Goal: Task Accomplishment & Management: Complete application form

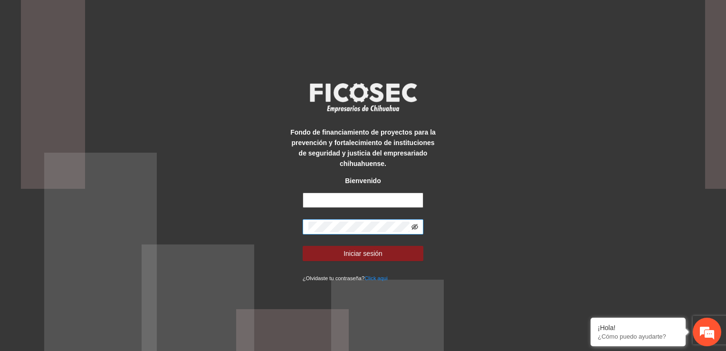
type input "**********"
click at [303, 246] on button "Iniciar sesión" at bounding box center [363, 253] width 121 height 15
type input "**********"
click at [416, 227] on icon "eye-invisible" at bounding box center [414, 226] width 7 height 7
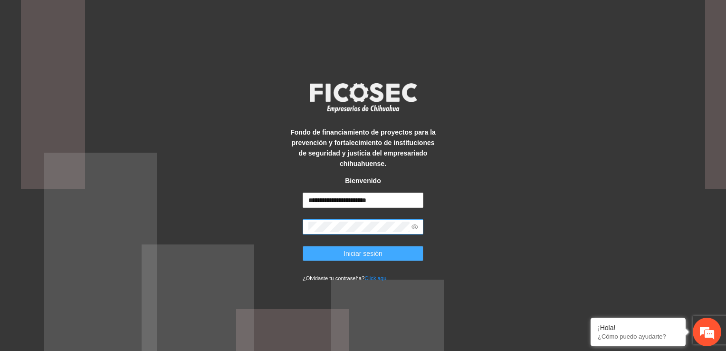
click at [355, 257] on span "Iniciar sesión" at bounding box center [363, 253] width 39 height 10
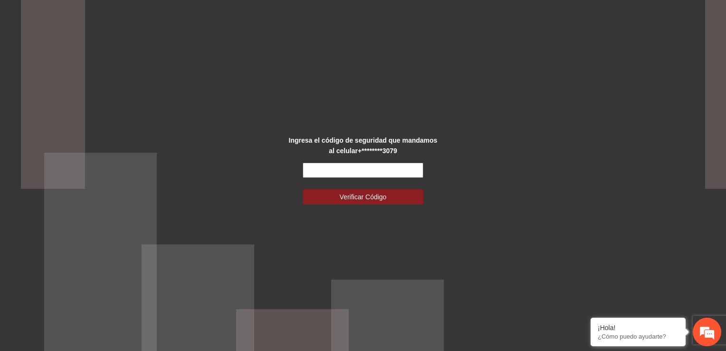
click at [384, 172] on input "text" at bounding box center [363, 169] width 121 height 15
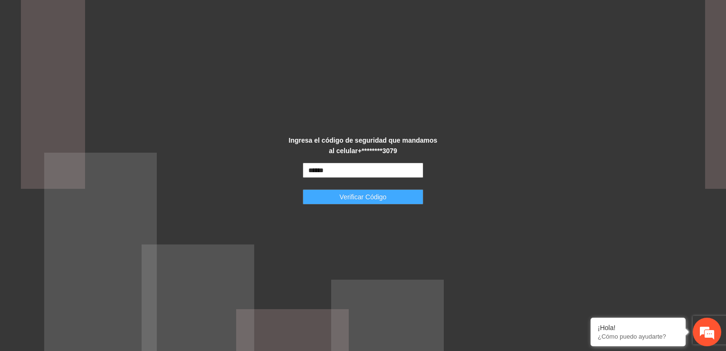
type input "******"
click at [386, 195] on span "Verificar Código" at bounding box center [363, 196] width 47 height 10
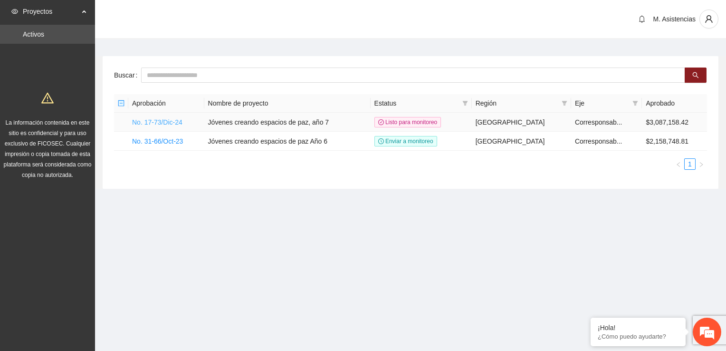
click at [149, 118] on link "No. 17-73/Dic-24" at bounding box center [157, 122] width 50 height 8
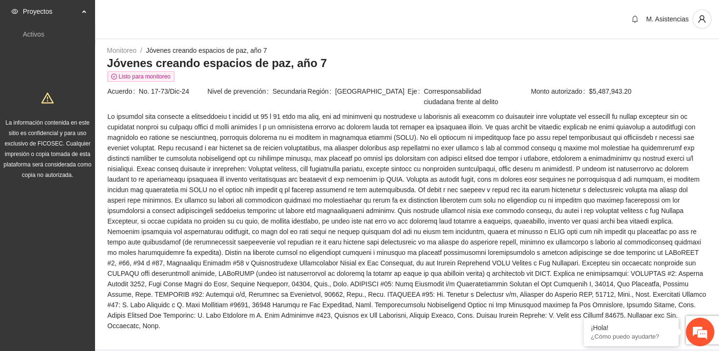
scroll to position [612, 0]
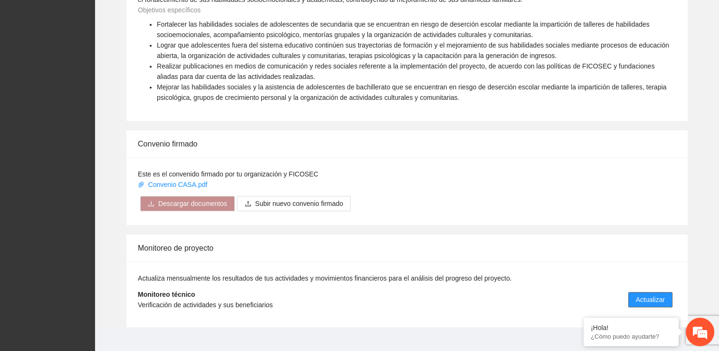
click at [651, 294] on span "Actualizar" at bounding box center [650, 299] width 29 height 10
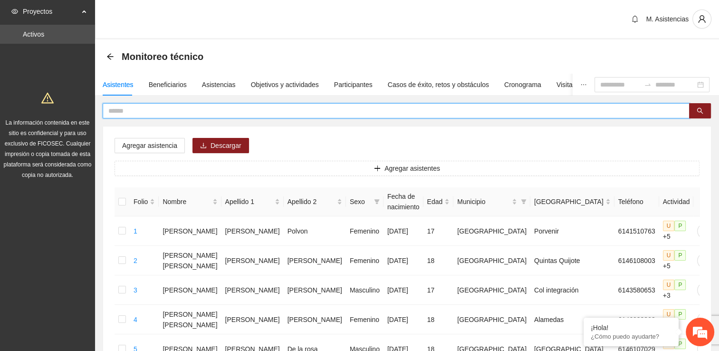
click at [136, 107] on input "text" at bounding box center [392, 110] width 568 height 10
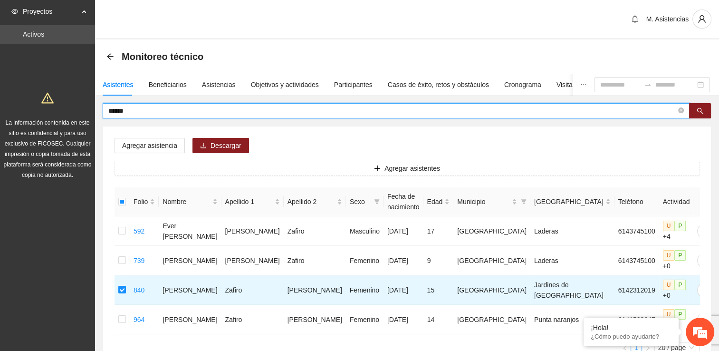
click at [129, 111] on input "******" at bounding box center [392, 110] width 568 height 10
type input "*"
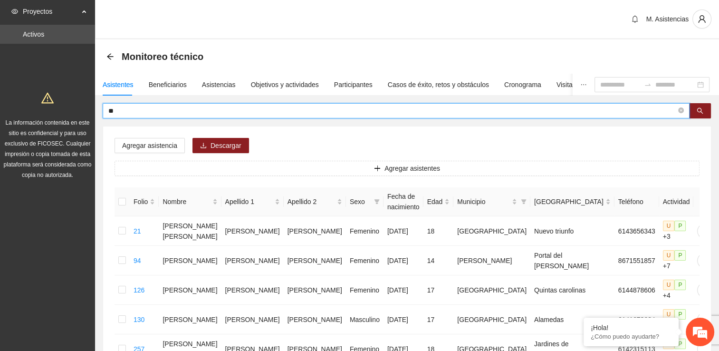
type input "*"
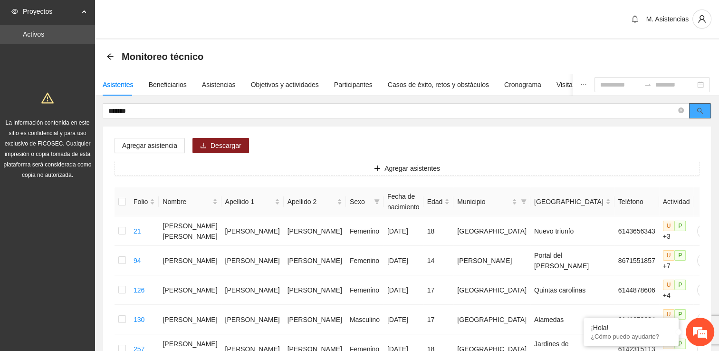
click at [700, 111] on icon "search" at bounding box center [700, 110] width 7 height 7
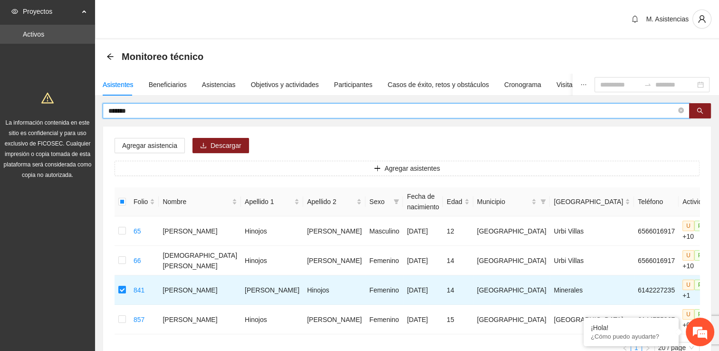
click at [141, 113] on input "*******" at bounding box center [392, 110] width 568 height 10
type input "*"
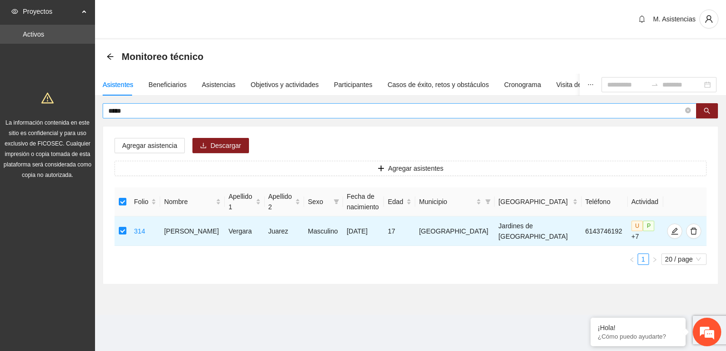
click at [126, 110] on input "*****" at bounding box center [395, 110] width 575 height 10
type input "*"
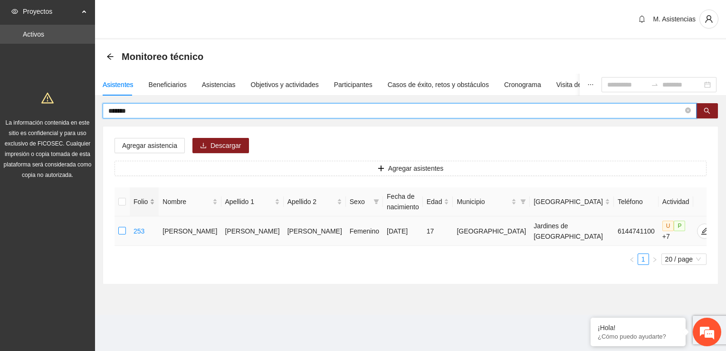
click at [125, 226] on label at bounding box center [122, 231] width 8 height 10
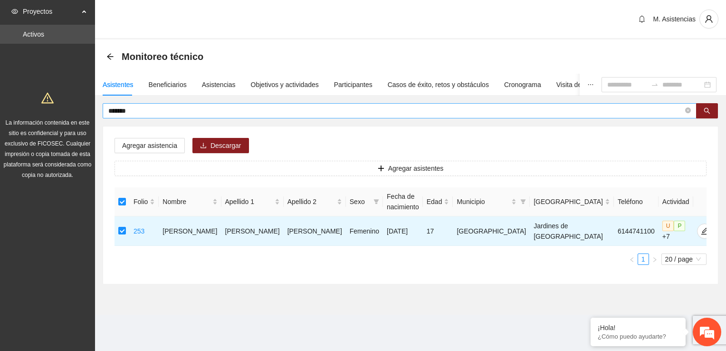
click at [137, 110] on input "*******" at bounding box center [395, 110] width 575 height 10
type input "*"
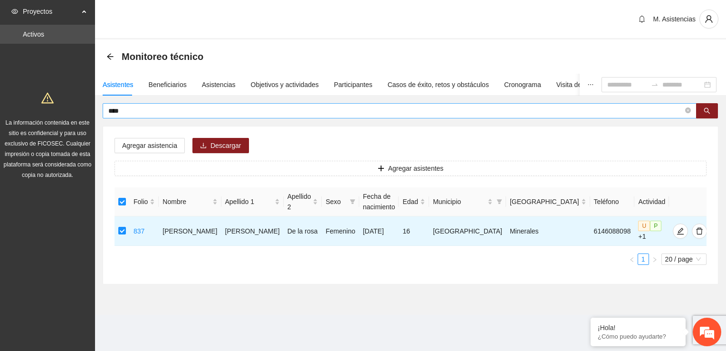
click at [129, 111] on input "****" at bounding box center [395, 110] width 575 height 10
type input "*"
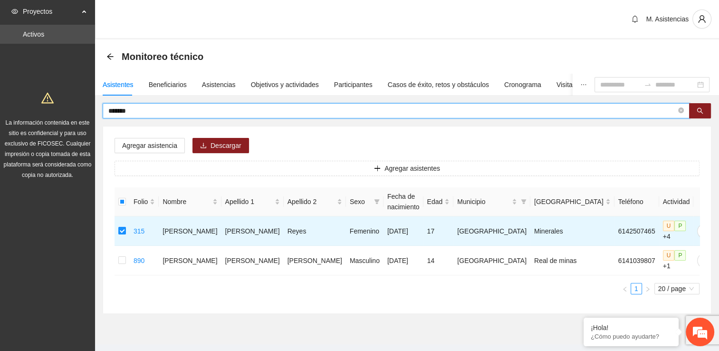
click at [139, 109] on input "*******" at bounding box center [392, 110] width 568 height 10
type input "*"
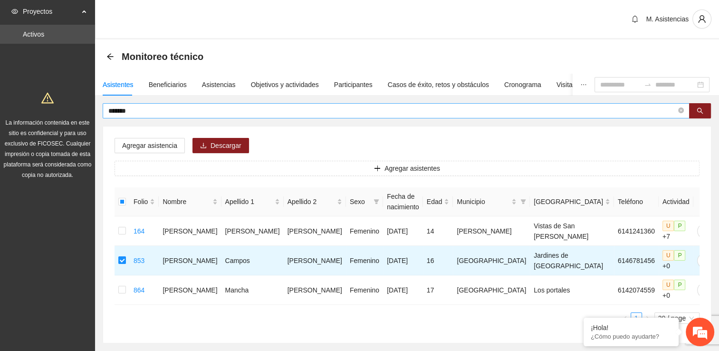
click at [139, 108] on input "*******" at bounding box center [392, 110] width 568 height 10
type input "*"
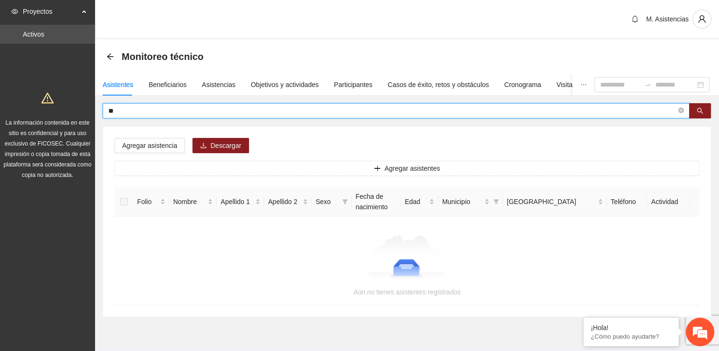
type input "*"
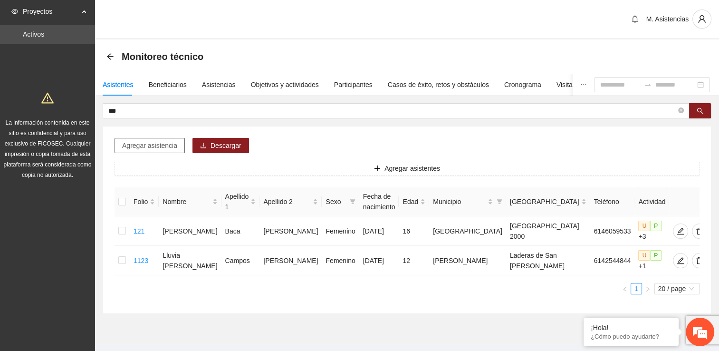
click at [154, 143] on span "Agregar asistencia" at bounding box center [149, 145] width 55 height 10
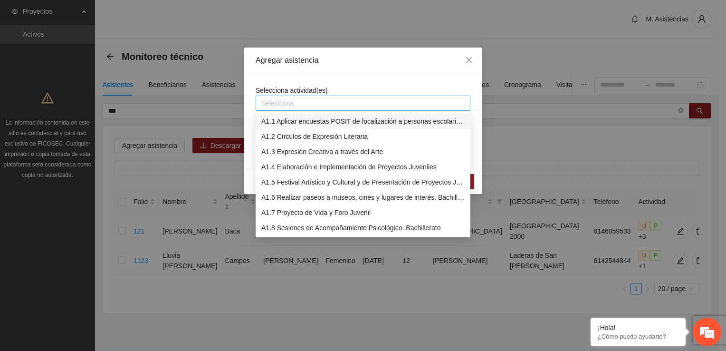
click at [292, 104] on div at bounding box center [363, 102] width 210 height 11
click at [319, 132] on div "A1.2 Círculos de Expresión Literaria" at bounding box center [362, 136] width 203 height 10
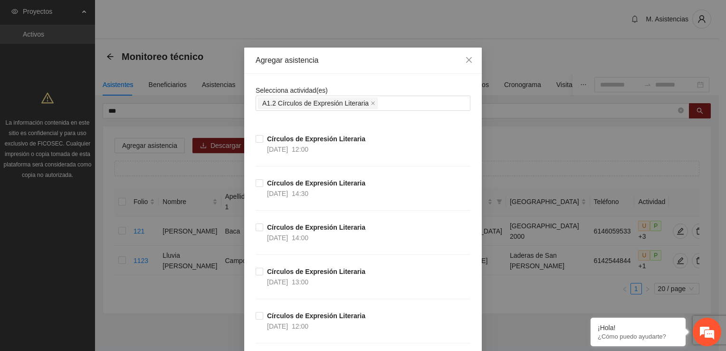
click at [454, 281] on div "Círculos de Expresión Literaria 27/10/2025 13:00" at bounding box center [363, 288] width 215 height 44
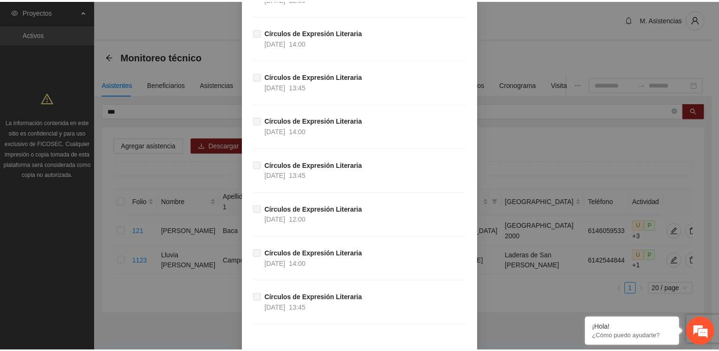
scroll to position [2807, 0]
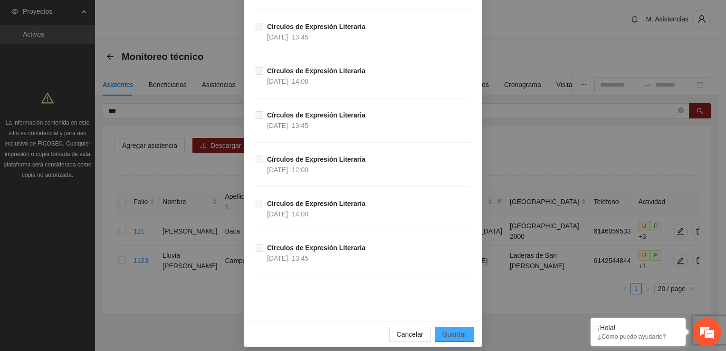
drag, startPoint x: 461, startPoint y: 327, endPoint x: 450, endPoint y: 331, distance: 11.0
click at [461, 329] on span "Guardar" at bounding box center [454, 334] width 24 height 10
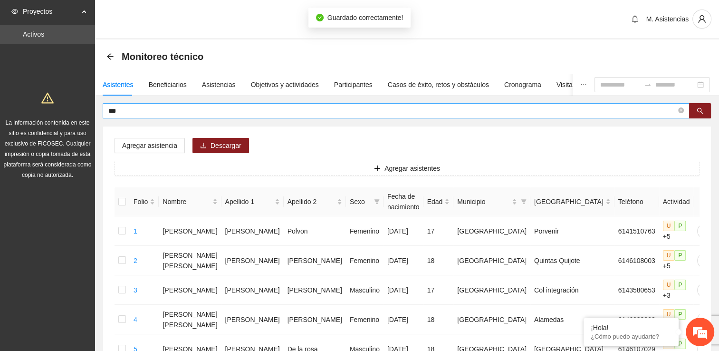
click at [127, 109] on input "***" at bounding box center [392, 110] width 568 height 10
type input "*"
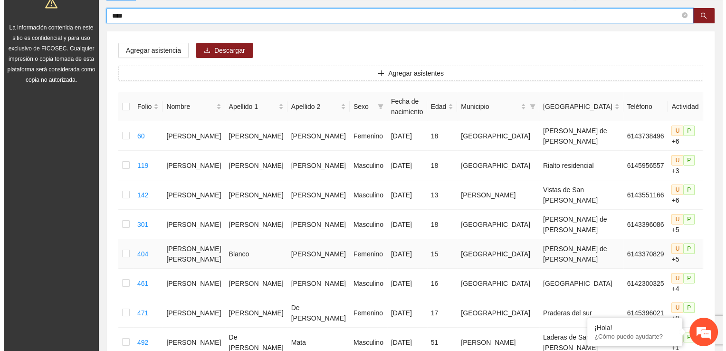
scroll to position [0, 0]
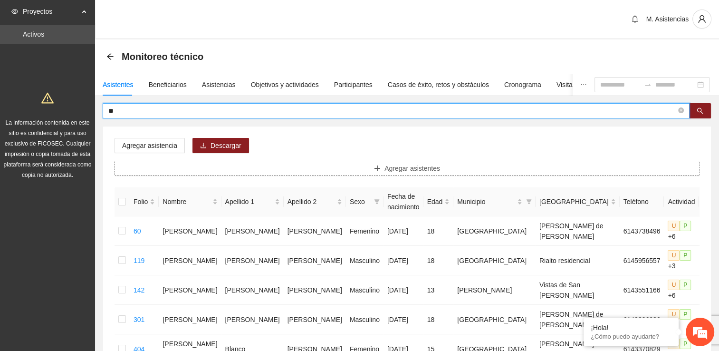
type input "*"
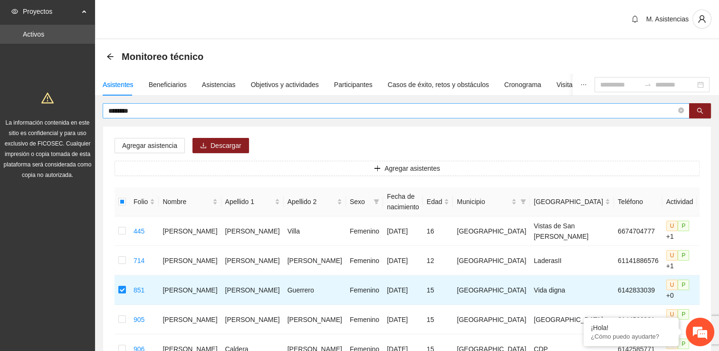
click at [138, 103] on span "********" at bounding box center [396, 110] width 587 height 15
type input "*"
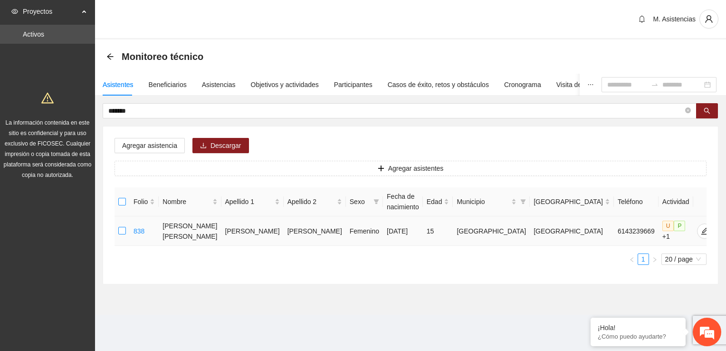
click at [122, 220] on td at bounding box center [122, 230] width 15 height 29
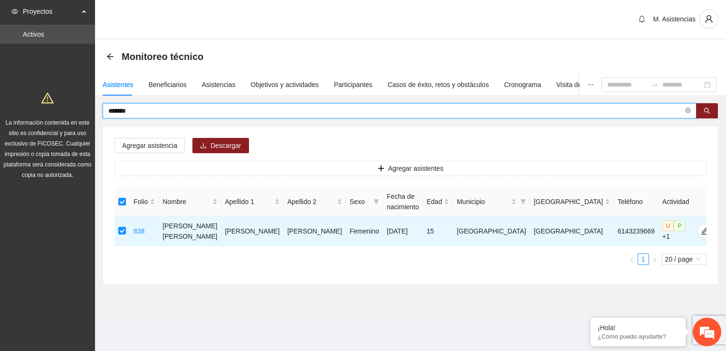
click at [146, 107] on input "*******" at bounding box center [395, 110] width 575 height 10
type input "*"
click at [143, 110] on input "*******" at bounding box center [395, 110] width 575 height 10
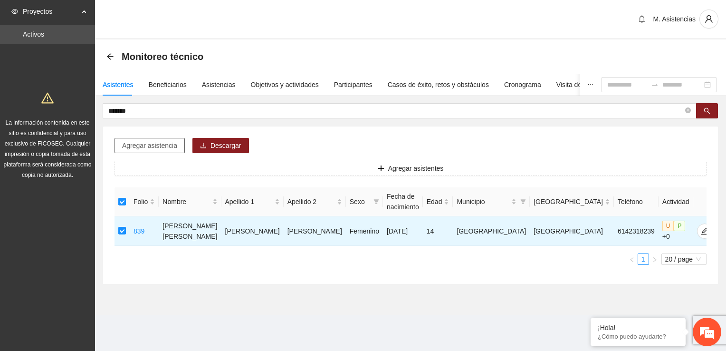
click at [150, 142] on span "Agregar asistencia" at bounding box center [149, 145] width 55 height 10
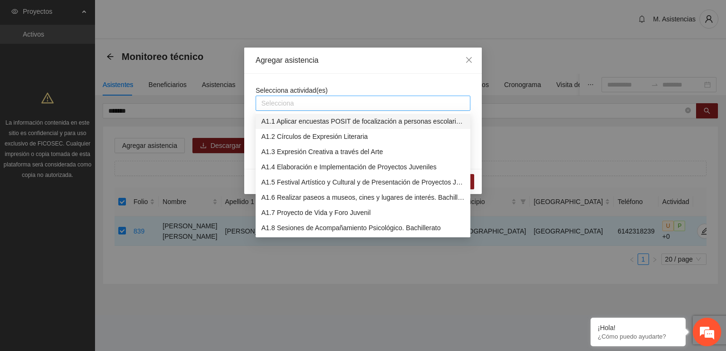
drag, startPoint x: 303, startPoint y: 100, endPoint x: 306, endPoint y: 105, distance: 6.0
click at [306, 105] on div at bounding box center [363, 102] width 210 height 11
click at [305, 138] on div "A1.2 Círculos de Expresión Literaria" at bounding box center [362, 136] width 203 height 10
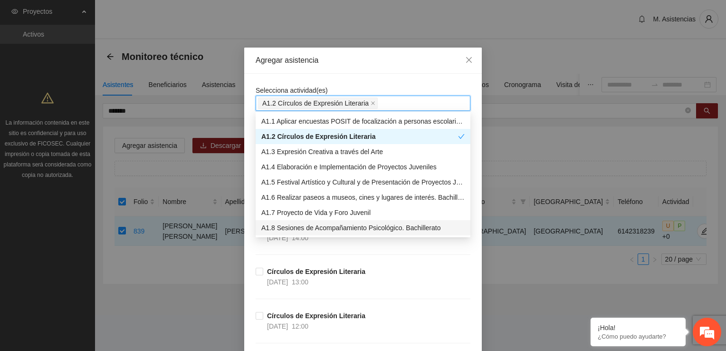
click at [458, 281] on div "Círculos de Expresión Literaria 27/10/2025 13:00" at bounding box center [363, 288] width 215 height 44
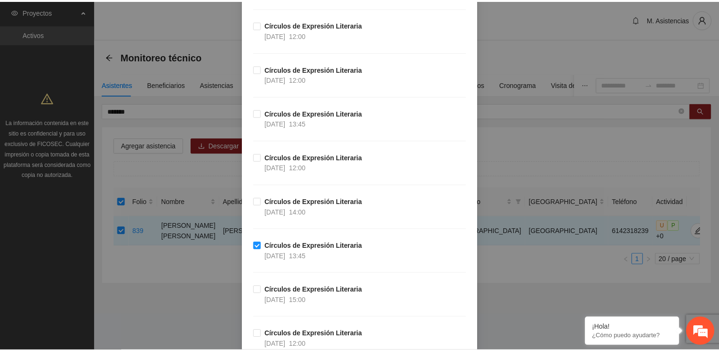
scroll to position [2807, 0]
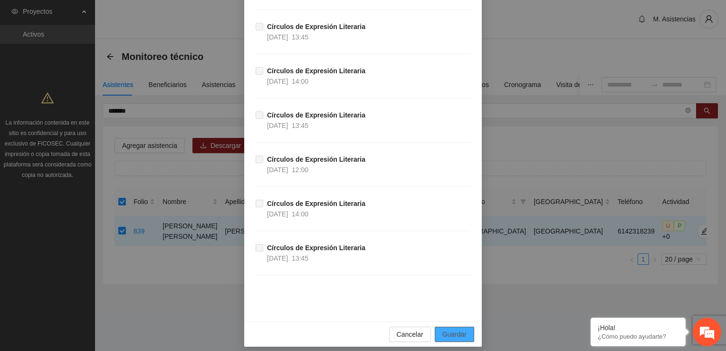
click at [451, 329] on span "Guardar" at bounding box center [454, 334] width 24 height 10
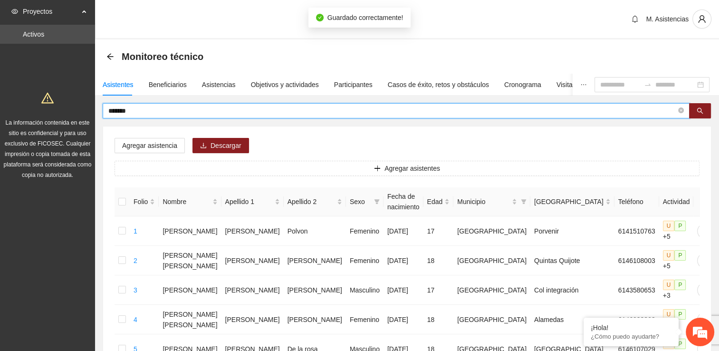
click at [147, 111] on input "*******" at bounding box center [392, 110] width 568 height 10
type input "*"
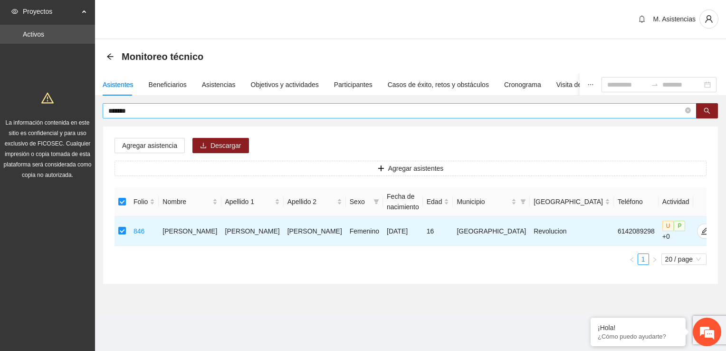
click at [138, 109] on input "*******" at bounding box center [395, 110] width 575 height 10
type input "*"
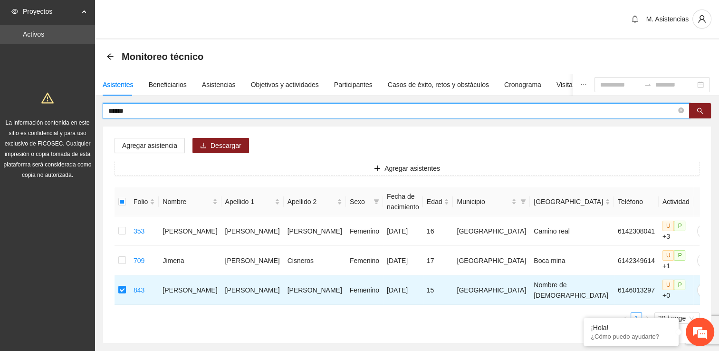
click at [145, 110] on input "******" at bounding box center [392, 110] width 568 height 10
type input "*"
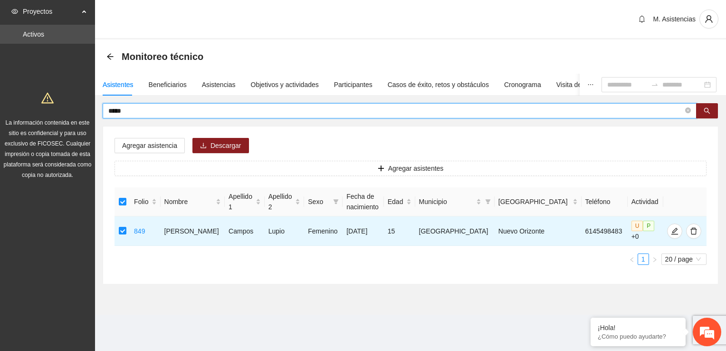
click at [135, 105] on input "*****" at bounding box center [395, 110] width 575 height 10
type input "*"
click at [134, 110] on input "****" at bounding box center [395, 110] width 575 height 10
type input "*"
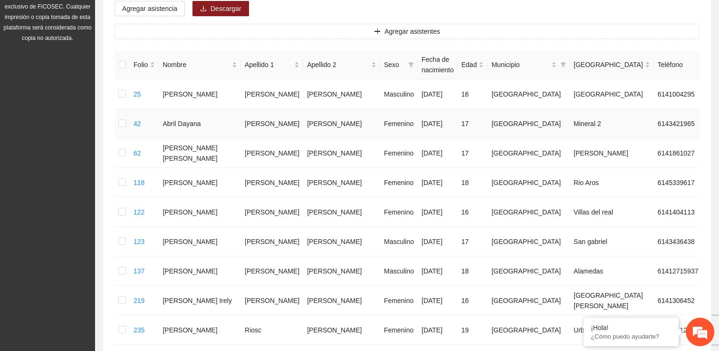
scroll to position [0, 0]
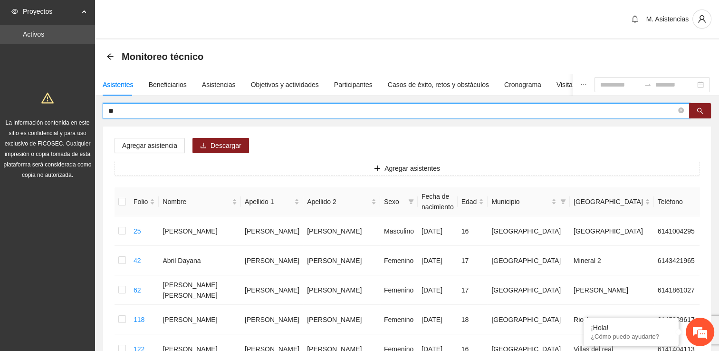
type input "*"
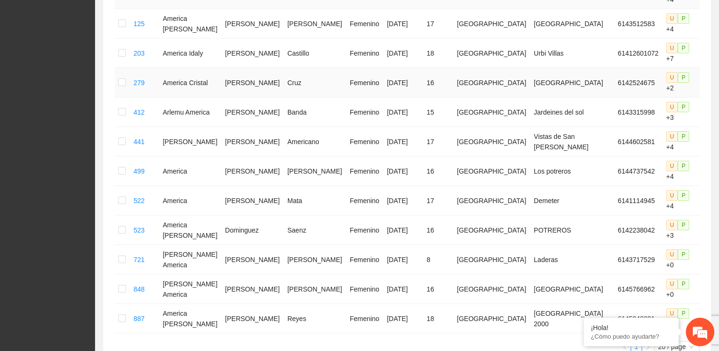
scroll to position [238, 0]
click at [119, 273] on td at bounding box center [122, 287] width 15 height 29
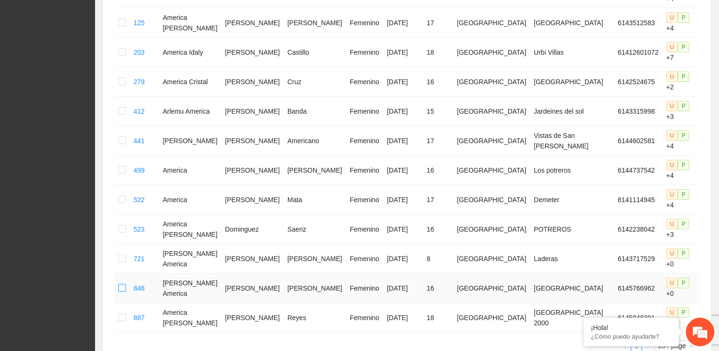
click at [127, 273] on td at bounding box center [122, 287] width 15 height 29
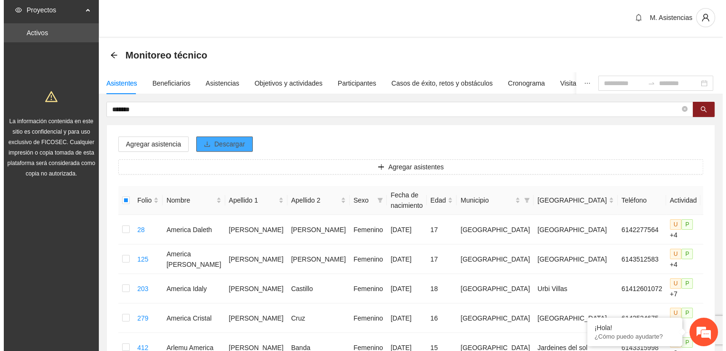
scroll to position [0, 0]
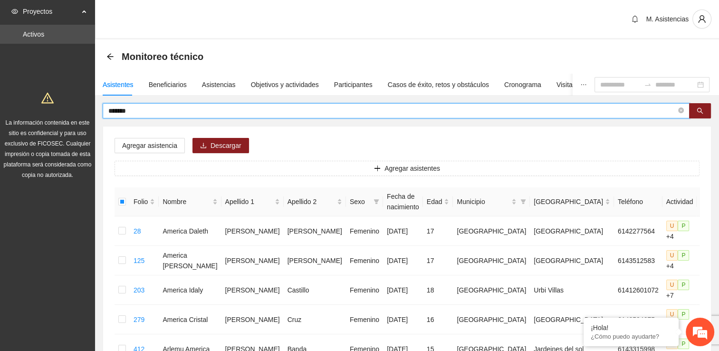
click at [135, 113] on input "*******" at bounding box center [392, 110] width 568 height 10
type input "*"
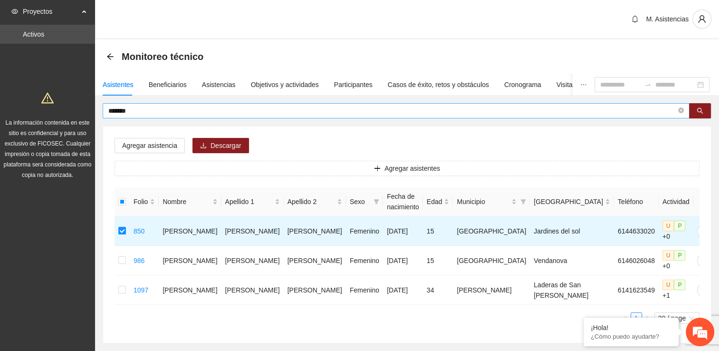
drag, startPoint x: 150, startPoint y: 117, endPoint x: 147, endPoint y: 113, distance: 4.9
click at [150, 116] on span "*******" at bounding box center [396, 110] width 587 height 15
type input "*"
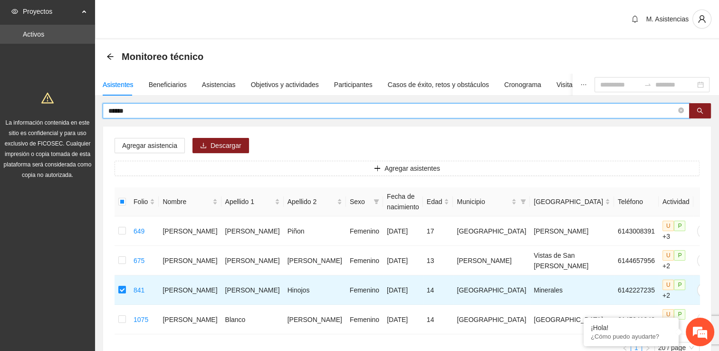
click at [137, 108] on input "******" at bounding box center [392, 110] width 568 height 10
type input "*"
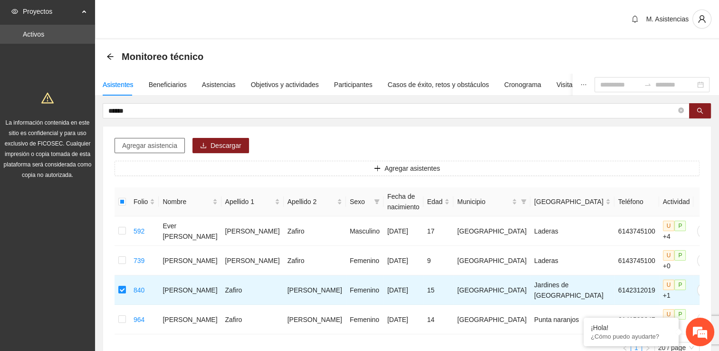
click at [145, 143] on span "Agregar asistencia" at bounding box center [149, 145] width 55 height 10
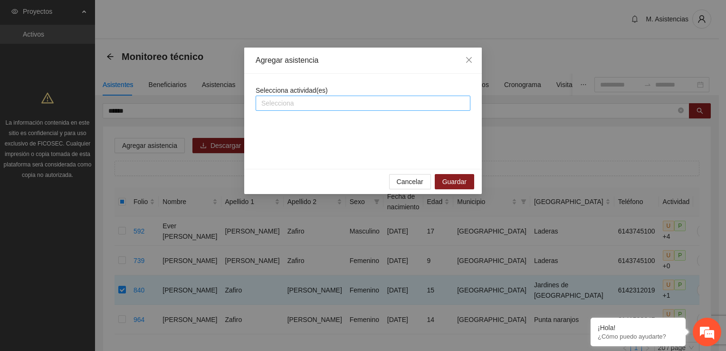
click at [296, 102] on div at bounding box center [363, 102] width 210 height 11
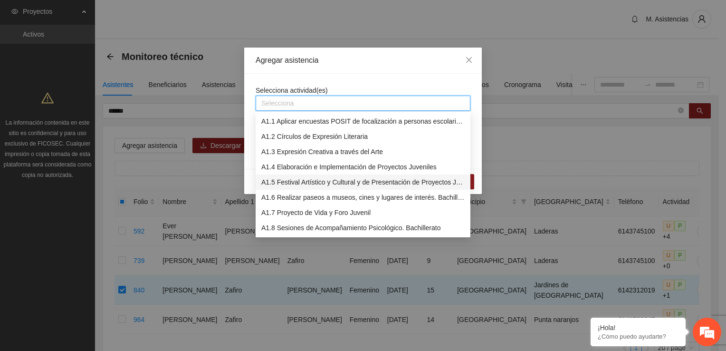
scroll to position [48, 0]
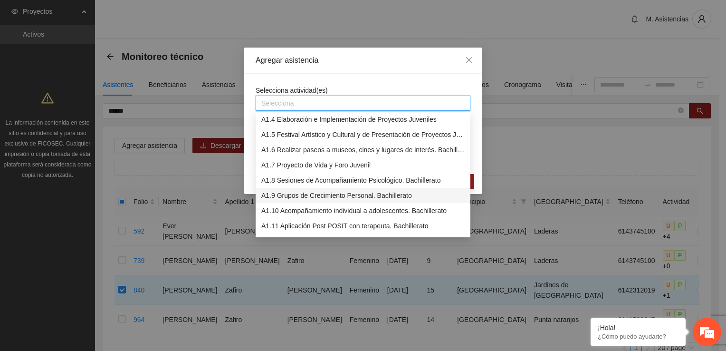
click at [319, 194] on div "A1.9 Grupos de Crecimiento Personal. Bachillerato" at bounding box center [362, 195] width 203 height 10
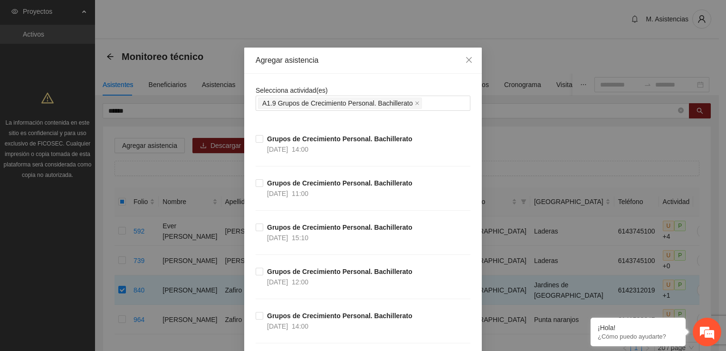
click at [442, 289] on div "Grupos de Crecimiento Personal. Bachillerato 27/10/2025 12:00" at bounding box center [363, 288] width 215 height 44
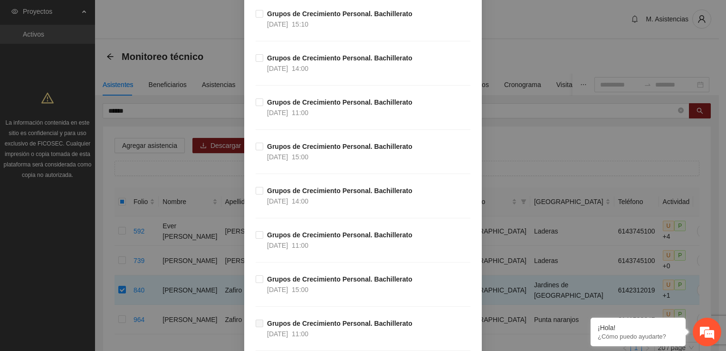
scroll to position [1140, 0]
click at [546, 146] on div "Agregar asistencia Selecciona actividad(es) A1.9 Grupos de Crecimiento Personal…" at bounding box center [363, 175] width 726 height 351
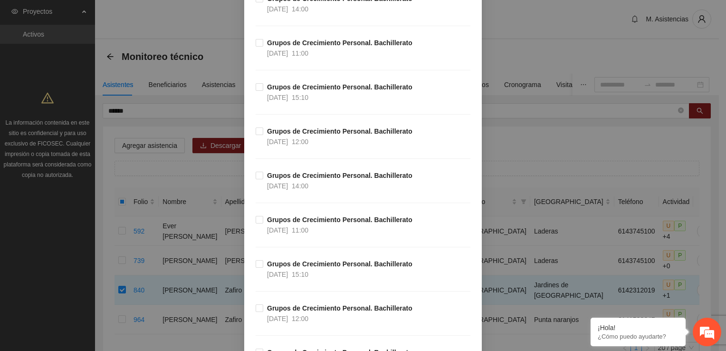
scroll to position [427, 0]
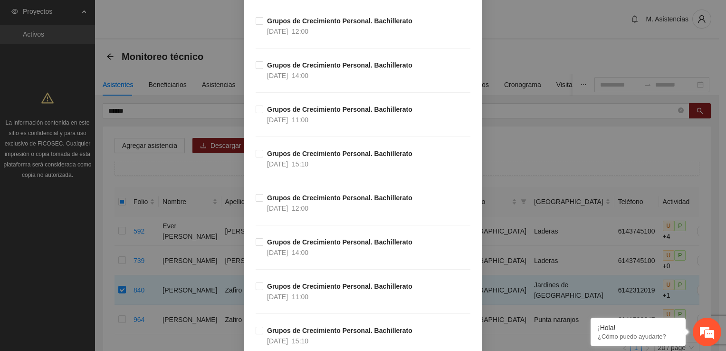
click at [614, 130] on div "Agregar asistencia Selecciona actividad(es) A1.9 Grupos de Crecimiento Personal…" at bounding box center [363, 175] width 726 height 351
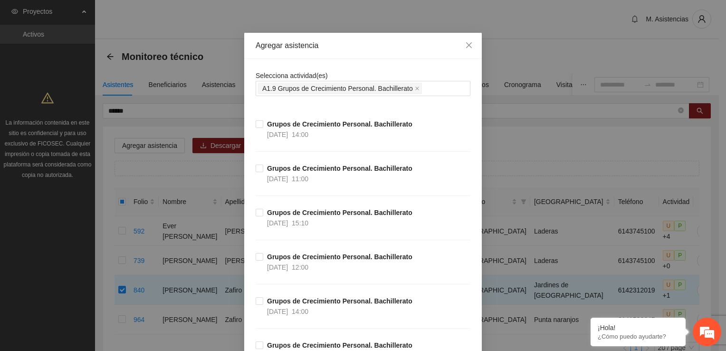
scroll to position [0, 0]
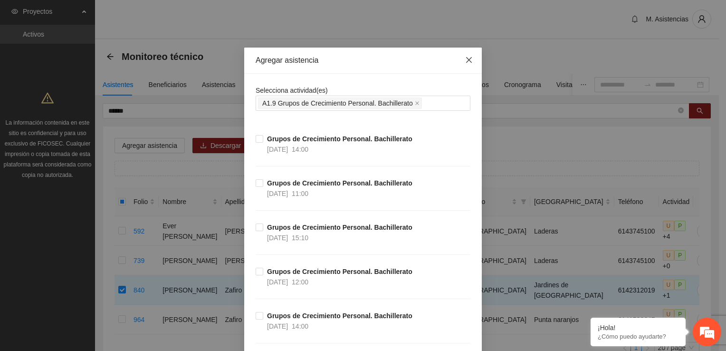
click at [470, 60] on span "Close" at bounding box center [469, 61] width 26 height 26
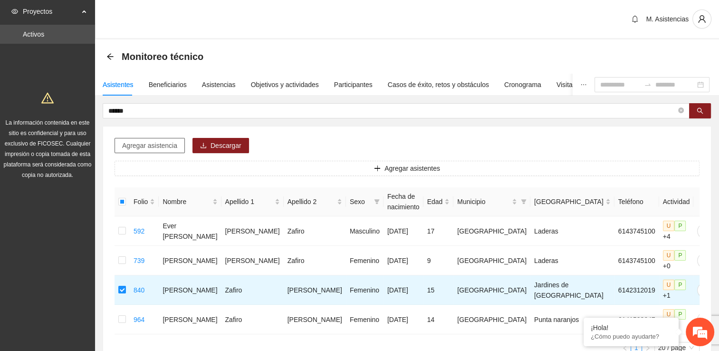
click at [169, 147] on span "Agregar asistencia" at bounding box center [149, 145] width 55 height 10
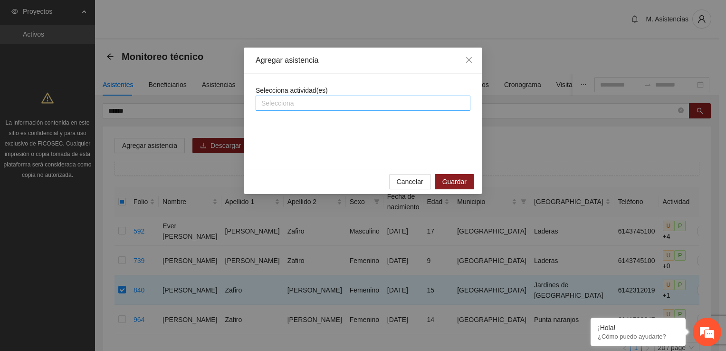
click at [296, 104] on div at bounding box center [363, 102] width 210 height 11
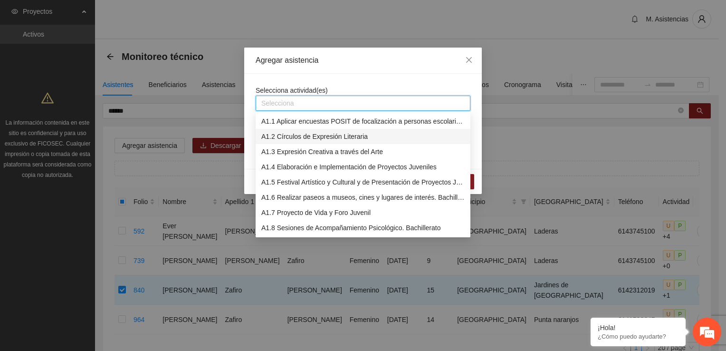
click at [334, 138] on div "A1.2 Círculos de Expresión Literaria" at bounding box center [362, 136] width 203 height 10
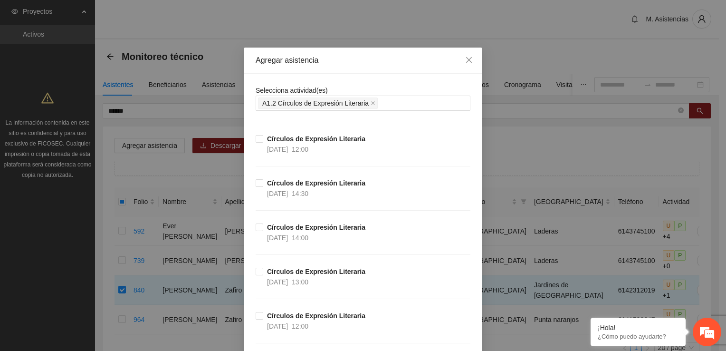
click at [444, 286] on div "Círculos de Expresión Literaria 27/10/2025 13:00" at bounding box center [363, 288] width 215 height 44
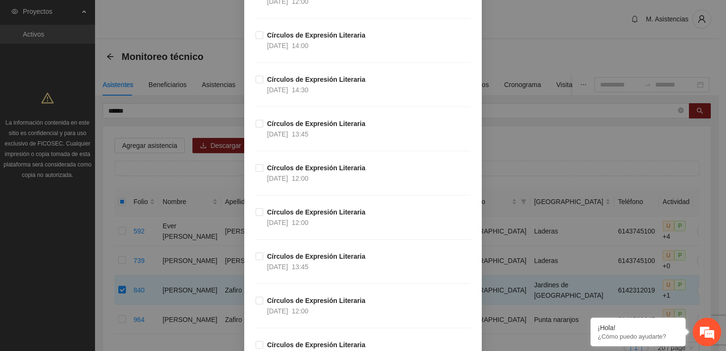
scroll to position [855, 0]
click at [569, 148] on div "Agregar asistencia Selecciona actividad(es) A1.2 Círculos de Expresión Literari…" at bounding box center [363, 175] width 726 height 351
click at [557, 152] on div "Agregar asistencia Selecciona actividad(es) A1.2 Círculos de Expresión Literari…" at bounding box center [363, 175] width 726 height 351
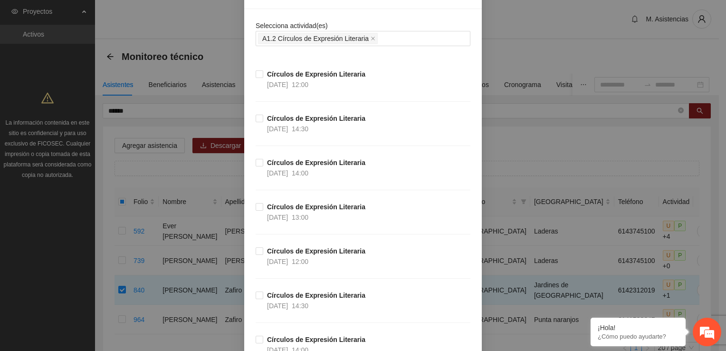
scroll to position [0, 0]
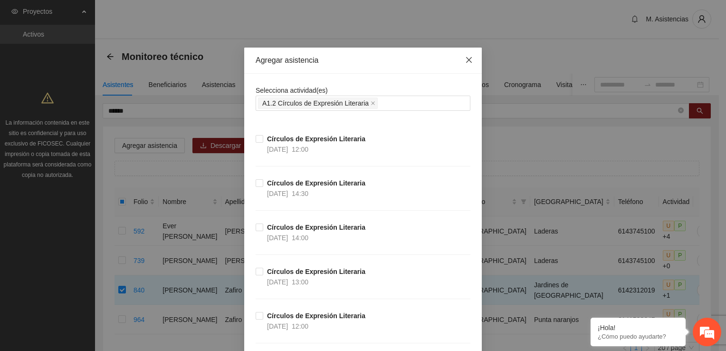
click at [465, 59] on icon "close" at bounding box center [469, 60] width 8 height 8
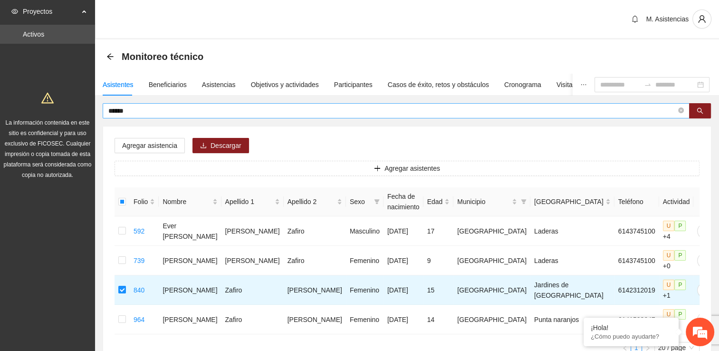
click at [132, 113] on input "******" at bounding box center [392, 110] width 568 height 10
type input "*"
click at [139, 145] on span "Agregar asistencia" at bounding box center [149, 145] width 55 height 10
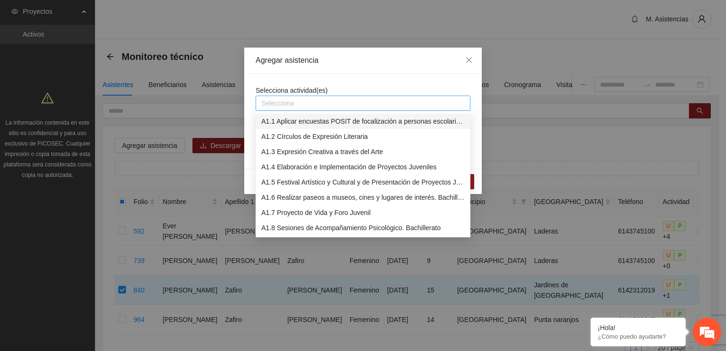
click at [283, 105] on div at bounding box center [363, 102] width 210 height 11
click at [312, 133] on div "A1.2 Círculos de Expresión Literaria" at bounding box center [362, 136] width 203 height 10
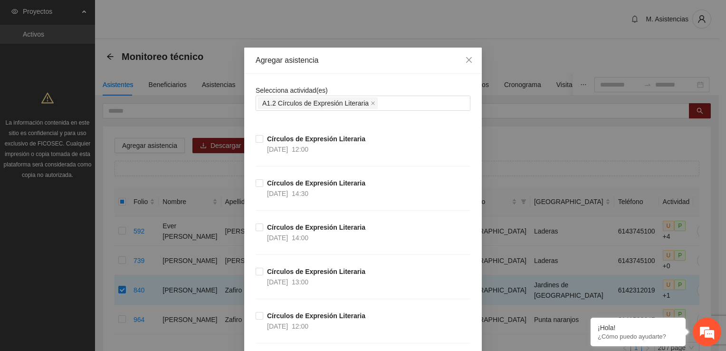
click at [443, 277] on div "Círculos de Expresión Literaria 27/10/2025 13:00" at bounding box center [363, 288] width 215 height 44
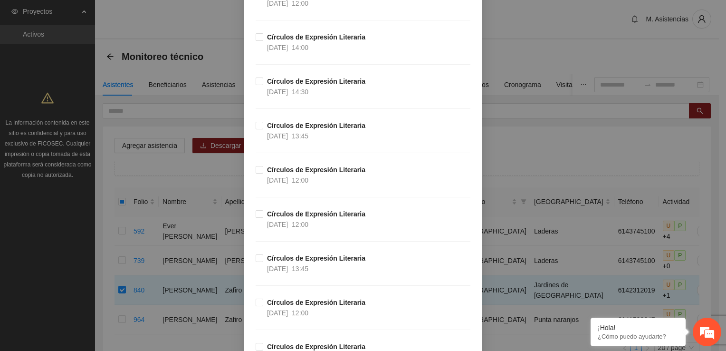
scroll to position [855, 0]
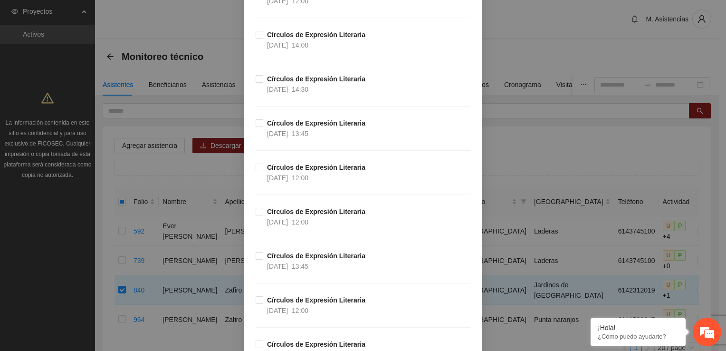
click at [536, 141] on div "Agregar asistencia Selecciona actividad(es) A1.2 Círculos de Expresión Literari…" at bounding box center [363, 175] width 726 height 351
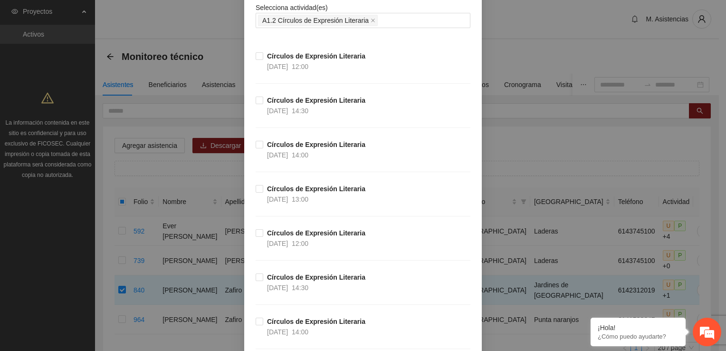
scroll to position [0, 0]
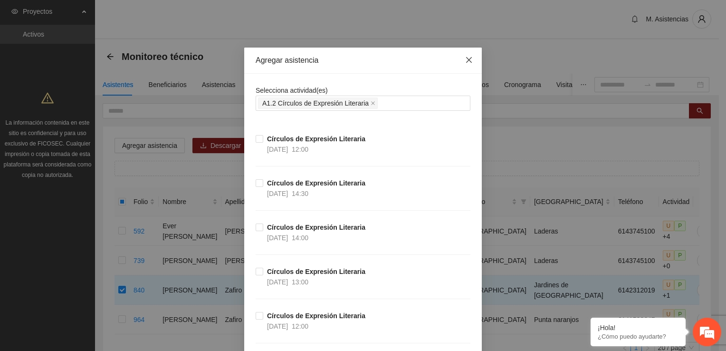
click at [466, 58] on icon "close" at bounding box center [469, 60] width 8 height 8
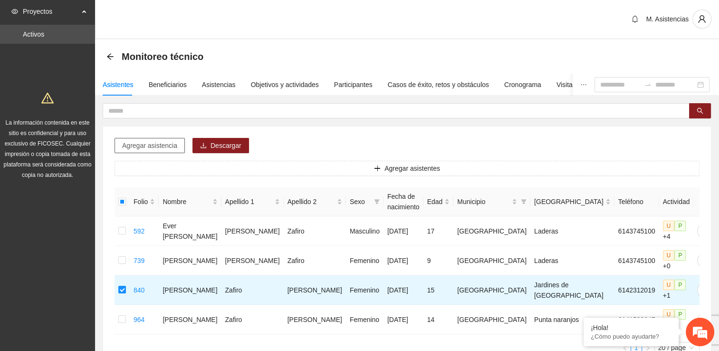
click at [154, 143] on span "Agregar asistencia" at bounding box center [149, 145] width 55 height 10
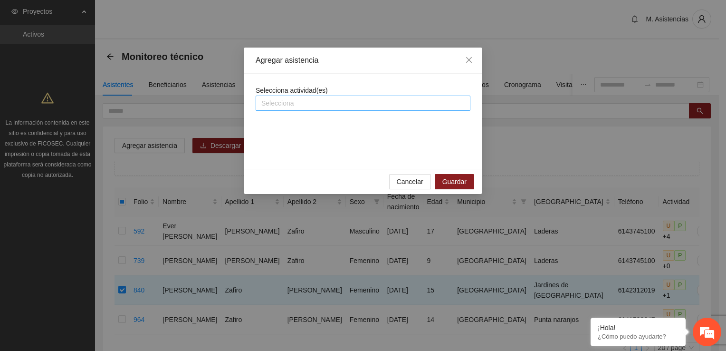
click at [311, 99] on div at bounding box center [363, 102] width 210 height 11
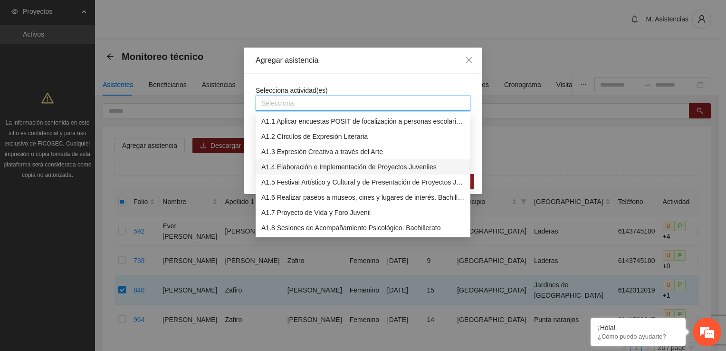
scroll to position [48, 0]
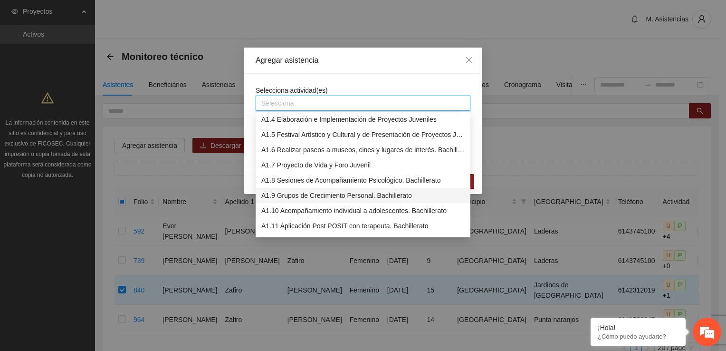
click at [352, 195] on div "A1.9 Grupos de Crecimiento Personal. Bachillerato" at bounding box center [362, 195] width 203 height 10
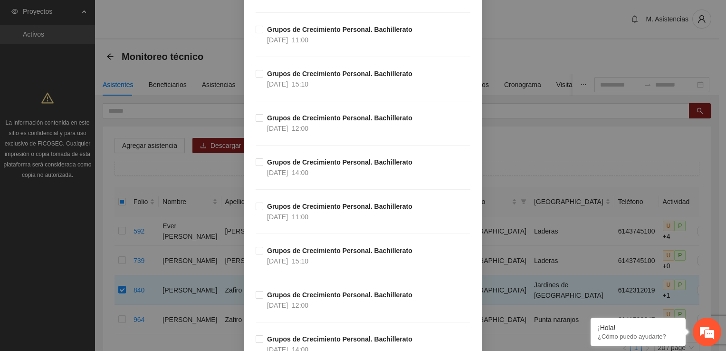
scroll to position [380, 0]
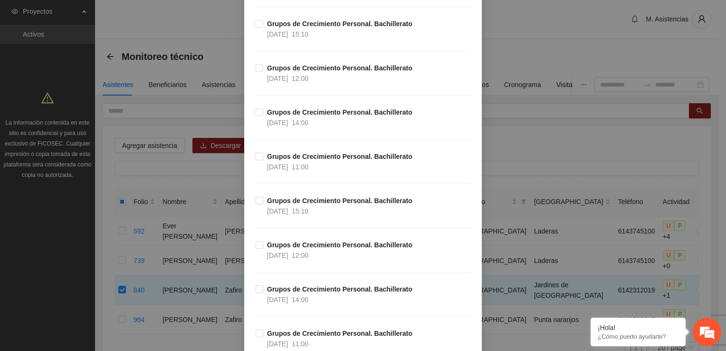
click at [539, 130] on div "Agregar asistencia Selecciona actividad(es) A1.9 Grupos de Crecimiento Personal…" at bounding box center [363, 175] width 726 height 351
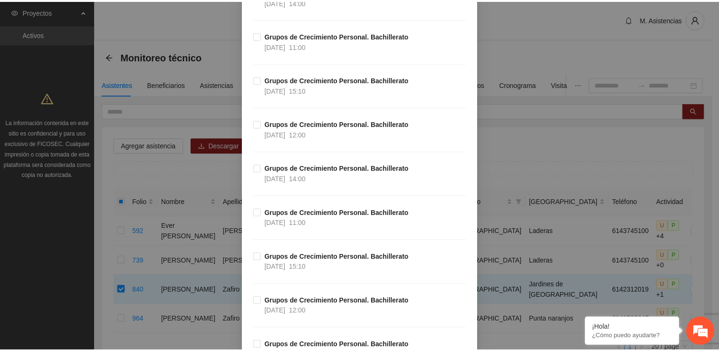
scroll to position [0, 0]
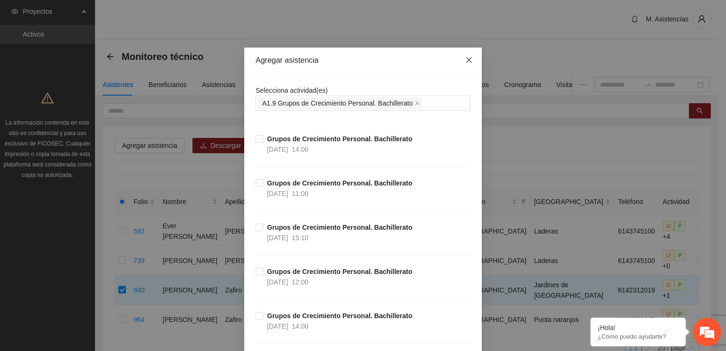
click at [468, 61] on icon "close" at bounding box center [469, 60] width 8 height 8
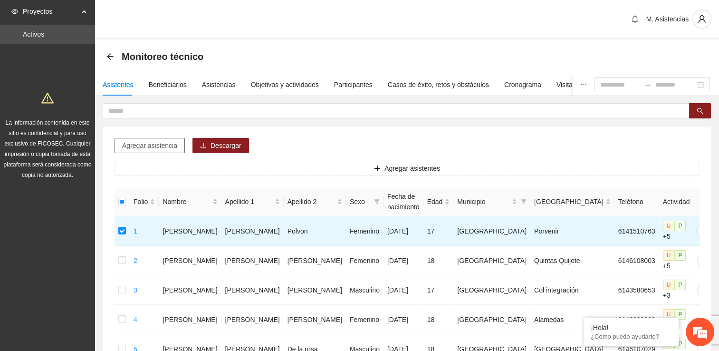
click at [161, 145] on span "Agregar asistencia" at bounding box center [149, 145] width 55 height 10
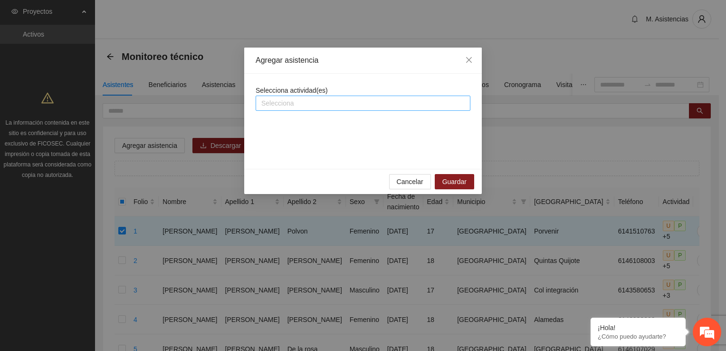
click at [350, 105] on div at bounding box center [363, 102] width 210 height 11
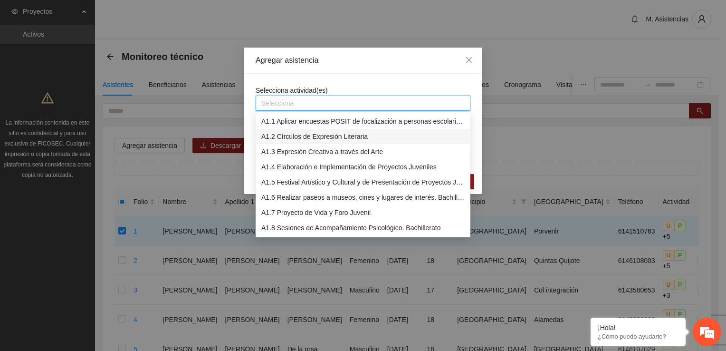
click at [339, 136] on div "A1.2 Círculos de Expresión Literaria" at bounding box center [362, 136] width 203 height 10
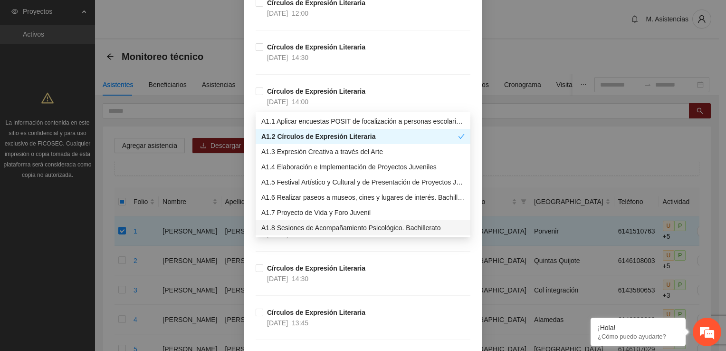
scroll to position [665, 0]
click at [542, 141] on div "Agregar asistencia Selecciona actividad(es) A1.2 Círculos de Expresión Literari…" at bounding box center [363, 175] width 726 height 351
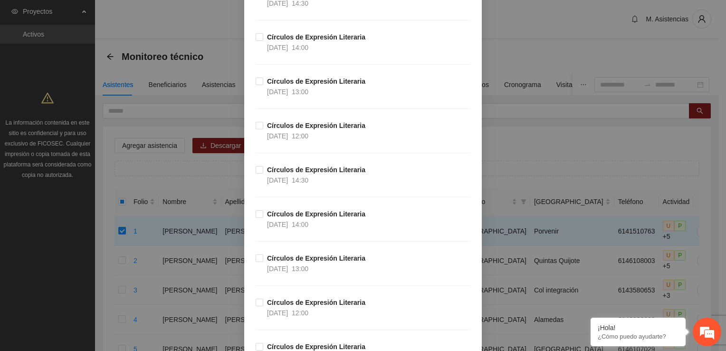
scroll to position [0, 0]
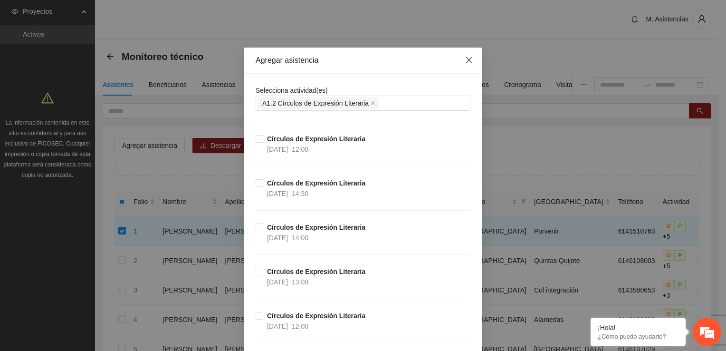
click at [466, 62] on icon "close" at bounding box center [469, 60] width 8 height 8
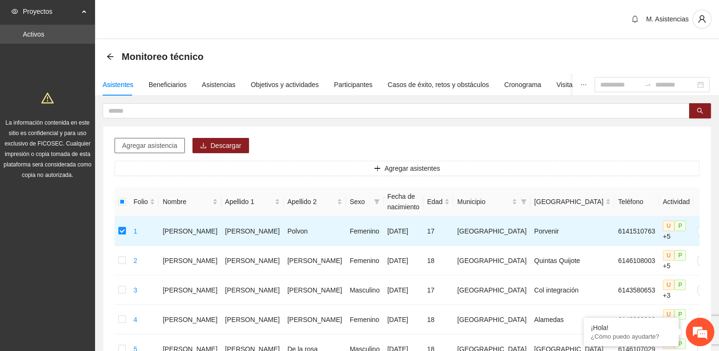
click at [158, 145] on span "Agregar asistencia" at bounding box center [149, 145] width 55 height 10
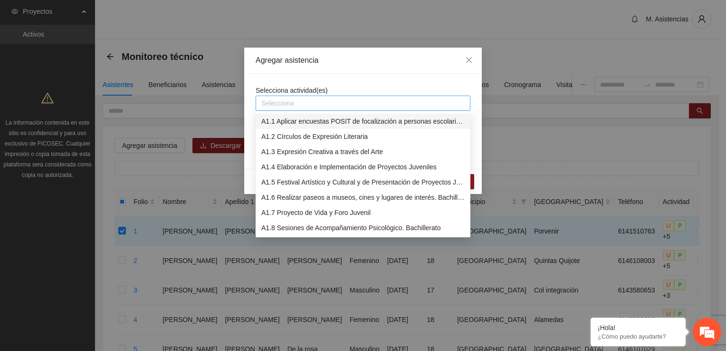
click at [305, 102] on div at bounding box center [363, 102] width 210 height 11
click at [321, 135] on div "A1.2 Círculos de Expresión Literaria" at bounding box center [362, 136] width 203 height 10
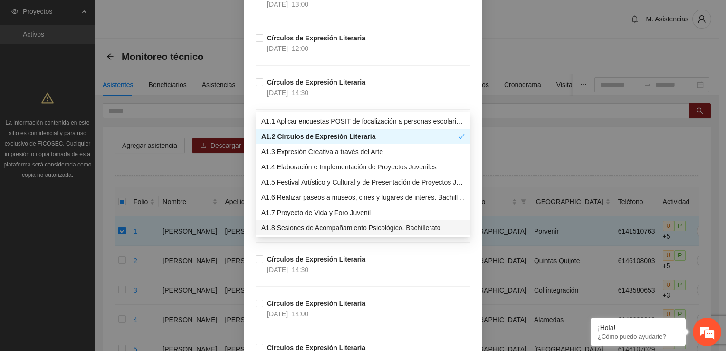
scroll to position [333, 0]
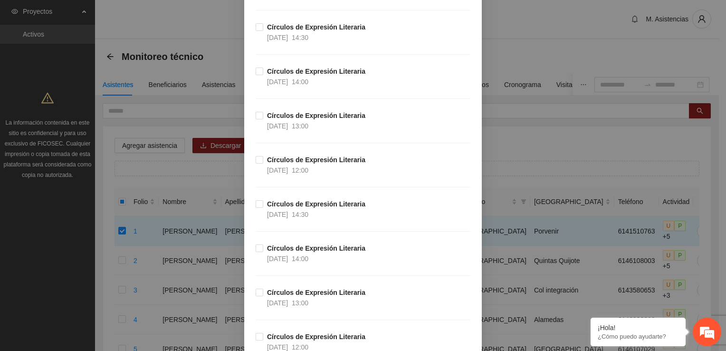
click at [455, 280] on div "Círculos de Expresión Literaria 14/10/2025 14:00" at bounding box center [363, 265] width 215 height 44
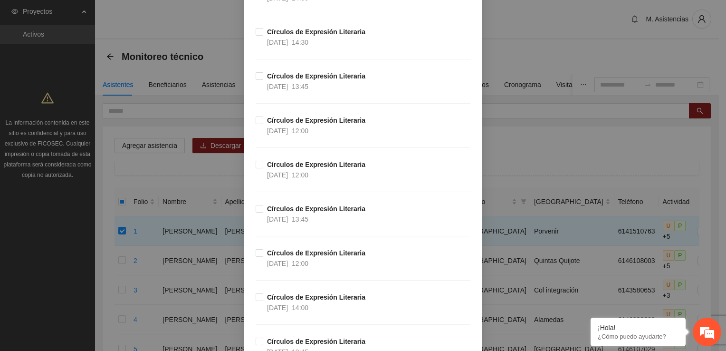
scroll to position [903, 0]
click at [595, 153] on div "Agregar asistencia Selecciona actividad(es) A1.2 Círculos de Expresión Literari…" at bounding box center [363, 175] width 726 height 351
drag, startPoint x: 570, startPoint y: 142, endPoint x: 608, endPoint y: 129, distance: 40.6
click at [581, 136] on div "Agregar asistencia Selecciona actividad(es) A1.2 Círculos de Expresión Literari…" at bounding box center [363, 175] width 726 height 351
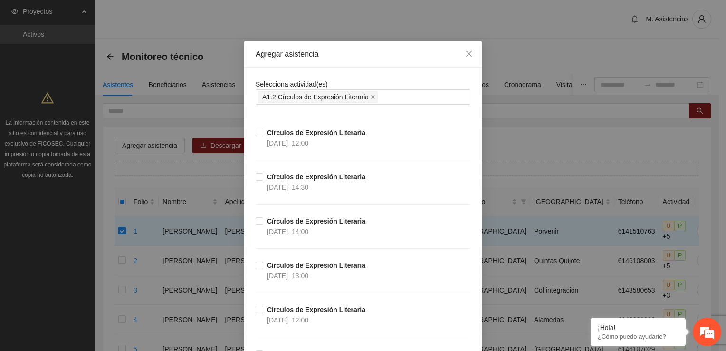
scroll to position [0, 0]
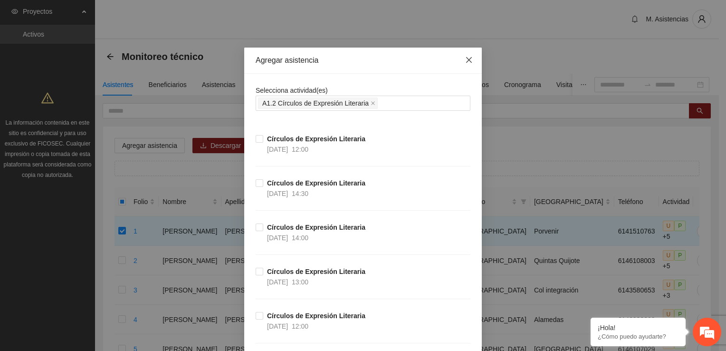
click at [466, 58] on span "Close" at bounding box center [469, 61] width 26 height 26
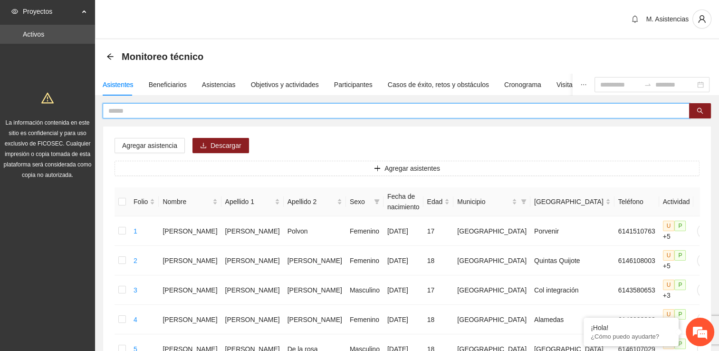
drag, startPoint x: 185, startPoint y: 100, endPoint x: 188, endPoint y: 106, distance: 6.2
click at [188, 106] on input "text" at bounding box center [392, 110] width 568 height 10
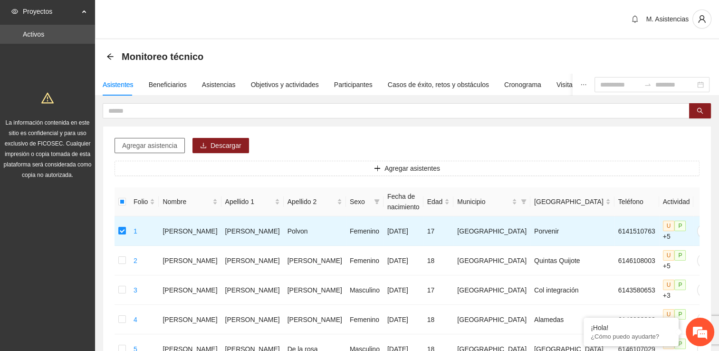
click at [162, 145] on span "Agregar asistencia" at bounding box center [149, 145] width 55 height 10
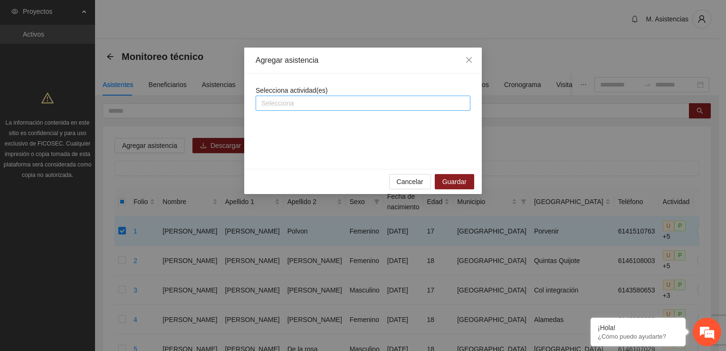
click at [295, 102] on div at bounding box center [363, 102] width 210 height 11
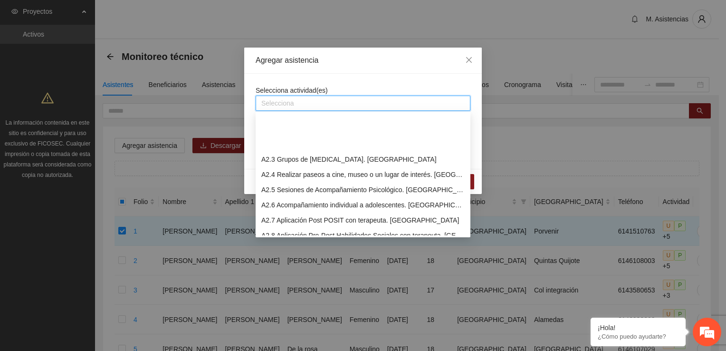
scroll to position [333, 0]
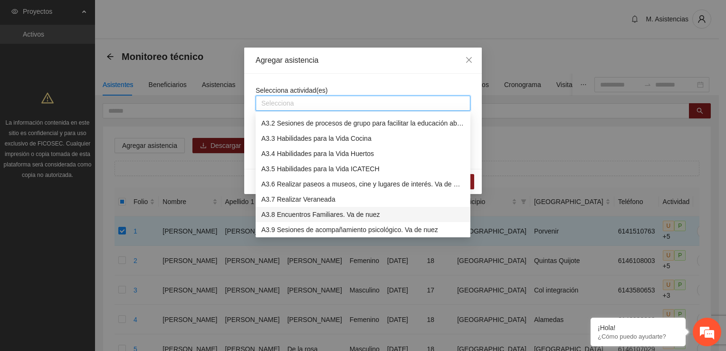
click at [332, 213] on div "A3.8 Encuentros Familiares. Va de nuez" at bounding box center [362, 214] width 203 height 10
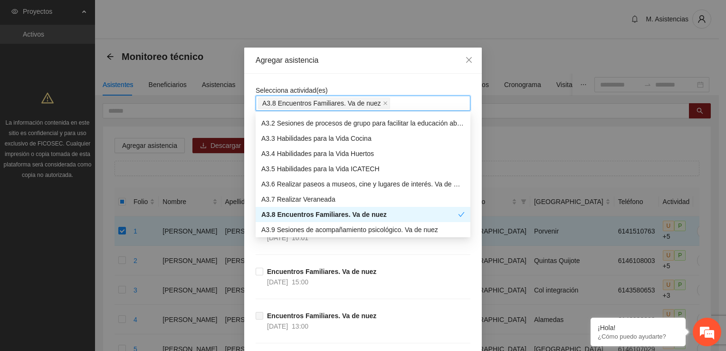
click at [319, 215] on div "A3.8 Encuentros Familiares. Va de nuez" at bounding box center [359, 214] width 197 height 10
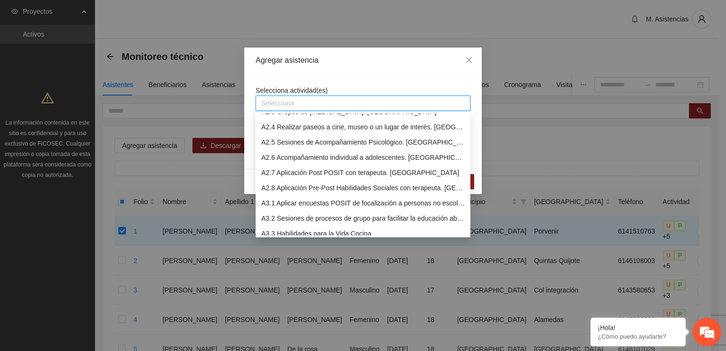
scroll to position [190, 0]
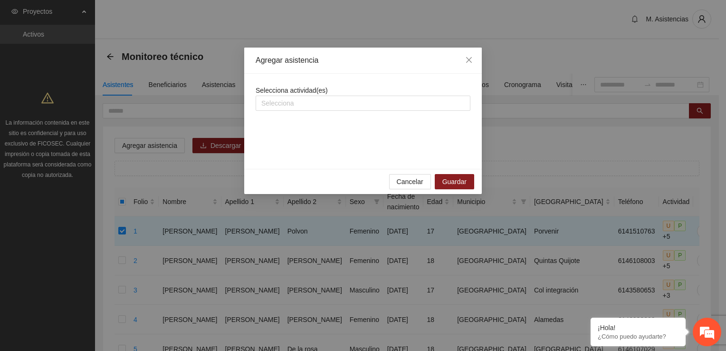
click at [124, 226] on div "Agregar asistencia Selecciona actividad(es) Selecciona Cancelar Guardar" at bounding box center [363, 175] width 726 height 351
click at [122, 226] on div "Agregar asistencia Selecciona actividad(es) Selecciona Cancelar Guardar" at bounding box center [363, 175] width 726 height 351
click at [295, 104] on div at bounding box center [363, 102] width 210 height 11
click at [172, 180] on div "Agregar asistencia Selecciona actividad(es) Selecciona Cancelar Guardar" at bounding box center [363, 175] width 726 height 351
click at [123, 225] on div "Agregar asistencia Selecciona actividad(es) Selecciona Cancelar Guardar" at bounding box center [363, 175] width 726 height 351
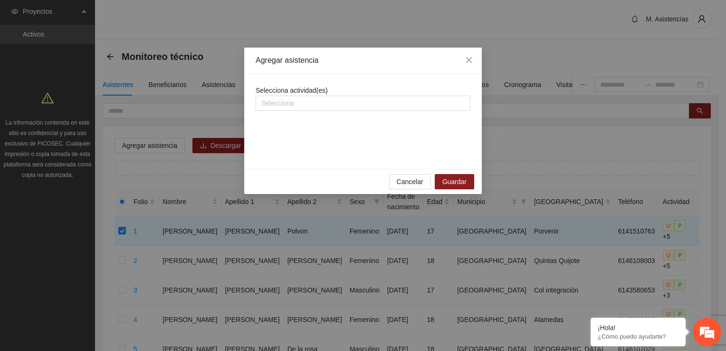
click at [128, 224] on div "Agregar asistencia Selecciona actividad(es) Selecciona Cancelar Guardar" at bounding box center [363, 175] width 726 height 351
click at [469, 59] on icon "close" at bounding box center [469, 60] width 8 height 8
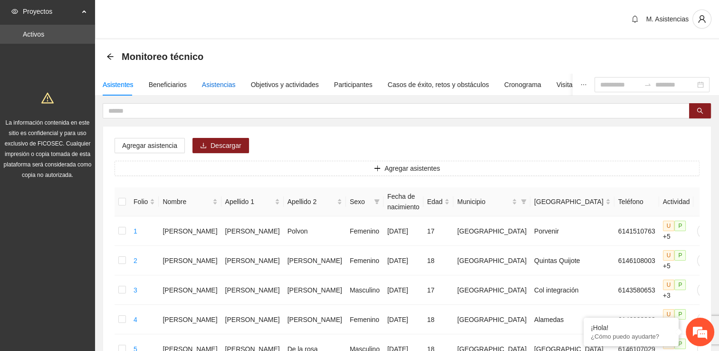
click at [215, 81] on div "Asistencias" at bounding box center [219, 84] width 34 height 10
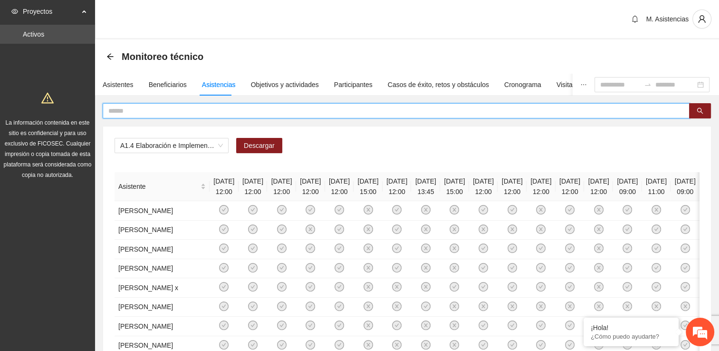
click at [137, 110] on input "text" at bounding box center [392, 110] width 568 height 10
click at [219, 145] on span "A1.4 Elaboración e Implementación de Proyectos Juveniles" at bounding box center [171, 145] width 103 height 14
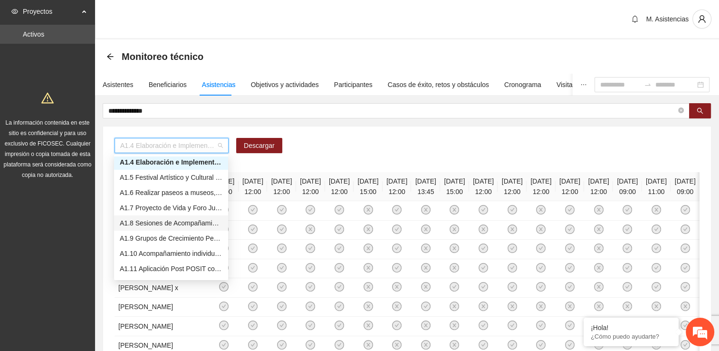
scroll to position [143, 0]
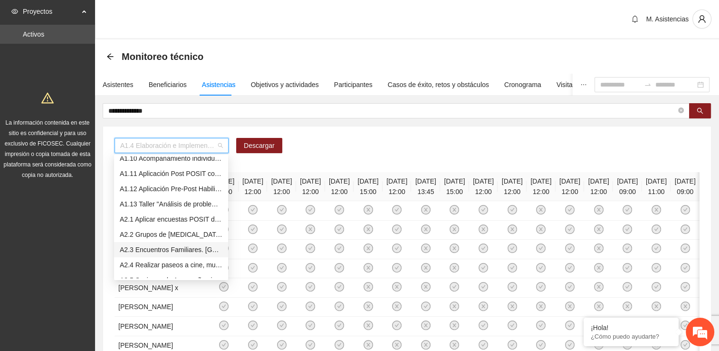
click at [207, 250] on div "A2.3 Encuentros Familiares. Secundaria" at bounding box center [171, 249] width 103 height 10
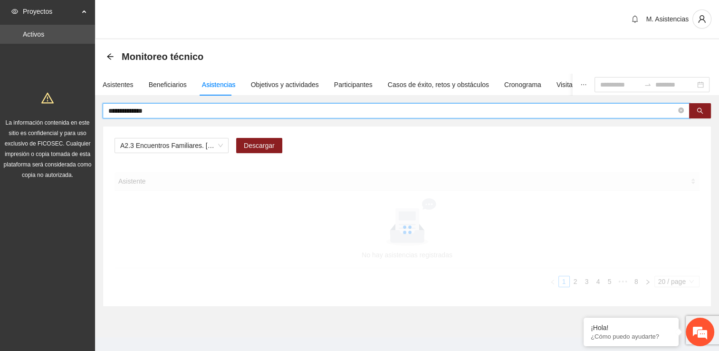
click at [163, 110] on input "**********" at bounding box center [392, 110] width 568 height 10
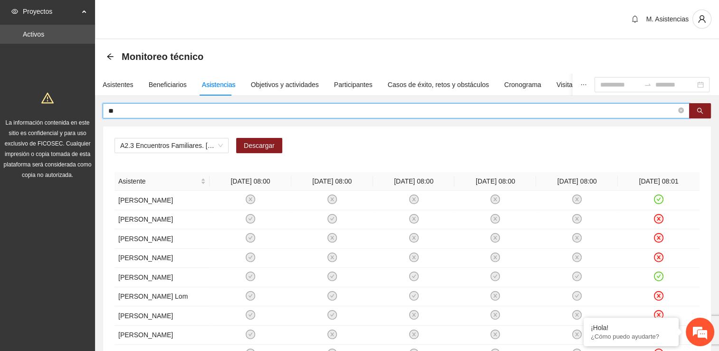
type input "*"
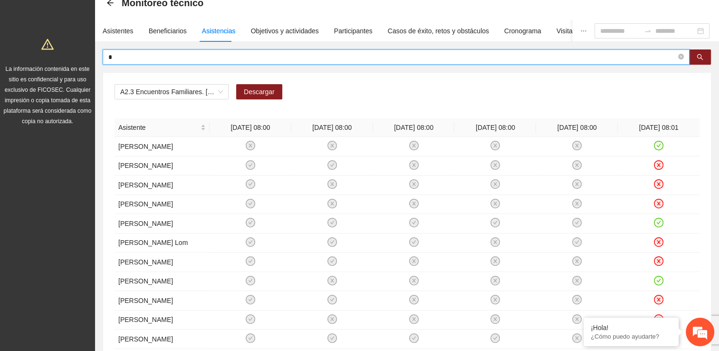
scroll to position [0, 0]
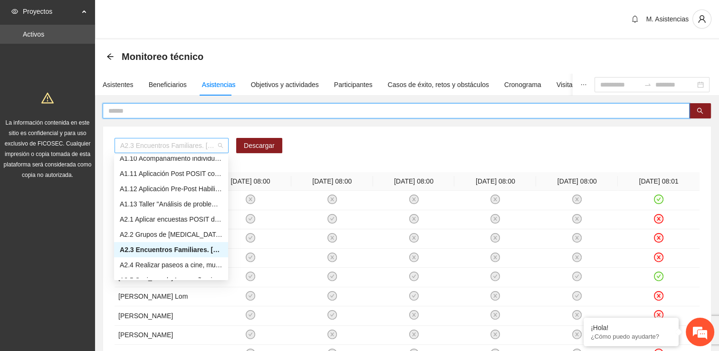
click at [221, 148] on span "A2.3 Encuentros Familiares. Secundaria" at bounding box center [171, 145] width 103 height 14
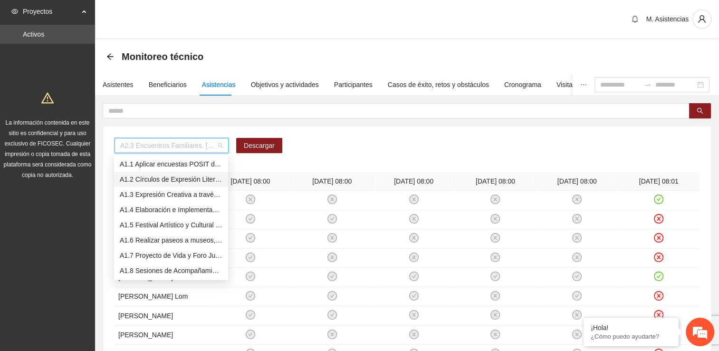
click at [184, 180] on div "A1.2 Círculos de Expresión Literaria" at bounding box center [171, 179] width 103 height 10
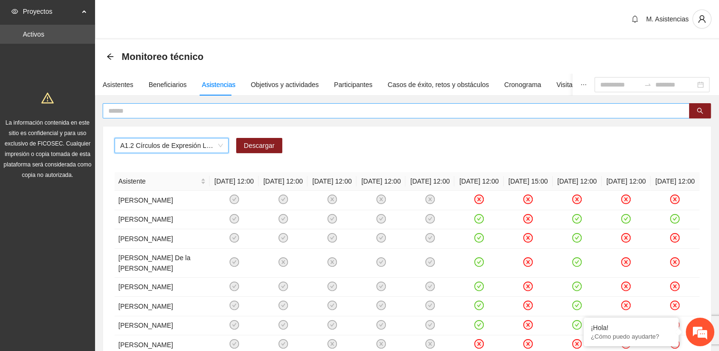
click at [156, 111] on input "text" at bounding box center [392, 110] width 568 height 10
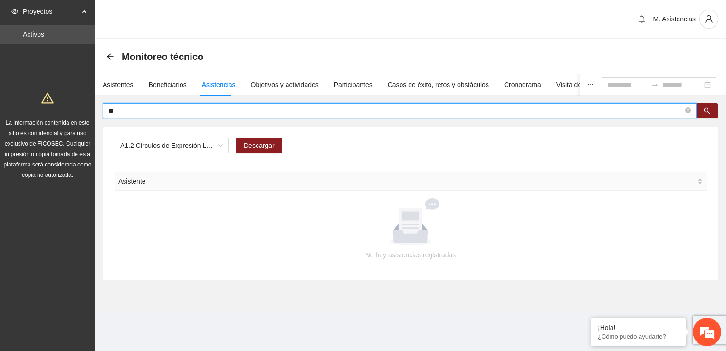
type input "*"
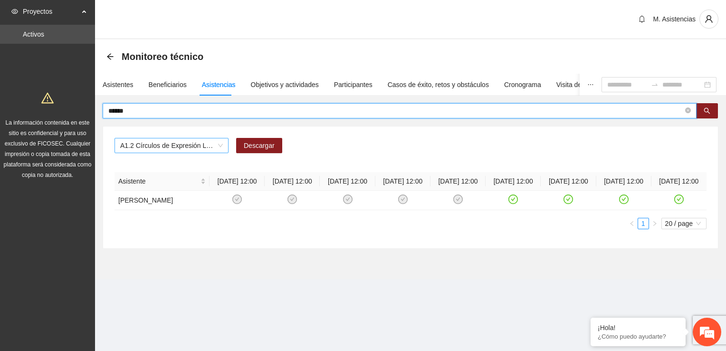
click at [221, 146] on span "A1.2 Círculos de Expresión Literaria" at bounding box center [171, 145] width 103 height 14
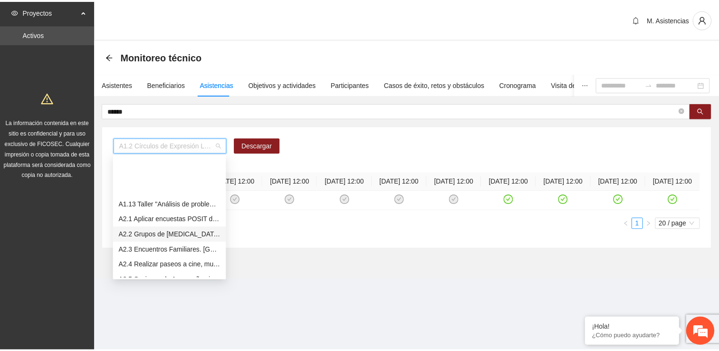
scroll to position [190, 0]
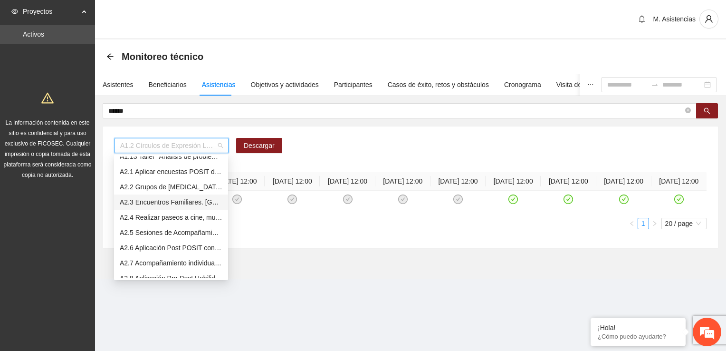
click at [176, 201] on div "A2.3 Encuentros Familiares. Secundaria" at bounding box center [171, 202] width 103 height 10
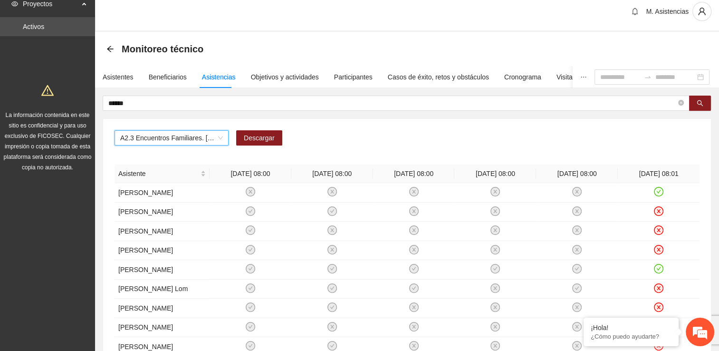
scroll to position [12, 0]
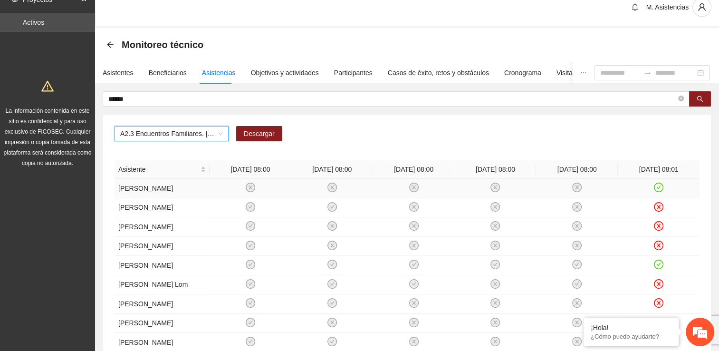
click at [658, 185] on icon "check-circle" at bounding box center [659, 187] width 8 height 8
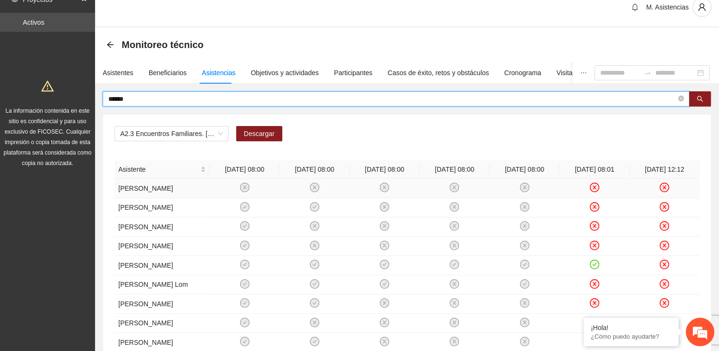
click at [146, 100] on input "******" at bounding box center [392, 99] width 568 height 10
type input "*"
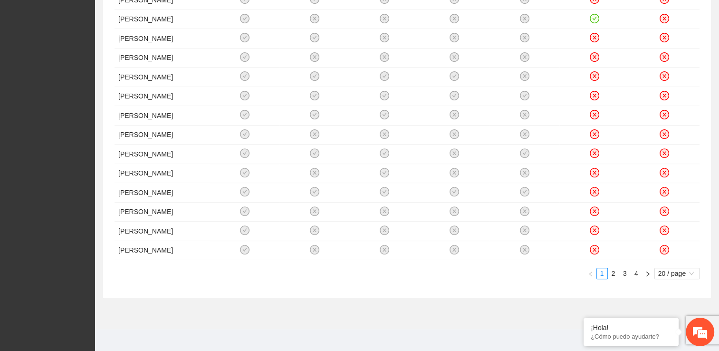
scroll to position [371, 0]
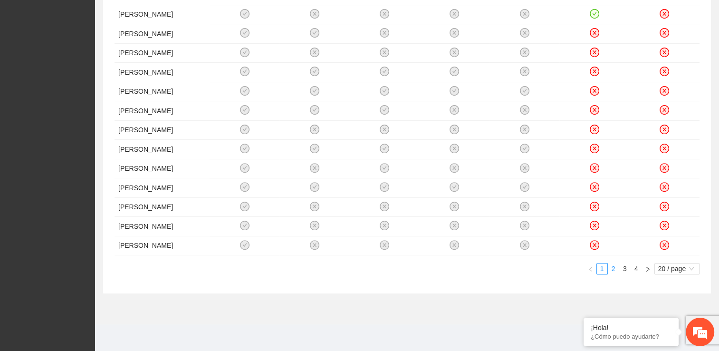
click at [614, 269] on link "2" at bounding box center [613, 268] width 10 height 10
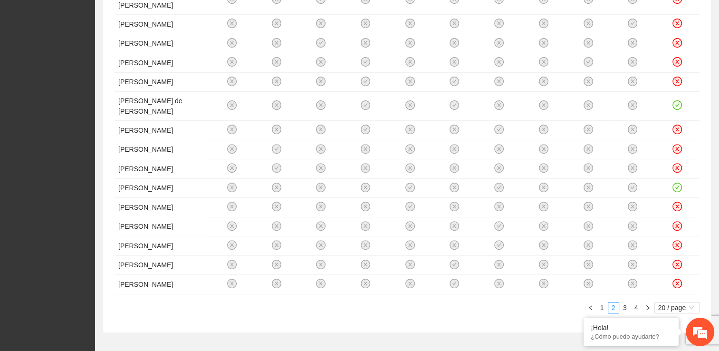
scroll to position [331, 0]
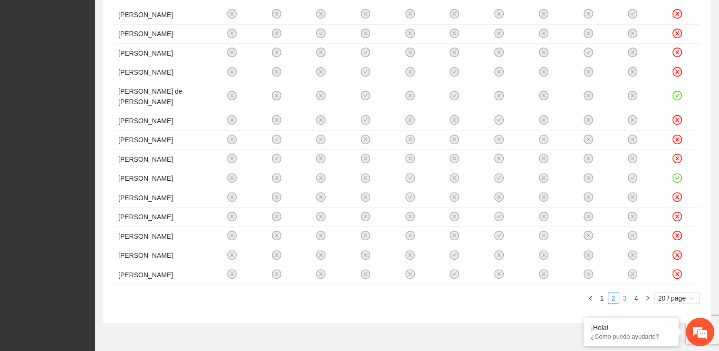
click at [622, 293] on link "3" at bounding box center [625, 298] width 10 height 10
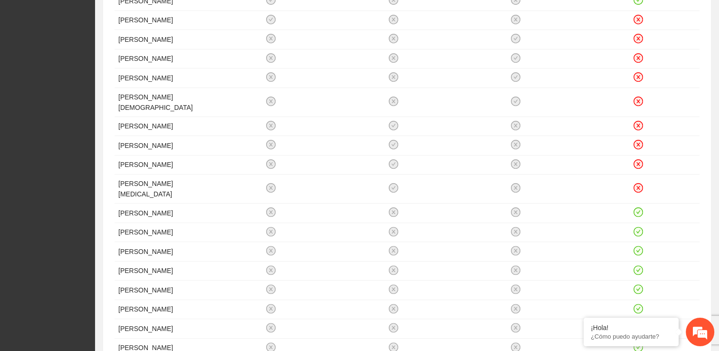
scroll to position [350, 0]
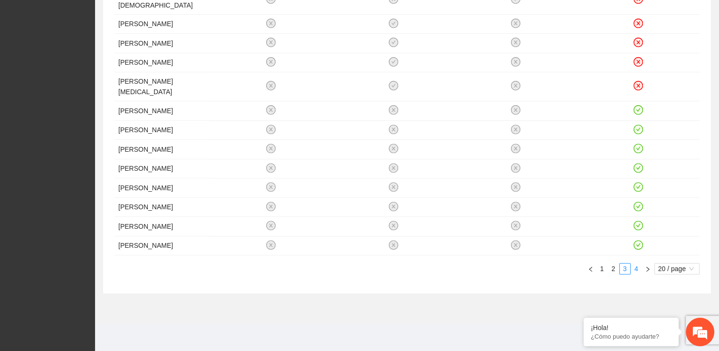
click at [635, 267] on link "4" at bounding box center [636, 268] width 10 height 10
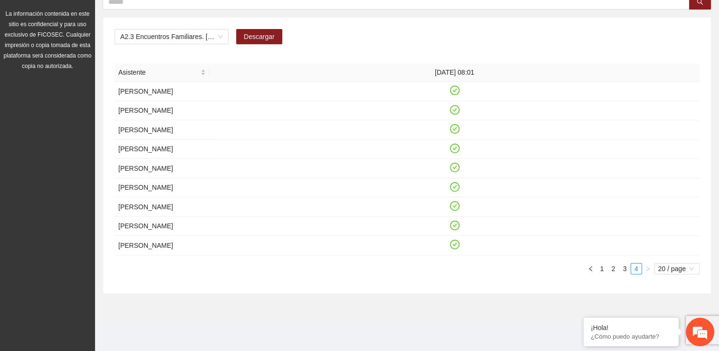
scroll to position [127, 0]
click at [454, 227] on icon "check-circle" at bounding box center [454, 225] width 8 height 8
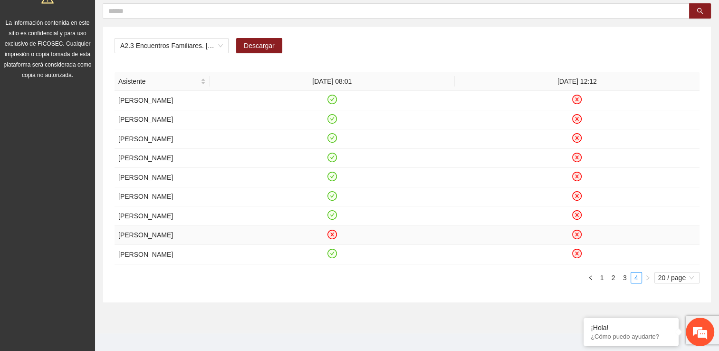
scroll to position [100, 0]
click at [332, 219] on icon "check-circle" at bounding box center [332, 214] width 8 height 8
click at [333, 199] on icon "check-circle" at bounding box center [332, 195] width 8 height 8
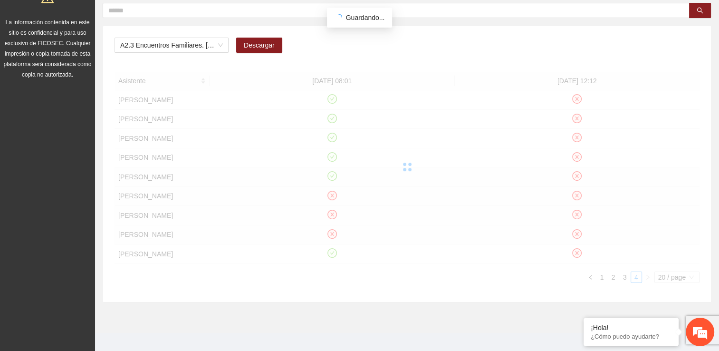
click at [333, 181] on div at bounding box center [407, 167] width 585 height 190
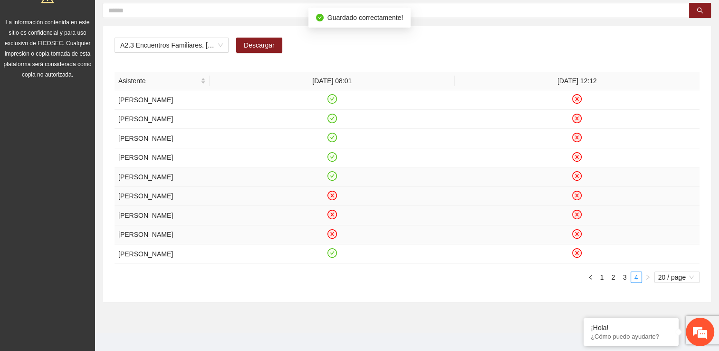
click at [334, 177] on icon "check-circle" at bounding box center [332, 175] width 4 height 3
click at [334, 257] on icon "check-circle" at bounding box center [332, 253] width 8 height 8
click at [623, 282] on link "3" at bounding box center [625, 277] width 10 height 10
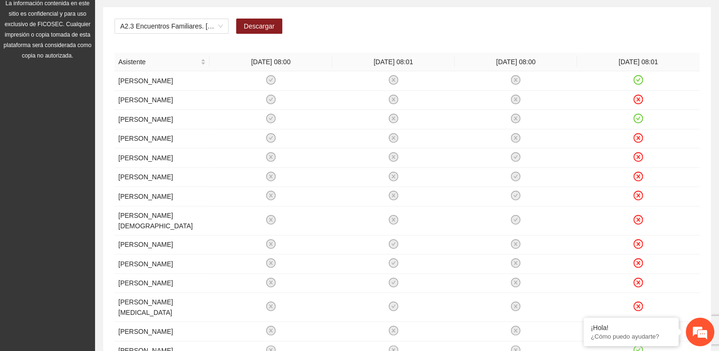
scroll to position [125, 0]
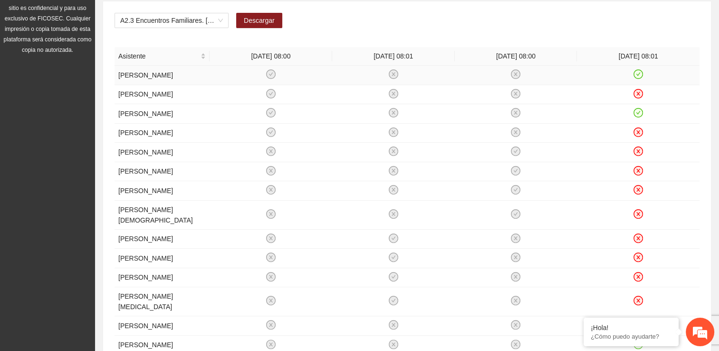
click at [636, 70] on icon "check-circle" at bounding box center [638, 74] width 8 height 8
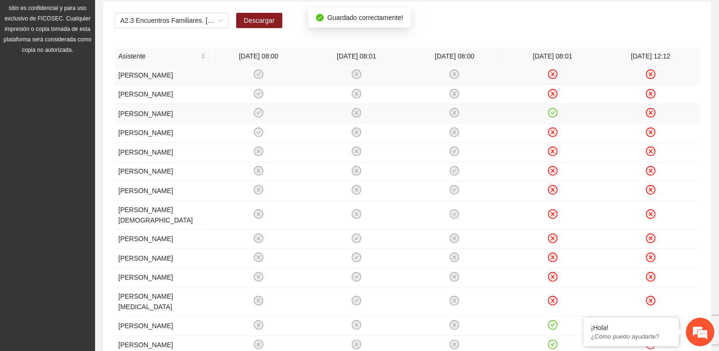
click at [552, 111] on icon "check-circle" at bounding box center [552, 113] width 8 height 8
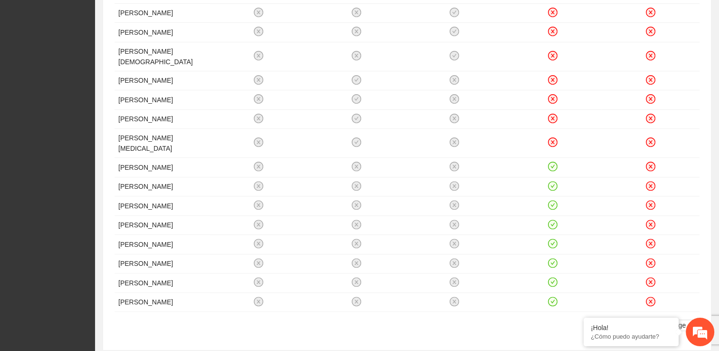
scroll to position [350, 0]
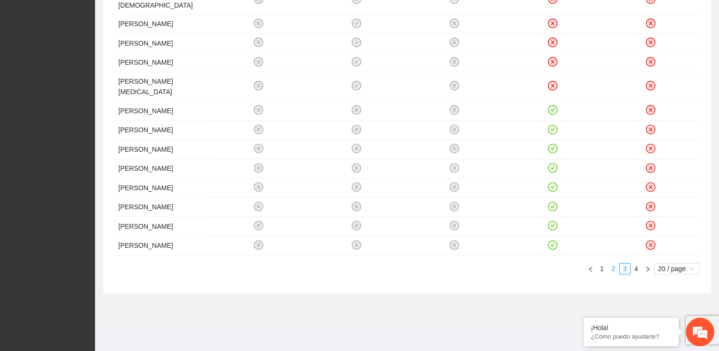
click at [614, 269] on link "2" at bounding box center [613, 268] width 10 height 10
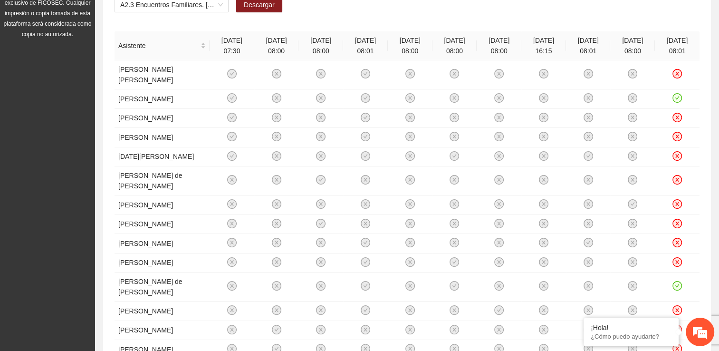
scroll to position [141, 0]
click at [678, 94] on icon "check-circle" at bounding box center [677, 98] width 8 height 8
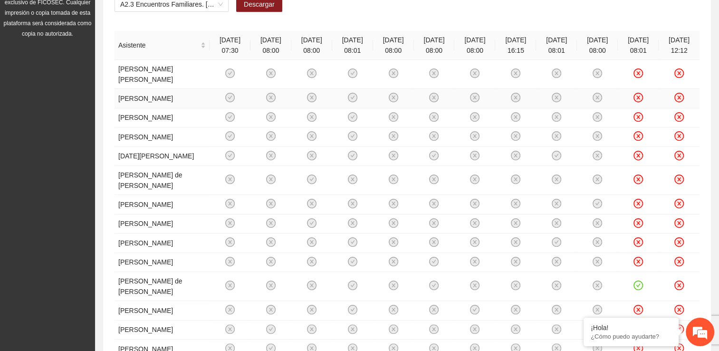
click at [715, 102] on div "A2.3 Encuentros Familiares. Secundaria Descargar Asistente 04/02/2025 07:30 05/…" at bounding box center [407, 237] width 624 height 551
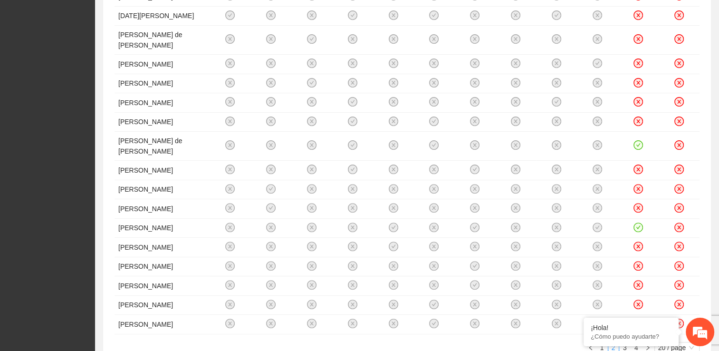
scroll to position [305, 0]
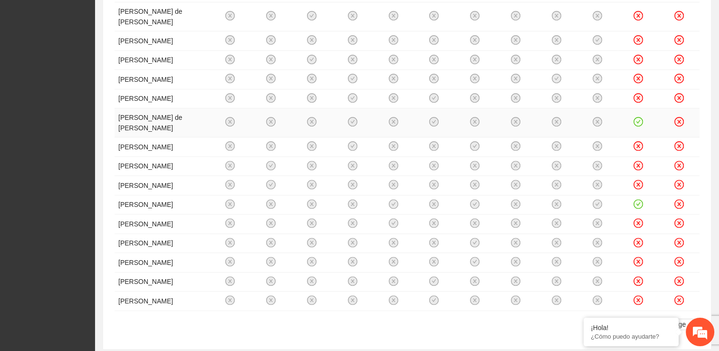
click at [637, 126] on icon "check-circle" at bounding box center [638, 122] width 8 height 8
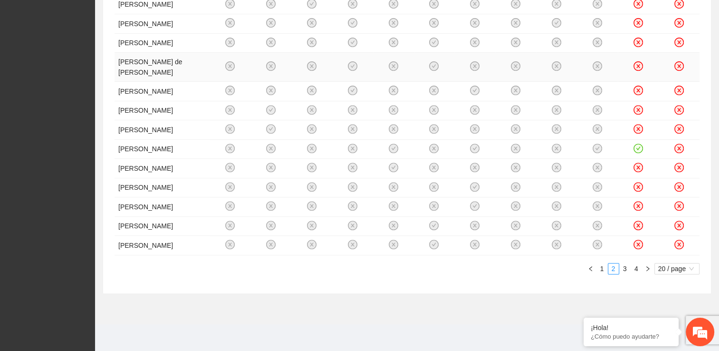
scroll to position [471, 0]
click at [600, 274] on link "1" at bounding box center [602, 268] width 10 height 10
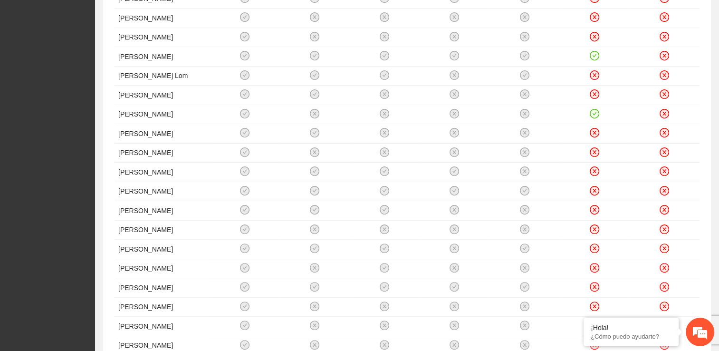
scroll to position [371, 0]
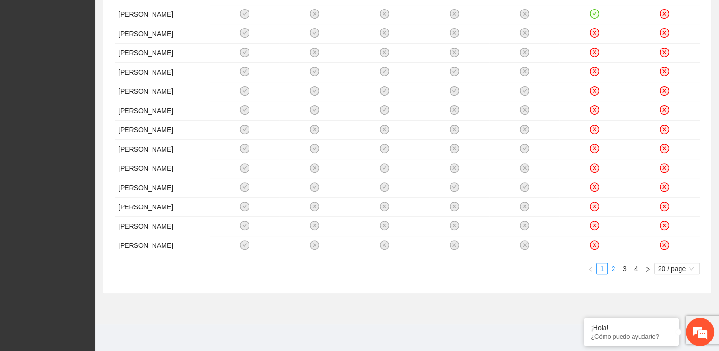
click at [611, 270] on link "2" at bounding box center [613, 268] width 10 height 10
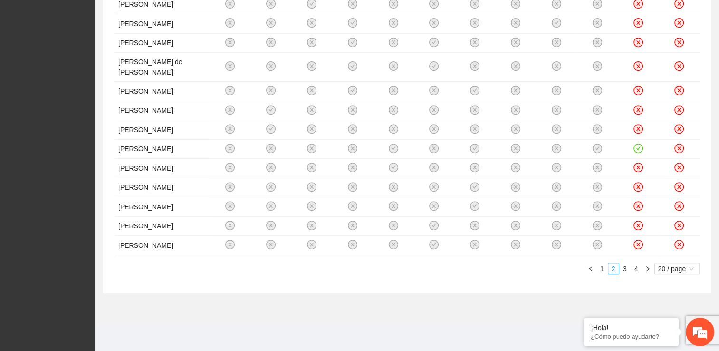
scroll to position [492, 0]
click at [626, 267] on link "3" at bounding box center [625, 268] width 10 height 10
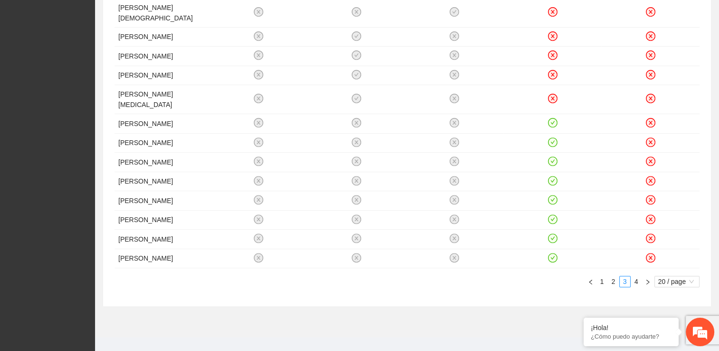
scroll to position [328, 0]
click at [636, 286] on link "4" at bounding box center [636, 280] width 10 height 10
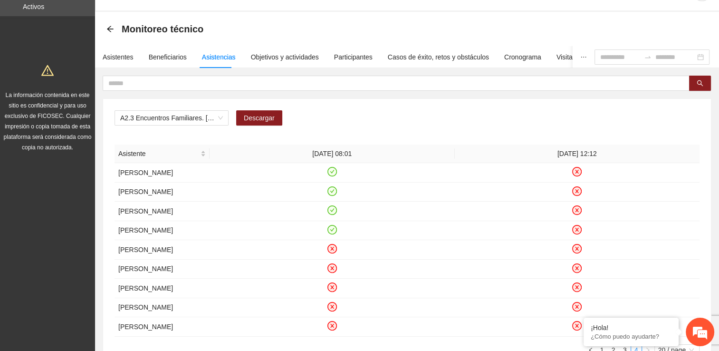
scroll to position [0, 0]
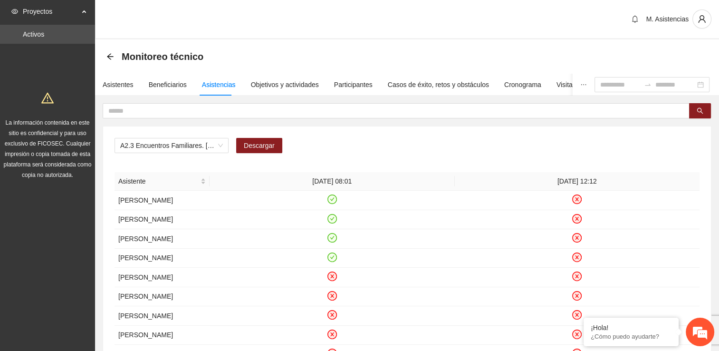
scroll to position [134, 0]
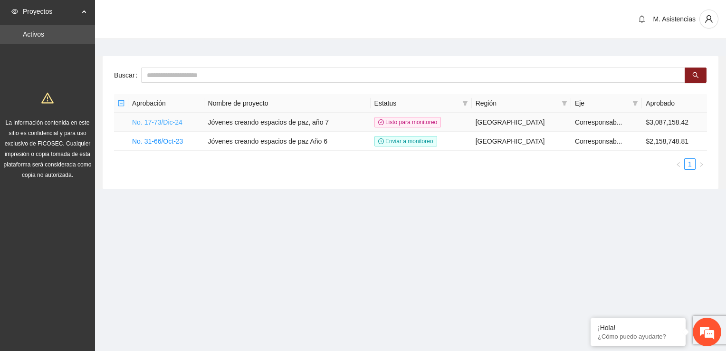
click at [177, 120] on link "No. 17-73/Dic-24" at bounding box center [157, 122] width 50 height 8
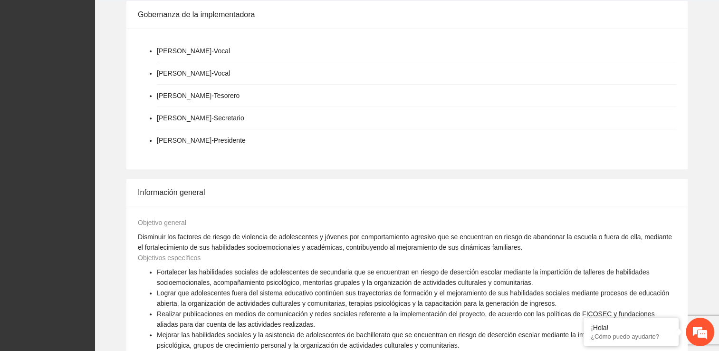
scroll to position [612, 0]
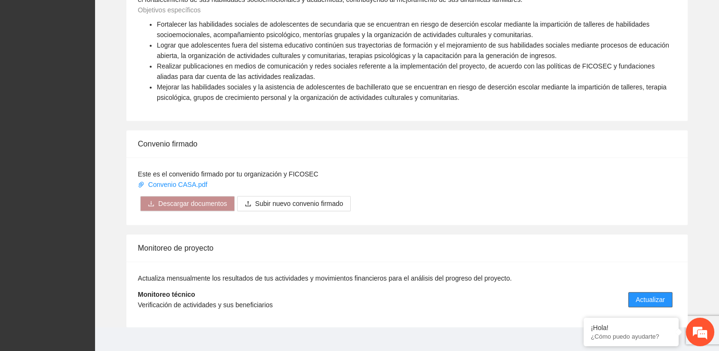
click at [642, 294] on span "Actualizar" at bounding box center [650, 299] width 29 height 10
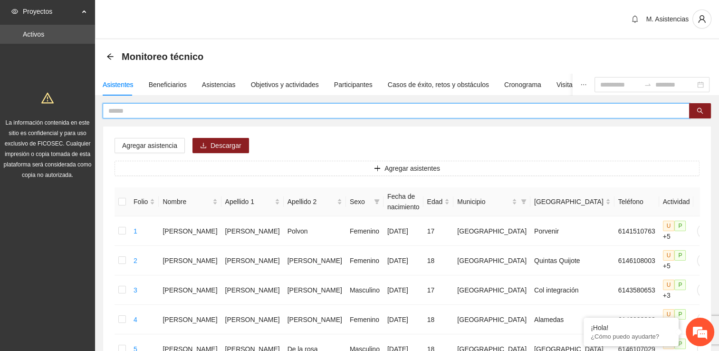
click at [130, 108] on input "text" at bounding box center [392, 110] width 568 height 10
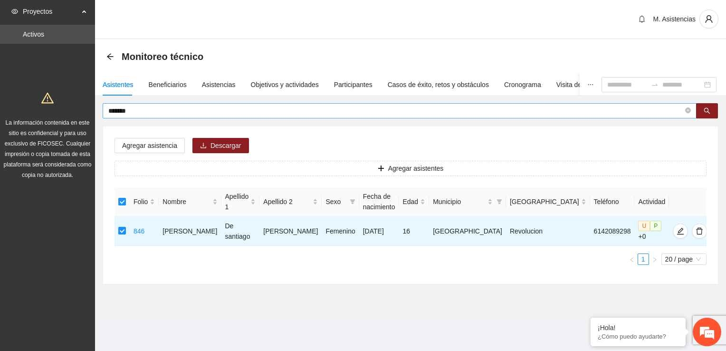
click at [144, 107] on input "*******" at bounding box center [395, 110] width 575 height 10
type input "*"
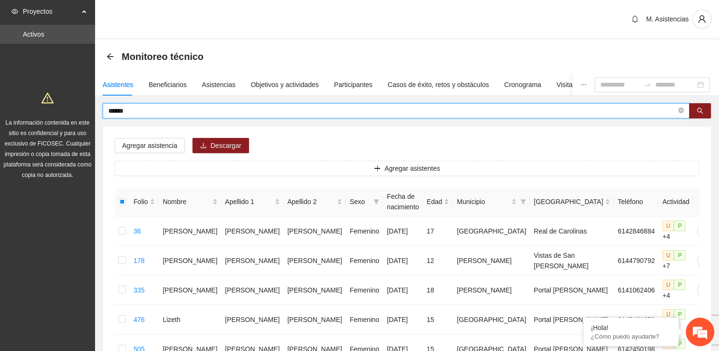
click at [132, 111] on input "******" at bounding box center [392, 110] width 568 height 10
type input "*"
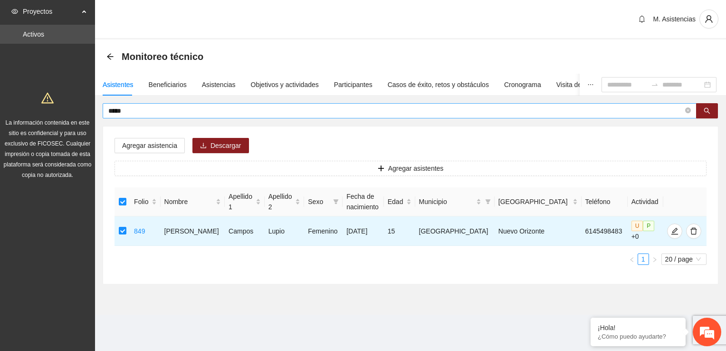
click at [136, 113] on input "*****" at bounding box center [395, 110] width 575 height 10
type input "*"
click at [125, 108] on input "****" at bounding box center [395, 110] width 575 height 10
type input "*"
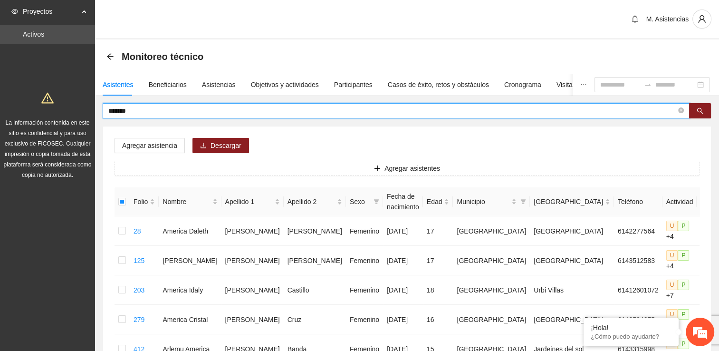
click at [146, 111] on input "*******" at bounding box center [392, 110] width 568 height 10
type input "*"
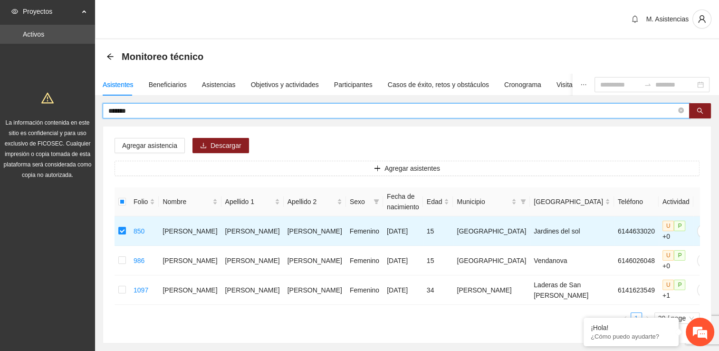
click at [139, 109] on input "*******" at bounding box center [392, 110] width 568 height 10
type input "*"
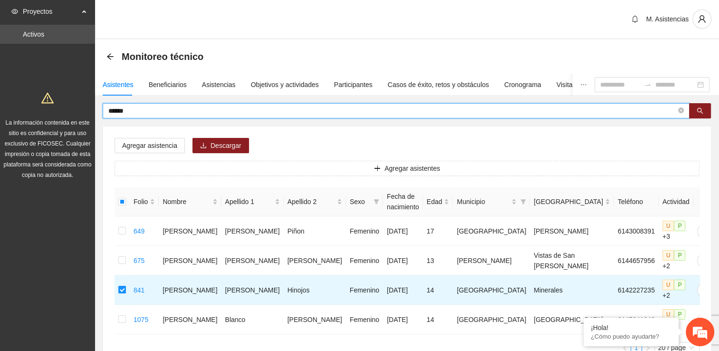
click at [134, 110] on input "******" at bounding box center [392, 110] width 568 height 10
type input "*"
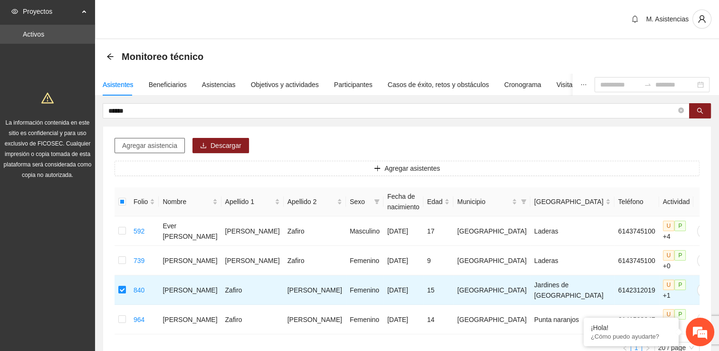
click at [140, 145] on span "Agregar asistencia" at bounding box center [149, 145] width 55 height 10
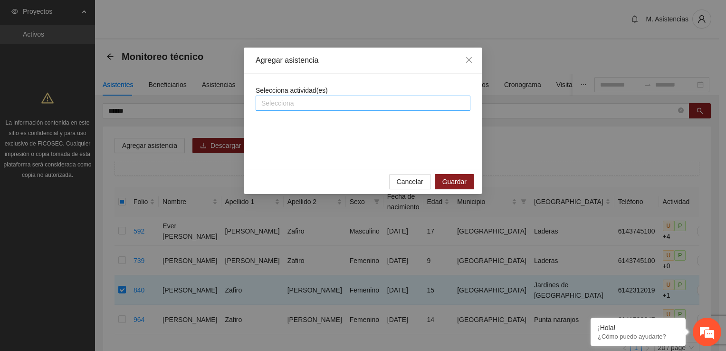
click at [295, 104] on div at bounding box center [363, 102] width 210 height 11
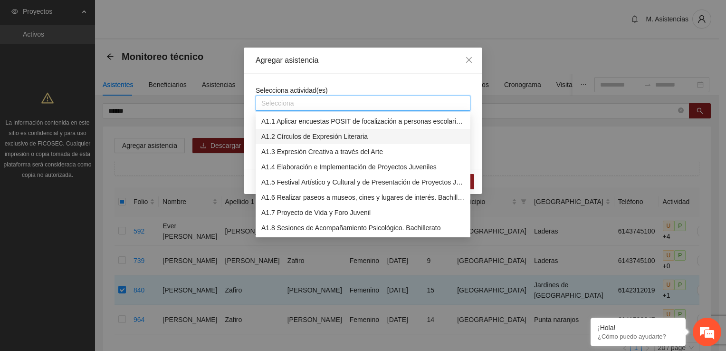
click at [315, 136] on div "A1.2 Círculos de Expresión Literaria" at bounding box center [362, 136] width 203 height 10
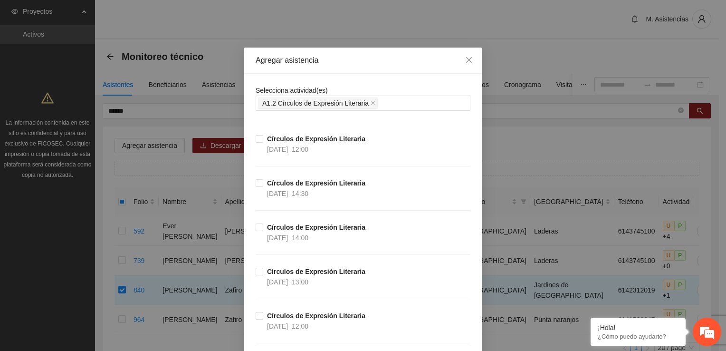
drag, startPoint x: 471, startPoint y: 307, endPoint x: 432, endPoint y: 292, distance: 41.6
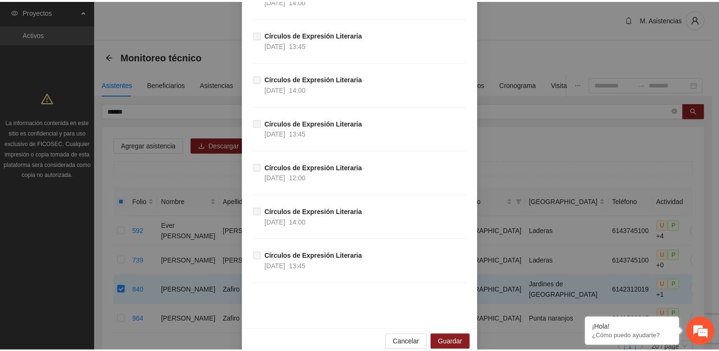
scroll to position [2807, 0]
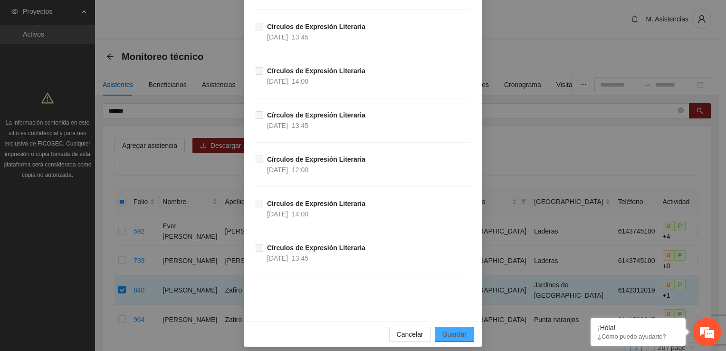
click at [447, 329] on span "Guardar" at bounding box center [454, 334] width 24 height 10
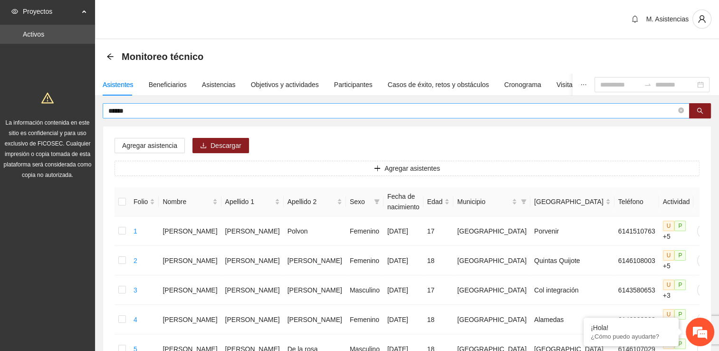
click at [140, 111] on input "******" at bounding box center [392, 110] width 568 height 10
type input "*"
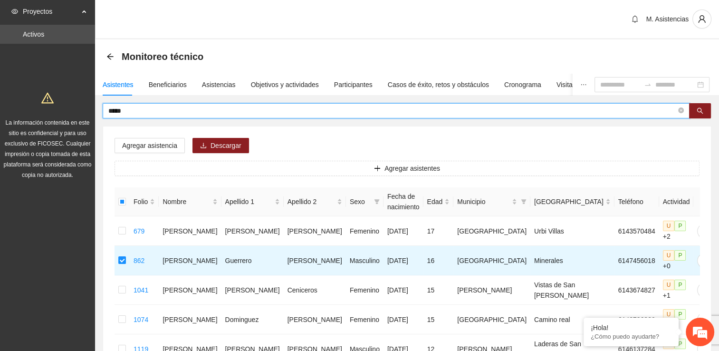
click at [139, 108] on input "*****" at bounding box center [392, 110] width 568 height 10
type input "*"
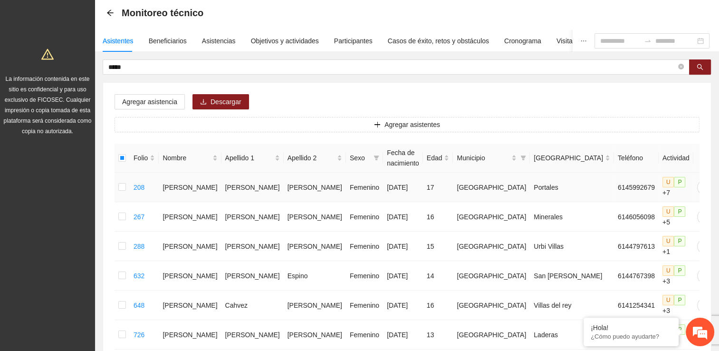
scroll to position [0, 0]
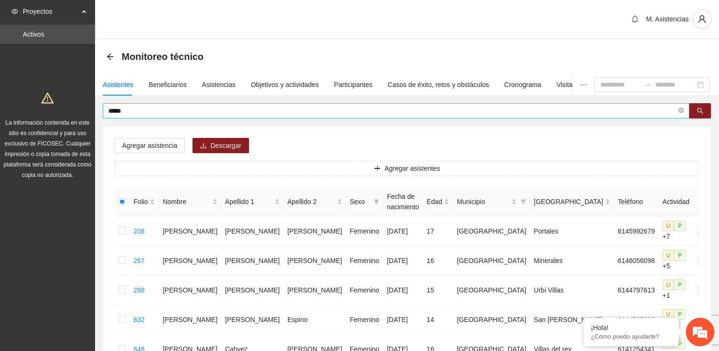
click at [134, 111] on input "*****" at bounding box center [392, 110] width 568 height 10
type input "*"
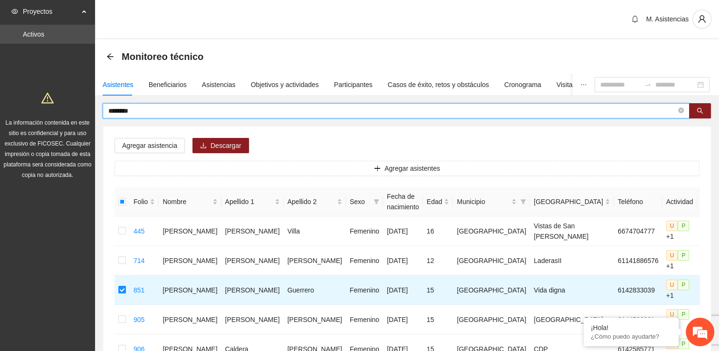
click at [142, 111] on input "********" at bounding box center [392, 110] width 568 height 10
type input "*"
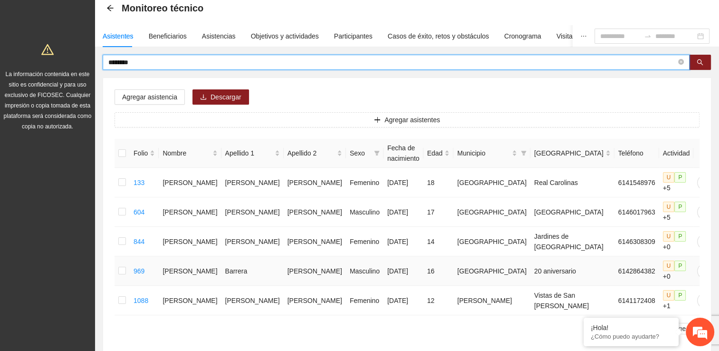
scroll to position [48, 0]
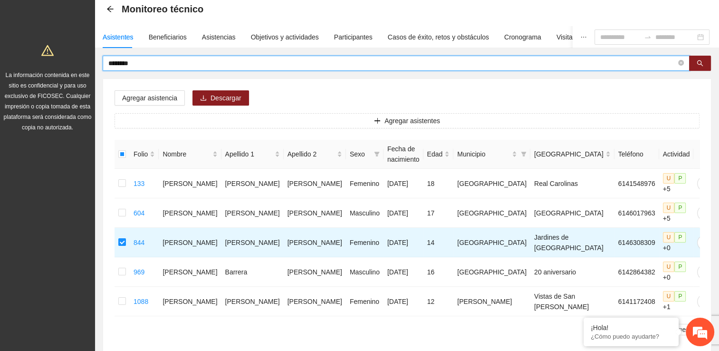
click at [140, 66] on input "********" at bounding box center [392, 63] width 568 height 10
type input "*"
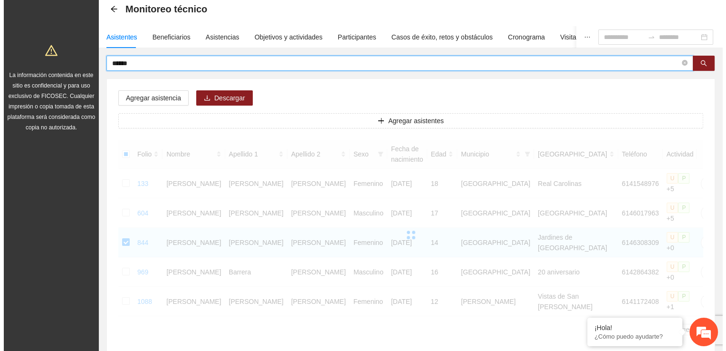
scroll to position [12, 0]
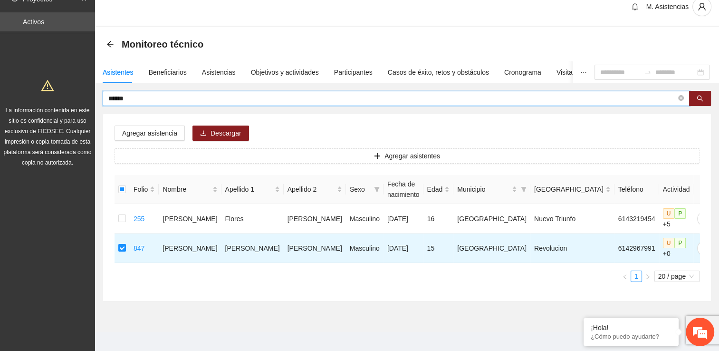
click at [132, 98] on input "******" at bounding box center [392, 98] width 568 height 10
type input "*"
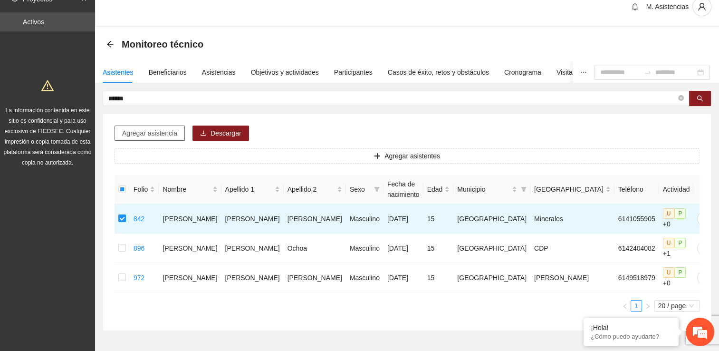
click at [158, 130] on span "Agregar asistencia" at bounding box center [149, 133] width 55 height 10
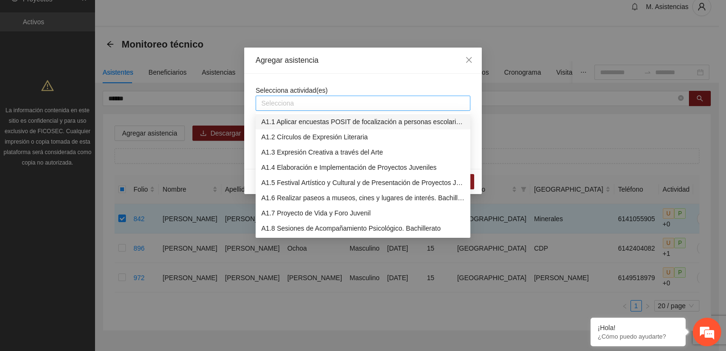
click at [332, 97] on div at bounding box center [363, 102] width 210 height 11
click at [329, 135] on div "A1.2 Círculos de Expresión Literaria" at bounding box center [362, 137] width 203 height 10
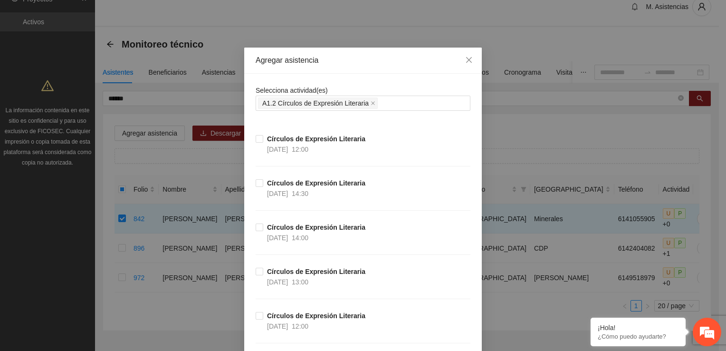
click at [449, 306] on div "Círculos de Expresión Literaria 27/10/2025 13:00" at bounding box center [363, 288] width 215 height 44
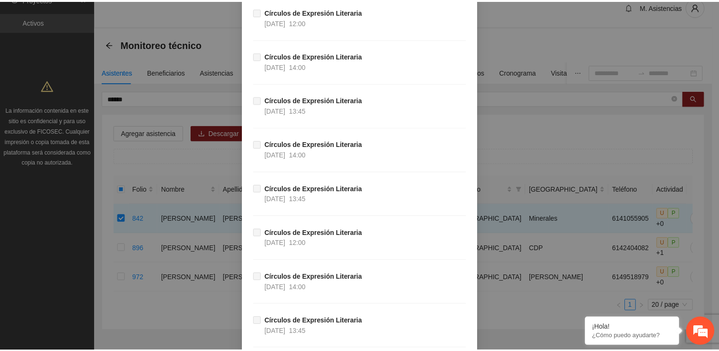
scroll to position [2807, 0]
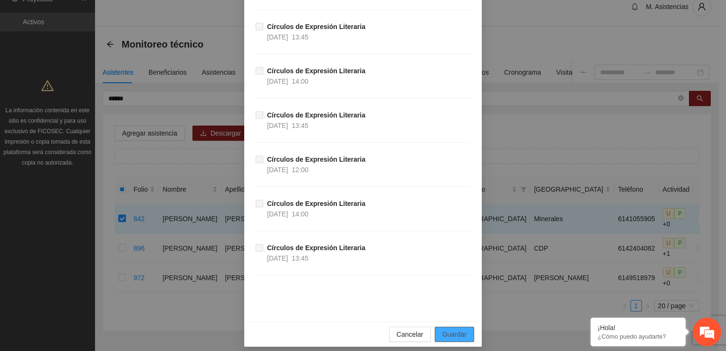
click at [458, 330] on span "Guardar" at bounding box center [454, 334] width 24 height 10
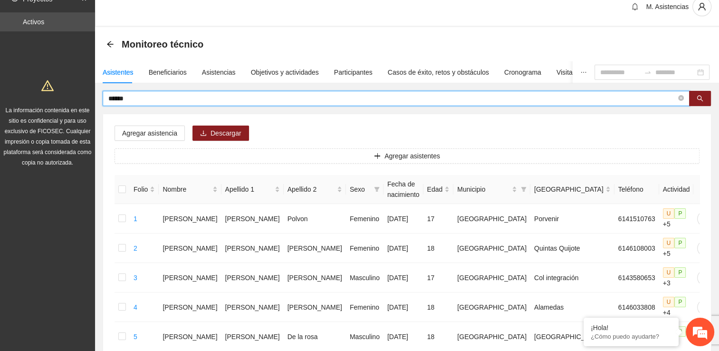
click at [140, 97] on input "******" at bounding box center [392, 98] width 568 height 10
type input "*"
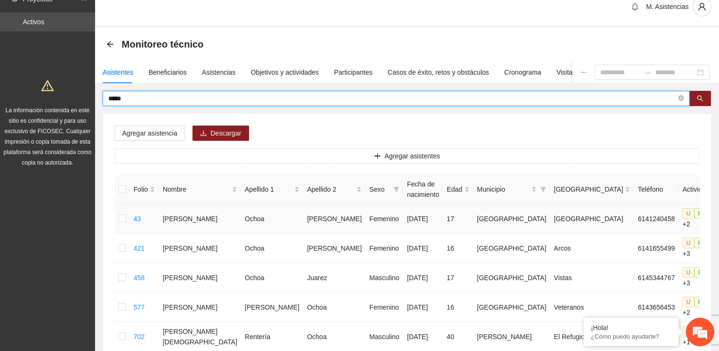
click at [119, 213] on td at bounding box center [122, 218] width 15 height 29
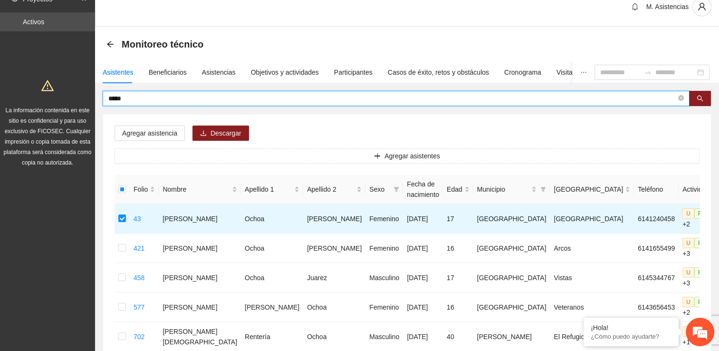
click at [138, 96] on input "*****" at bounding box center [392, 98] width 568 height 10
type input "*"
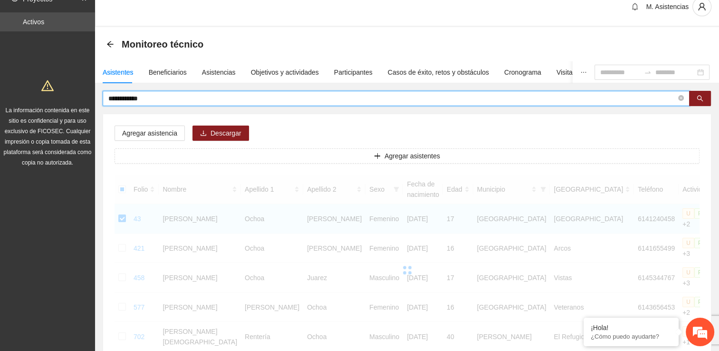
scroll to position [0, 0]
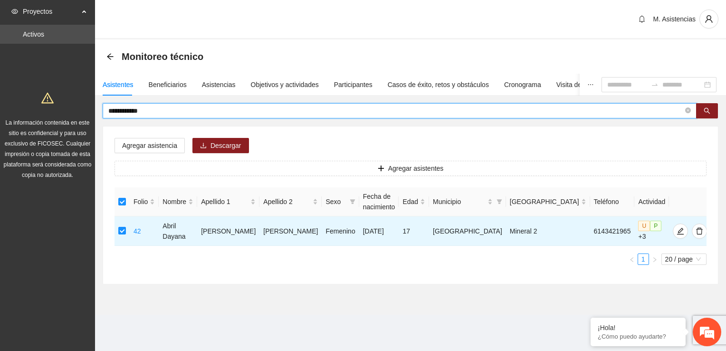
click at [153, 109] on input "**********" at bounding box center [395, 110] width 575 height 10
type input "*"
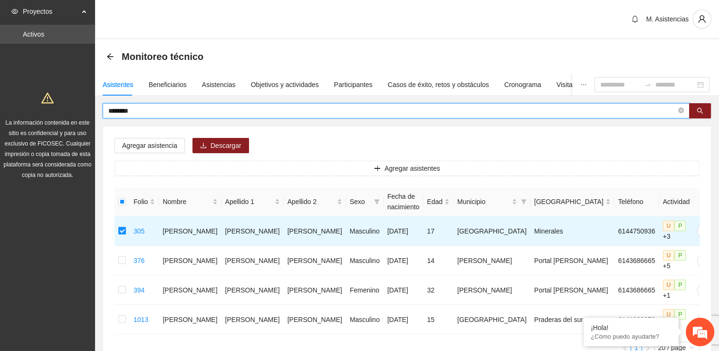
click at [144, 109] on input "********" at bounding box center [392, 110] width 568 height 10
type input "*"
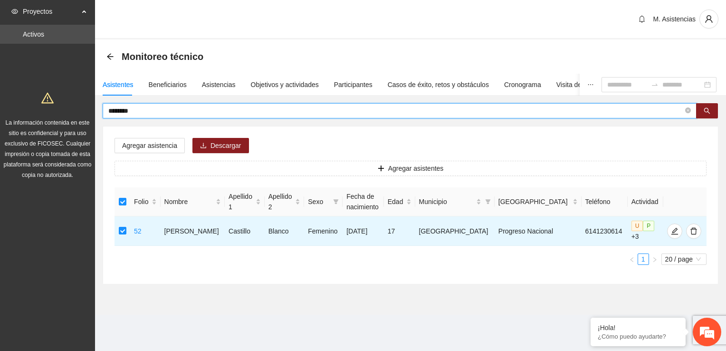
click at [157, 109] on input "********" at bounding box center [395, 110] width 575 height 10
type input "*"
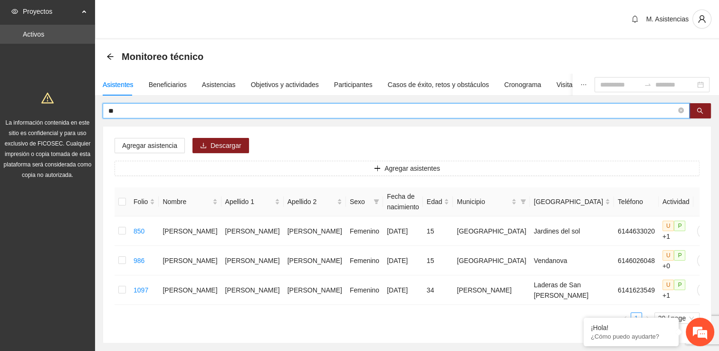
type input "*"
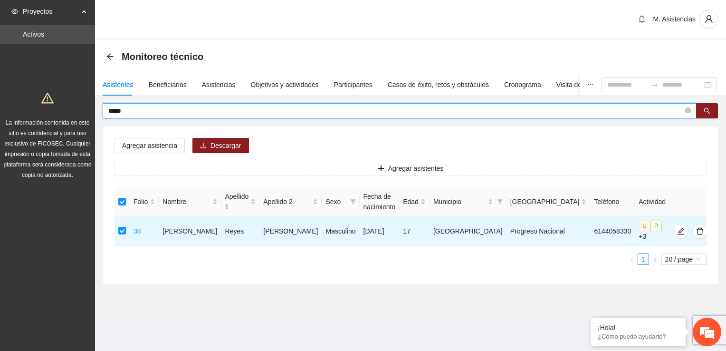
click at [133, 109] on input "*****" at bounding box center [395, 110] width 575 height 10
type input "*"
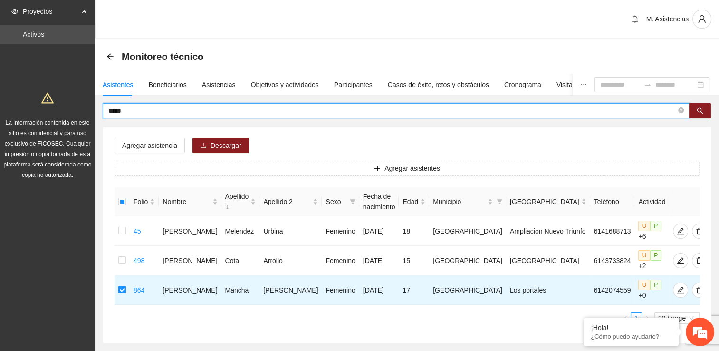
click at [128, 109] on input "*****" at bounding box center [392, 110] width 568 height 10
type input "*"
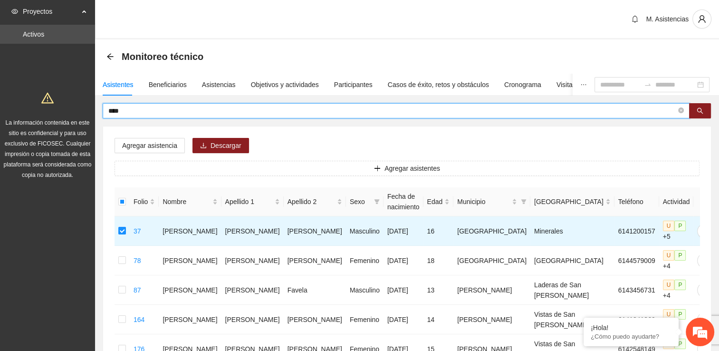
click at [133, 109] on input "****" at bounding box center [392, 110] width 568 height 10
type input "*"
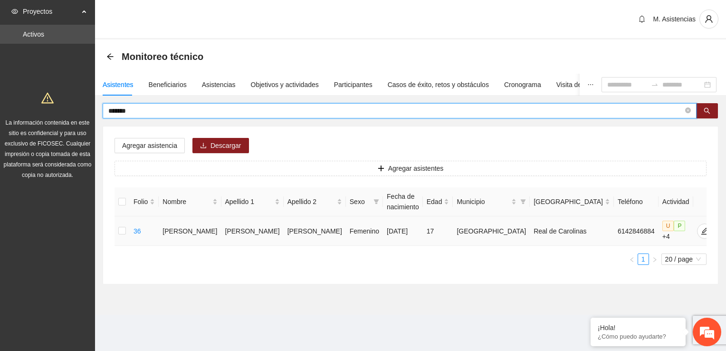
click at [119, 230] on td at bounding box center [122, 230] width 15 height 29
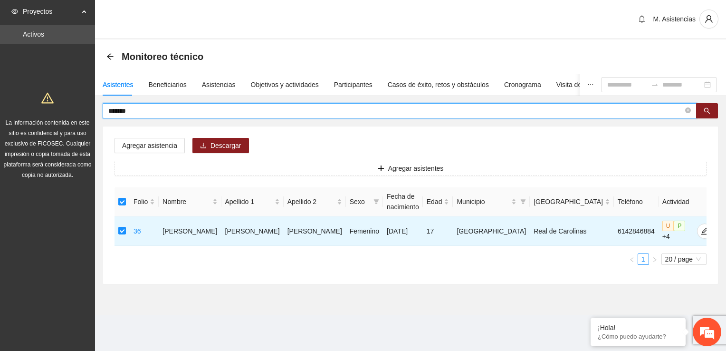
click at [143, 112] on input "*******" at bounding box center [395, 110] width 575 height 10
type input "*"
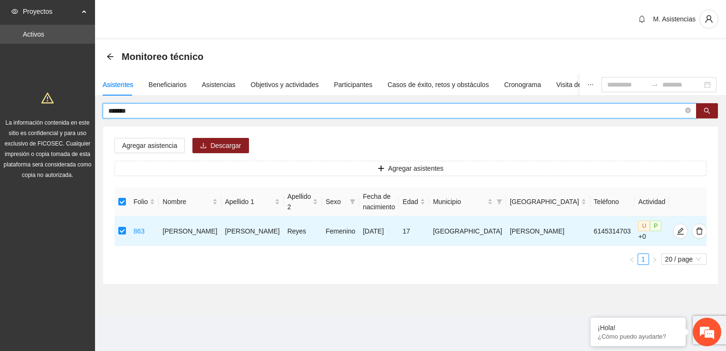
click at [137, 110] on input "*******" at bounding box center [395, 110] width 575 height 10
type input "*"
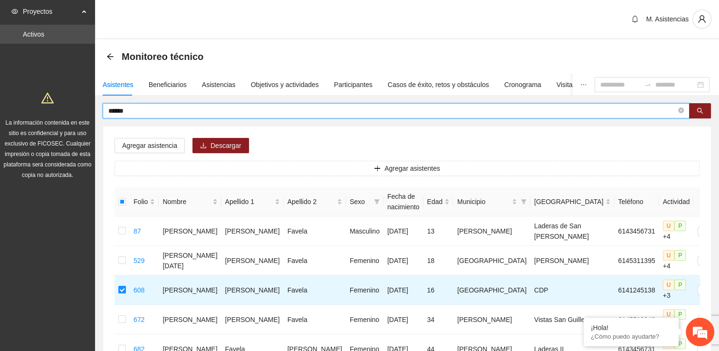
click at [130, 111] on input "******" at bounding box center [392, 110] width 568 height 10
type input "*"
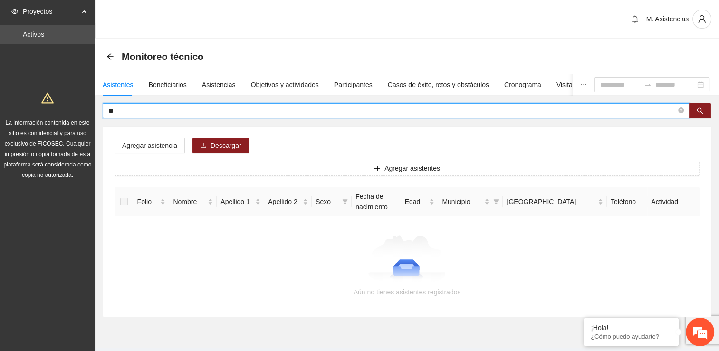
type input "*"
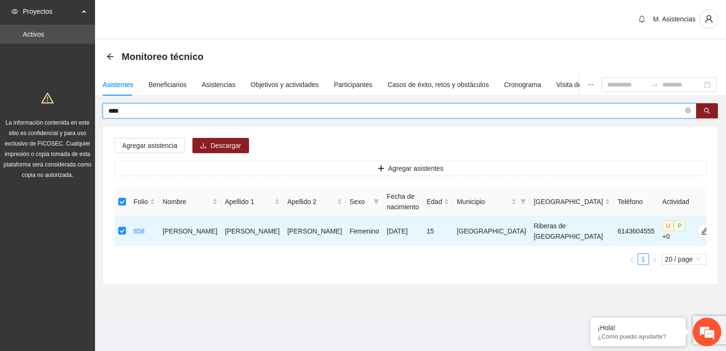
click at [131, 107] on input "****" at bounding box center [395, 110] width 575 height 10
type input "*"
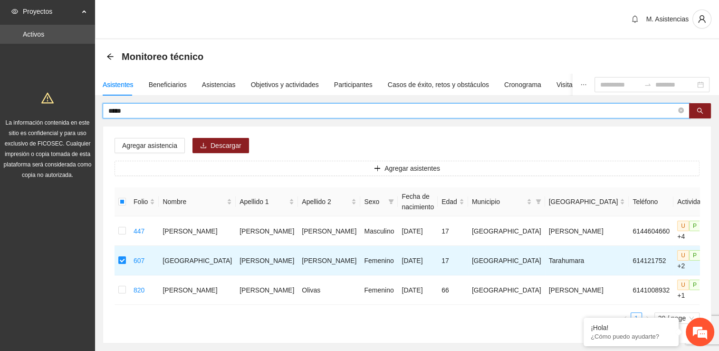
click at [135, 109] on input "*****" at bounding box center [392, 110] width 568 height 10
type input "*"
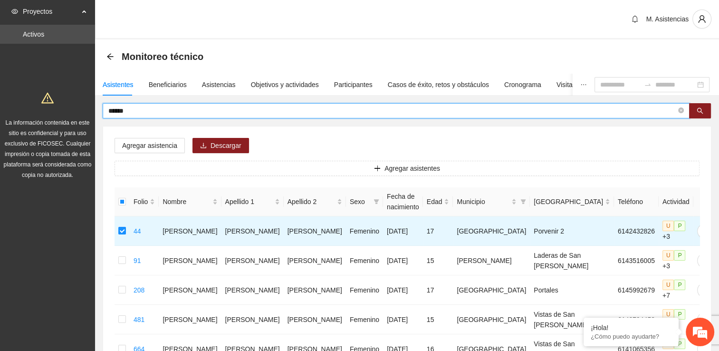
click at [162, 107] on input "******" at bounding box center [392, 110] width 568 height 10
type input "*"
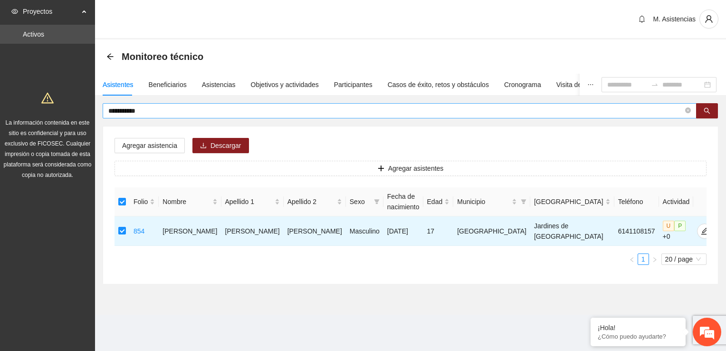
click at [148, 111] on input "**********" at bounding box center [395, 110] width 575 height 10
type input "*"
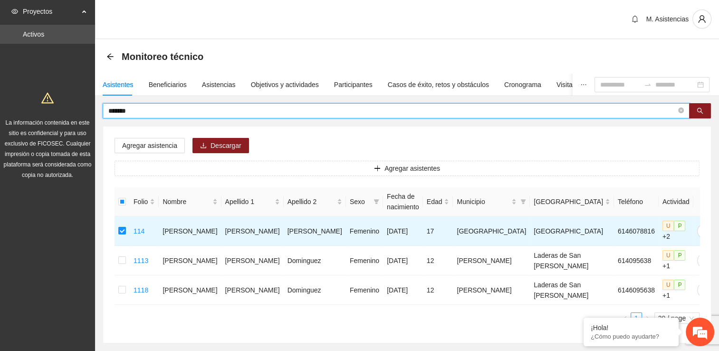
click at [143, 107] on input "*******" at bounding box center [392, 110] width 568 height 10
type input "*"
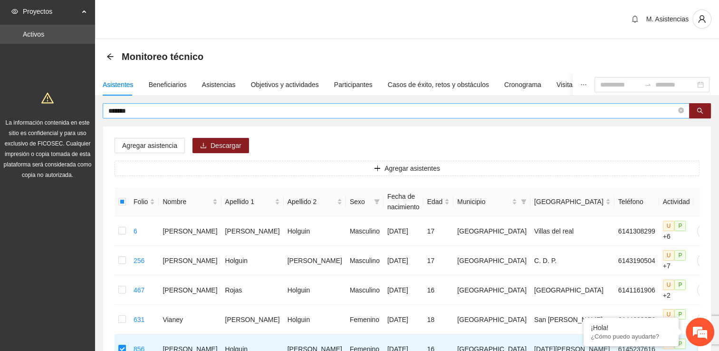
click at [135, 110] on input "*******" at bounding box center [392, 110] width 568 height 10
type input "*"
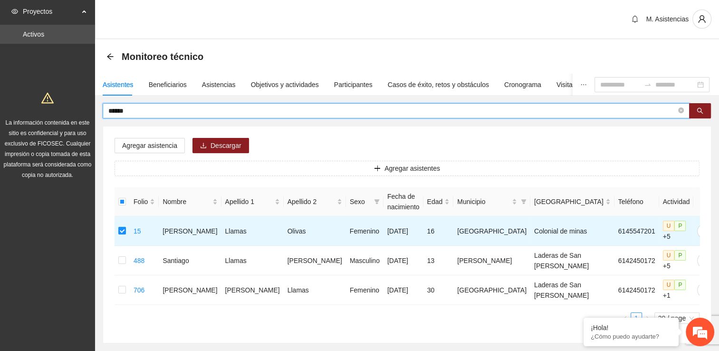
click at [152, 110] on input "******" at bounding box center [392, 110] width 568 height 10
type input "*"
click at [134, 108] on input "*****" at bounding box center [392, 110] width 568 height 10
type input "*"
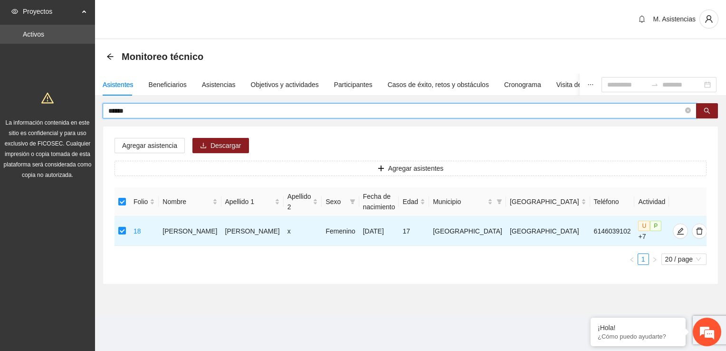
click at [128, 111] on input "******" at bounding box center [395, 110] width 575 height 10
type input "*"
click at [141, 111] on input "******" at bounding box center [395, 110] width 575 height 10
type input "*"
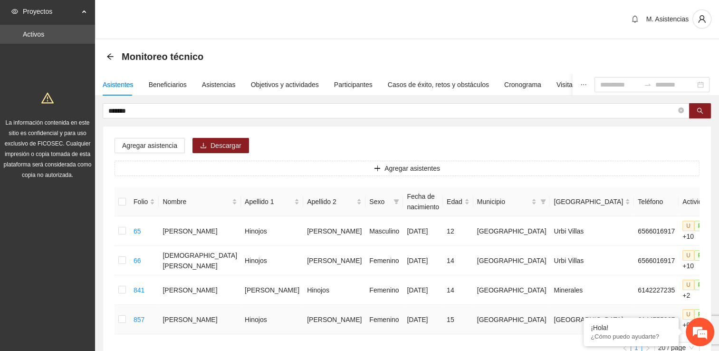
click at [119, 315] on td at bounding box center [122, 319] width 15 height 29
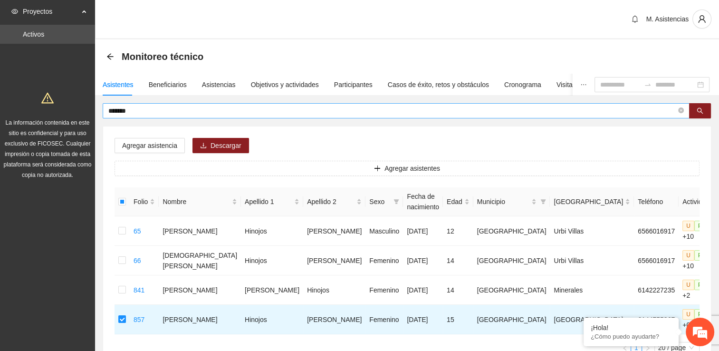
click at [140, 113] on input "*******" at bounding box center [392, 110] width 568 height 10
type input "*"
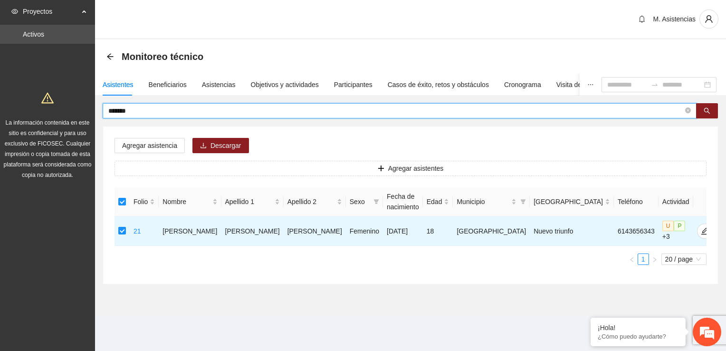
click at [142, 110] on input "*******" at bounding box center [395, 110] width 575 height 10
type input "*"
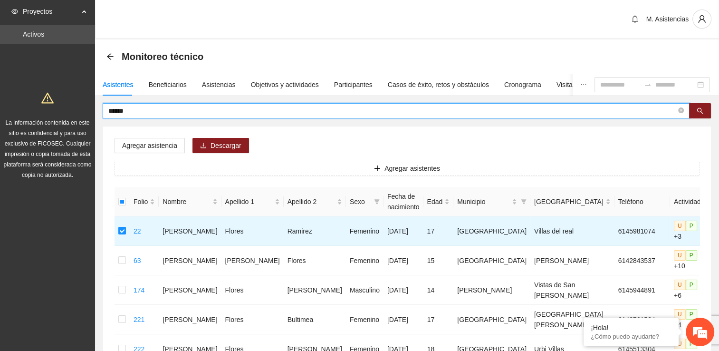
click at [135, 109] on input "******" at bounding box center [392, 110] width 568 height 10
type input "*"
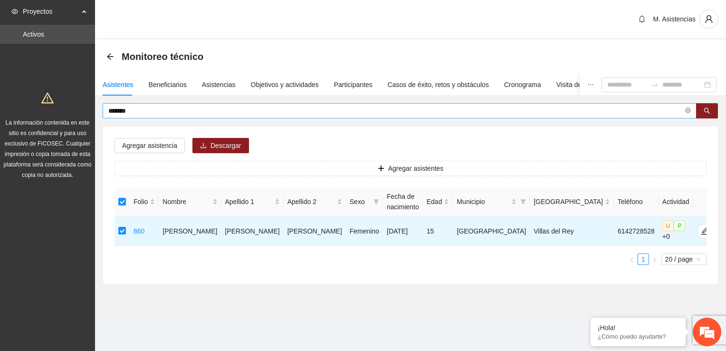
drag, startPoint x: 144, startPoint y: 104, endPoint x: 144, endPoint y: 112, distance: 7.6
click at [144, 105] on span "*******" at bounding box center [400, 110] width 594 height 15
type input "*"
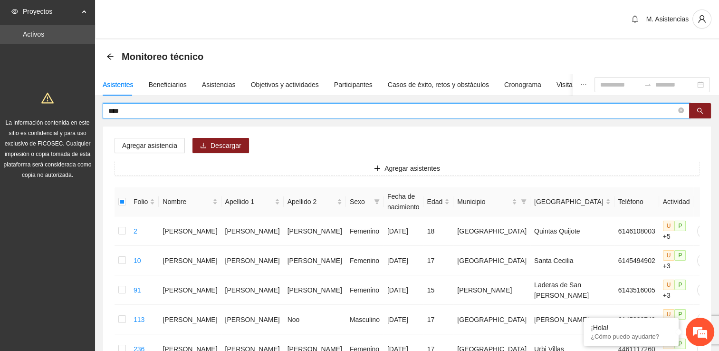
click at [133, 112] on input "****" at bounding box center [392, 110] width 568 height 10
type input "*"
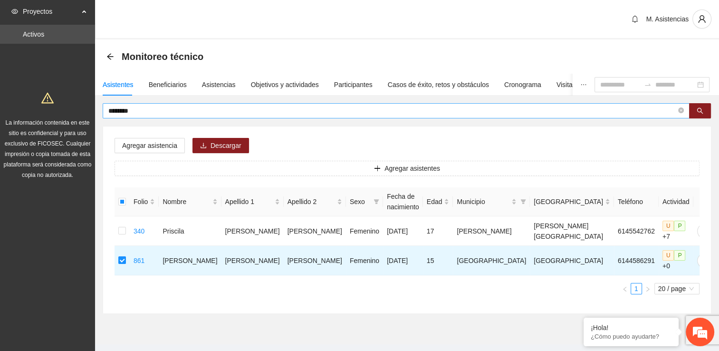
click at [137, 111] on input "********" at bounding box center [392, 110] width 568 height 10
type input "*"
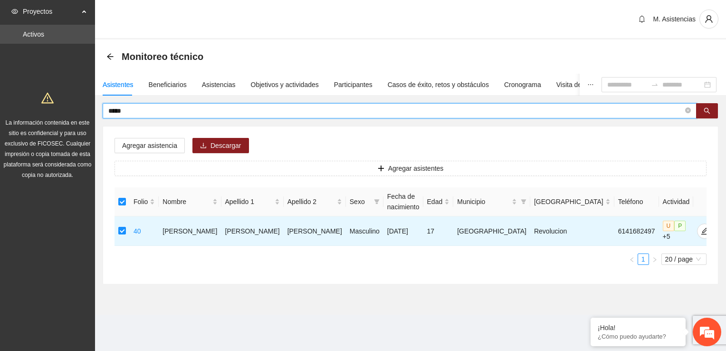
click at [132, 111] on input "*****" at bounding box center [395, 110] width 575 height 10
type input "*"
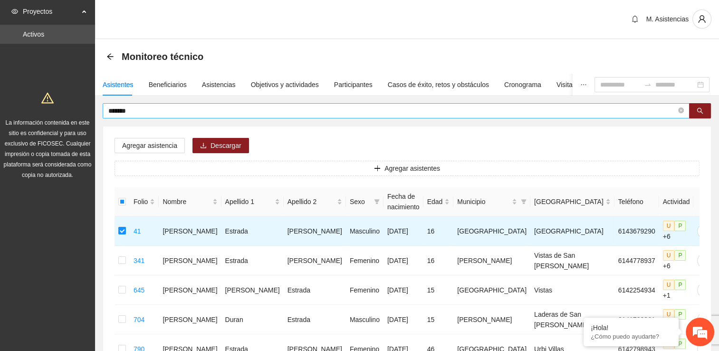
click at [138, 105] on span "*******" at bounding box center [396, 110] width 587 height 15
type input "*"
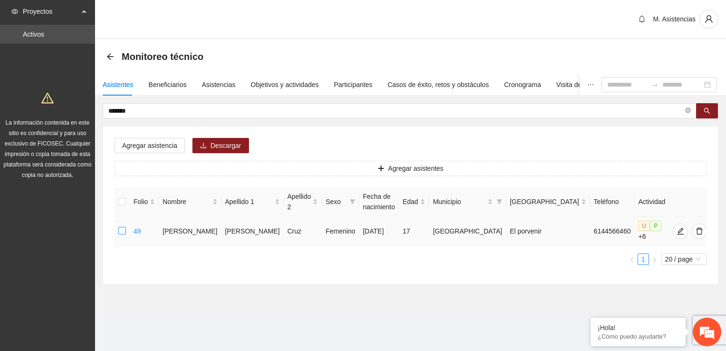
click at [124, 226] on label at bounding box center [122, 231] width 8 height 10
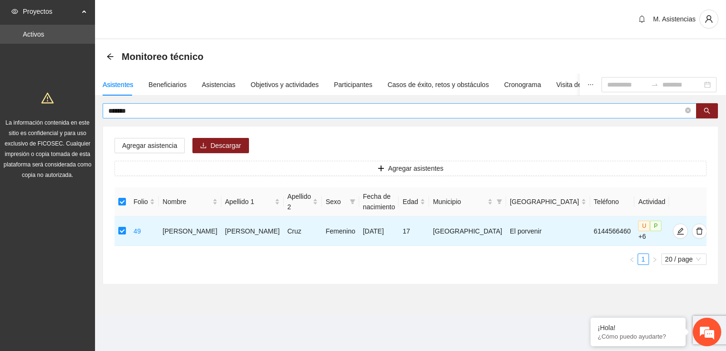
click at [158, 109] on input "*******" at bounding box center [395, 110] width 575 height 10
type input "*"
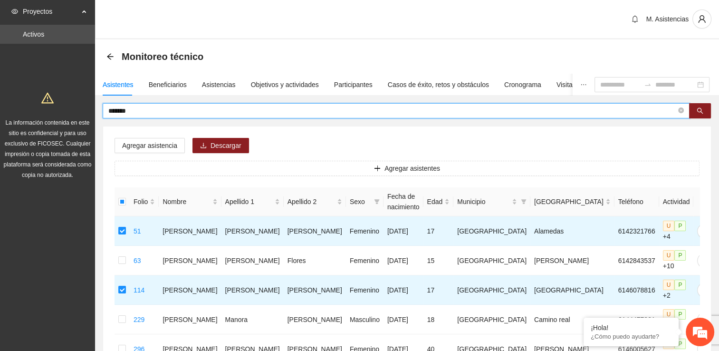
click at [142, 108] on input "*******" at bounding box center [392, 110] width 568 height 10
type input "*"
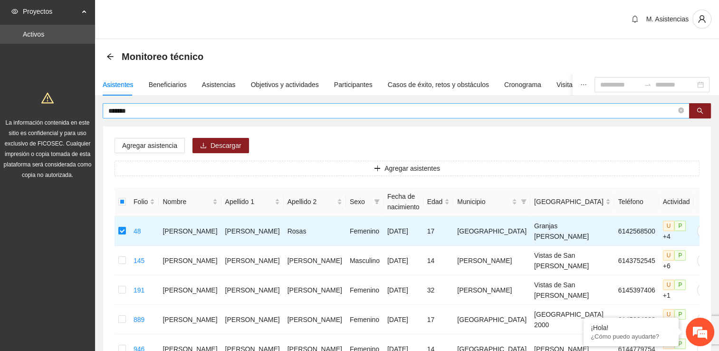
click at [131, 113] on input "*******" at bounding box center [392, 110] width 568 height 10
type input "*"
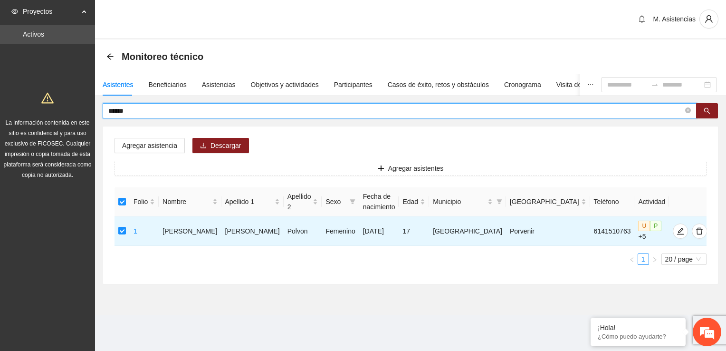
click at [149, 111] on input "******" at bounding box center [395, 110] width 575 height 10
type input "*"
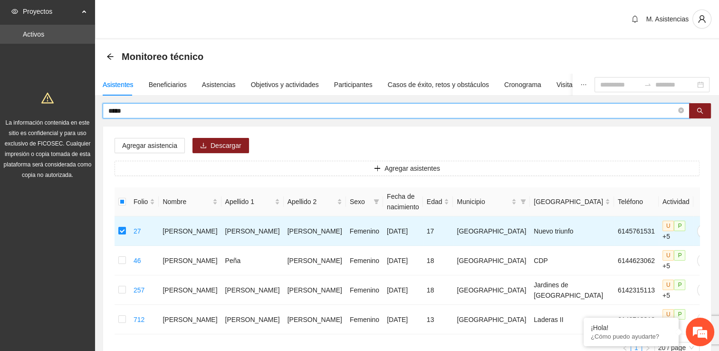
click at [126, 110] on input "*****" at bounding box center [392, 110] width 568 height 10
type input "*"
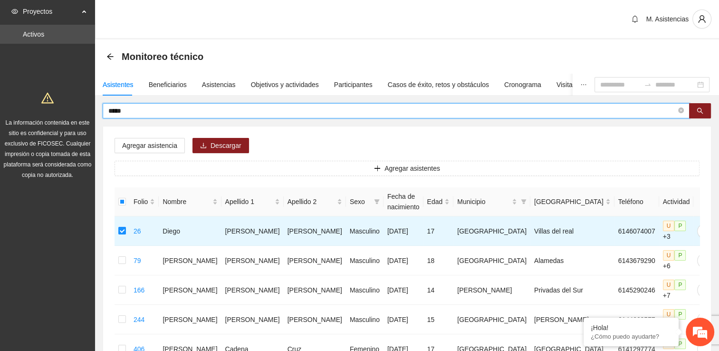
click at [132, 110] on input "*****" at bounding box center [392, 110] width 568 height 10
type input "*"
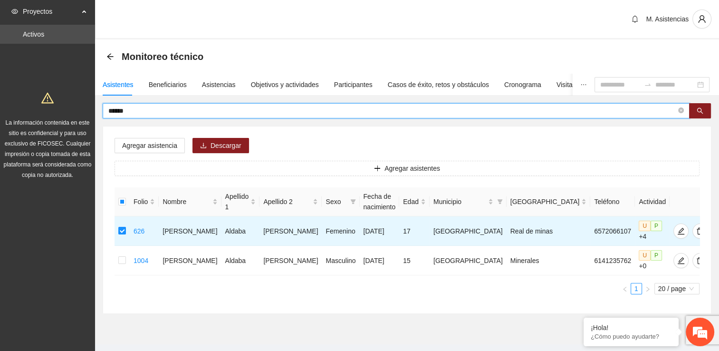
click at [135, 111] on input "******" at bounding box center [392, 110] width 568 height 10
type input "*"
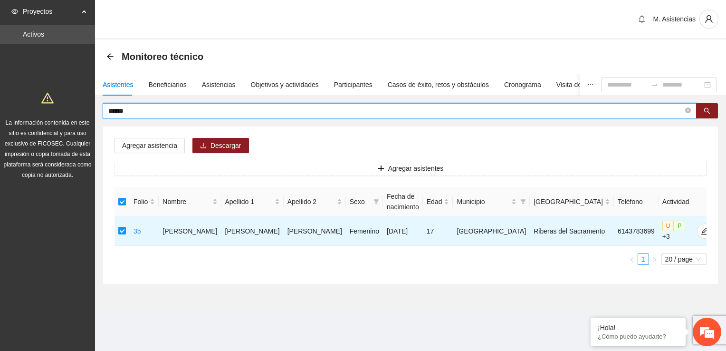
click at [143, 113] on input "******" at bounding box center [395, 110] width 575 height 10
type input "*"
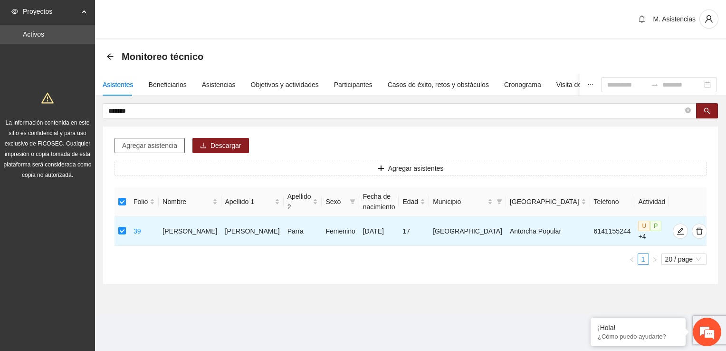
click at [152, 143] on span "Agregar asistencia" at bounding box center [149, 145] width 55 height 10
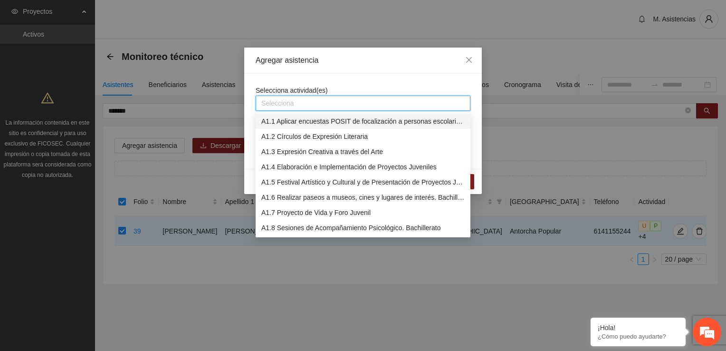
click at [262, 104] on input "search" at bounding box center [262, 102] width 2 height 11
click at [323, 208] on div "A1.7 Proyecto de Vida y Foro Juvenil" at bounding box center [362, 212] width 203 height 10
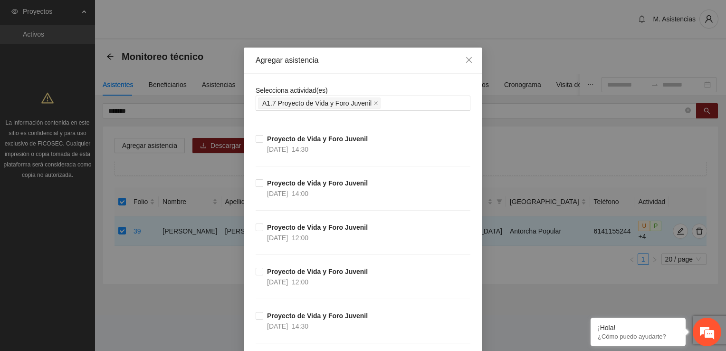
click at [431, 282] on div "Proyecto de Vida y Foro Juvenil 28/10/2025 12:00" at bounding box center [363, 288] width 215 height 44
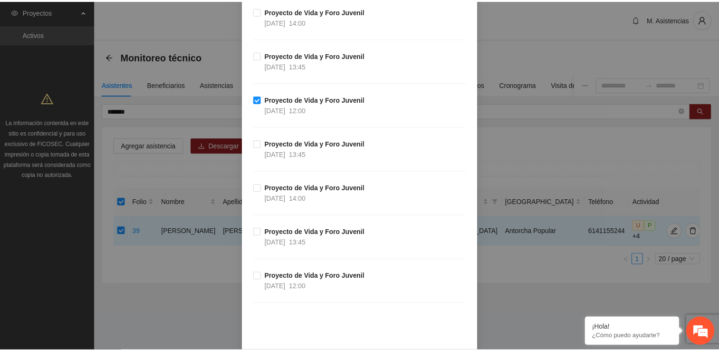
scroll to position [1088, 0]
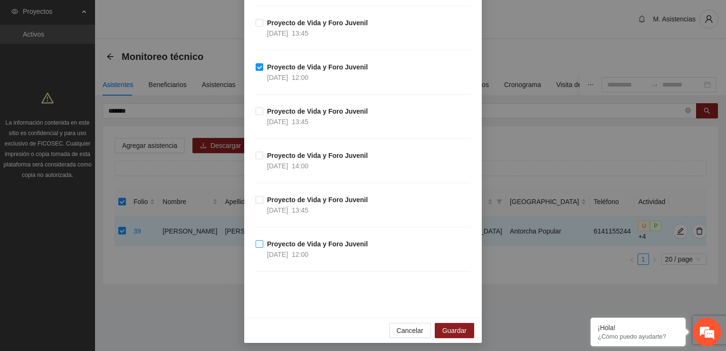
click at [263, 240] on span "Proyecto de Vida y Foro Juvenil 09/09/2025 12:00" at bounding box center [317, 249] width 108 height 21
click at [454, 329] on span "Guardar" at bounding box center [454, 330] width 24 height 10
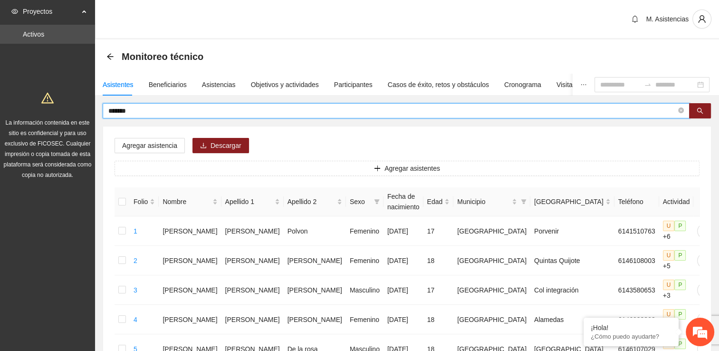
click at [147, 107] on input "*******" at bounding box center [392, 110] width 568 height 10
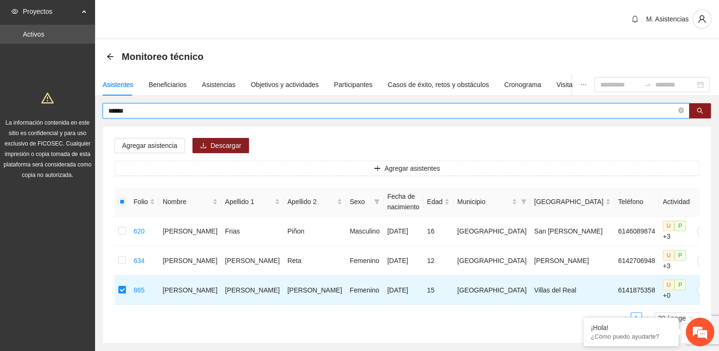
click at [144, 111] on input "******" at bounding box center [392, 110] width 568 height 10
type input "*"
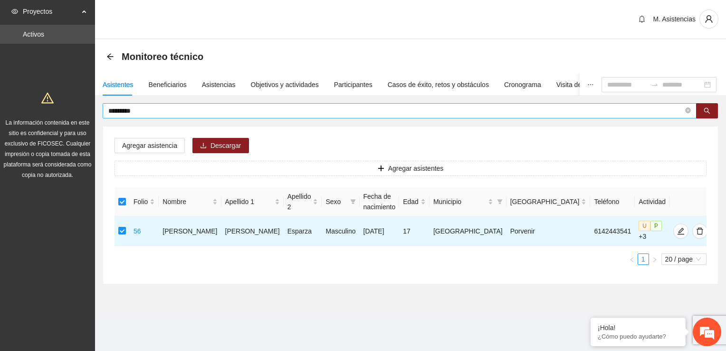
click at [148, 104] on span "*********" at bounding box center [400, 110] width 594 height 15
type input "*"
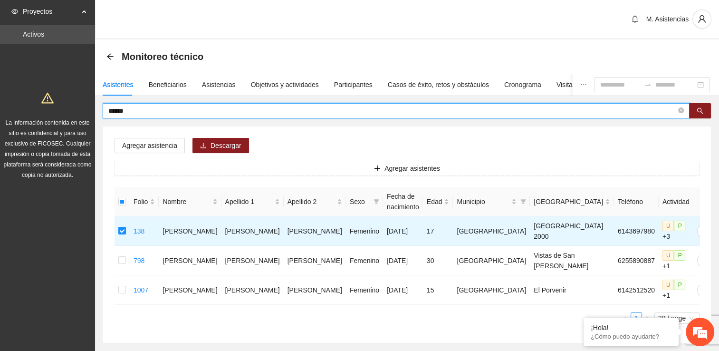
click at [136, 108] on input "******" at bounding box center [392, 110] width 568 height 10
type input "*"
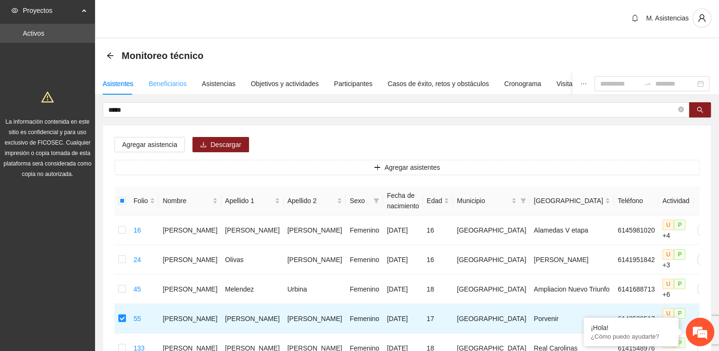
scroll to position [0, 0]
click at [136, 108] on input "*****" at bounding box center [392, 110] width 568 height 10
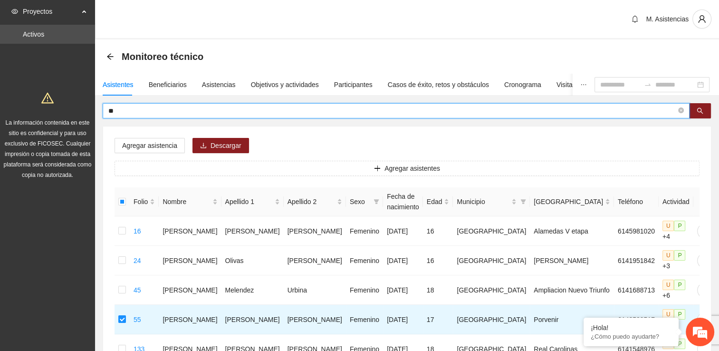
type input "*"
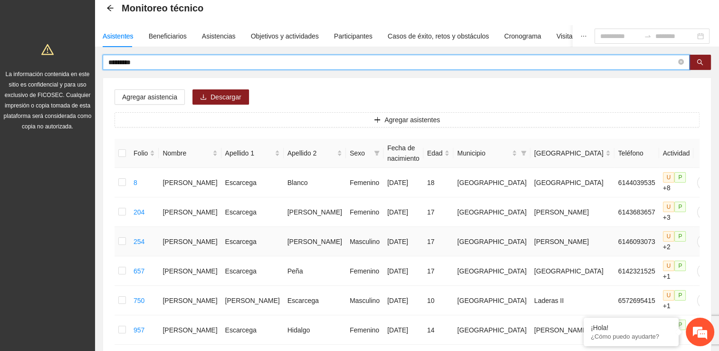
scroll to position [48, 0]
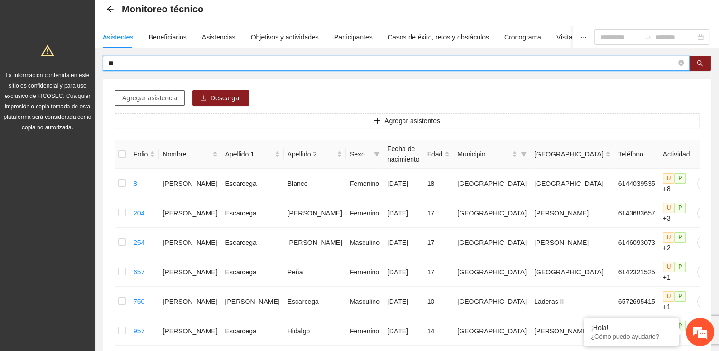
type input "*"
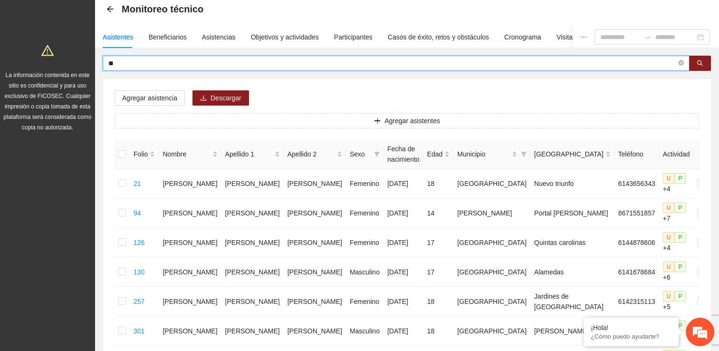
type input "*"
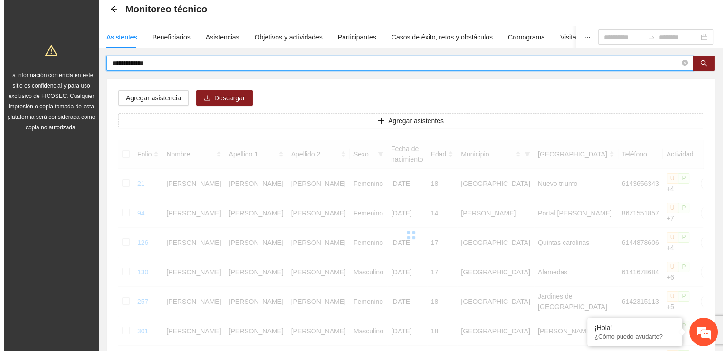
scroll to position [0, 0]
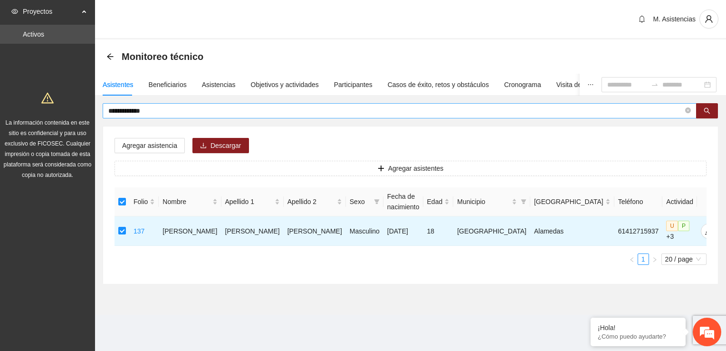
click at [152, 106] on input "**********" at bounding box center [395, 110] width 575 height 10
type input "*"
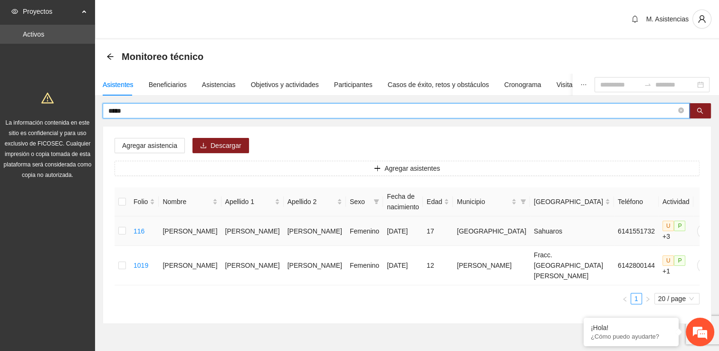
click at [129, 224] on td at bounding box center [122, 230] width 15 height 29
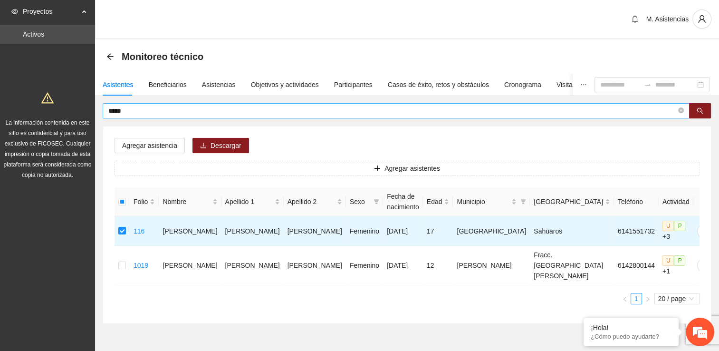
click at [143, 108] on input "*****" at bounding box center [392, 110] width 568 height 10
type input "*"
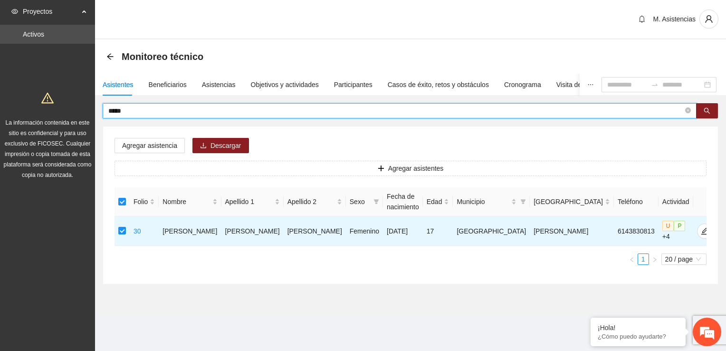
click at [137, 113] on input "*****" at bounding box center [395, 110] width 575 height 10
type input "*"
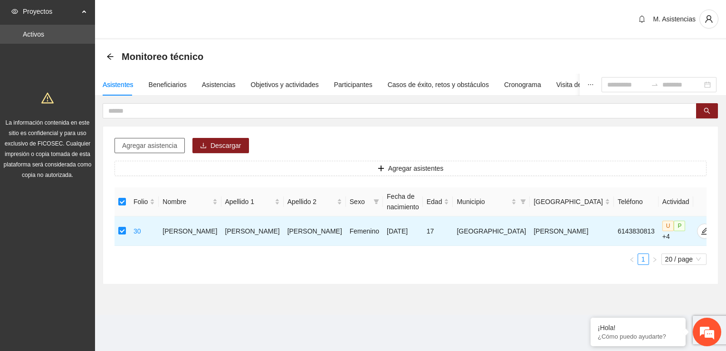
click at [165, 143] on span "Agregar asistencia" at bounding box center [149, 145] width 55 height 10
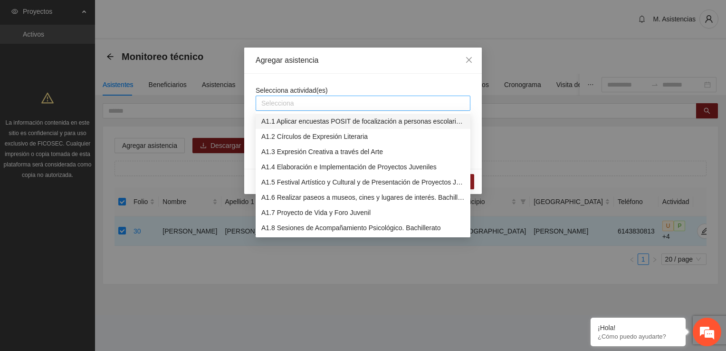
drag, startPoint x: 277, startPoint y: 103, endPoint x: 281, endPoint y: 104, distance: 4.8
click at [277, 103] on div at bounding box center [363, 102] width 210 height 11
click at [319, 214] on div "A1.7 Proyecto de Vida y Foro Juvenil" at bounding box center [362, 212] width 203 height 10
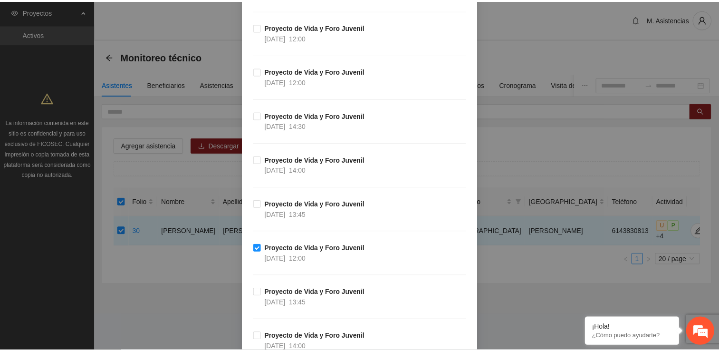
scroll to position [1088, 0]
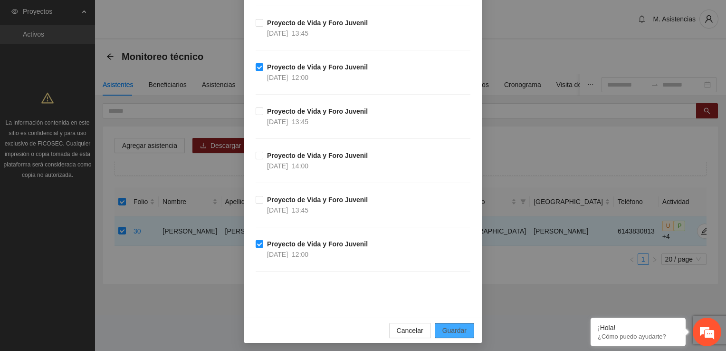
click at [453, 325] on span "Guardar" at bounding box center [454, 330] width 24 height 10
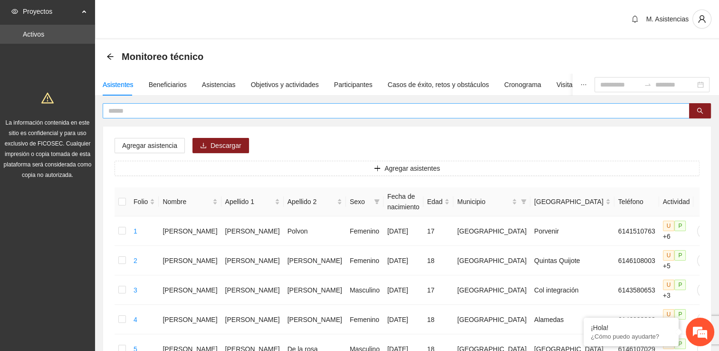
click at [132, 110] on input "text" at bounding box center [392, 110] width 568 height 10
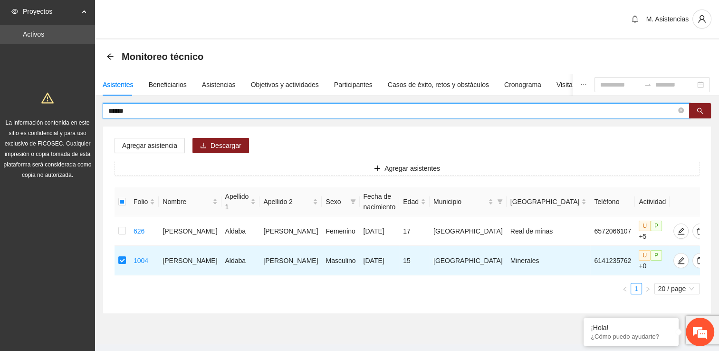
click at [137, 110] on input "******" at bounding box center [392, 110] width 568 height 10
type input "*"
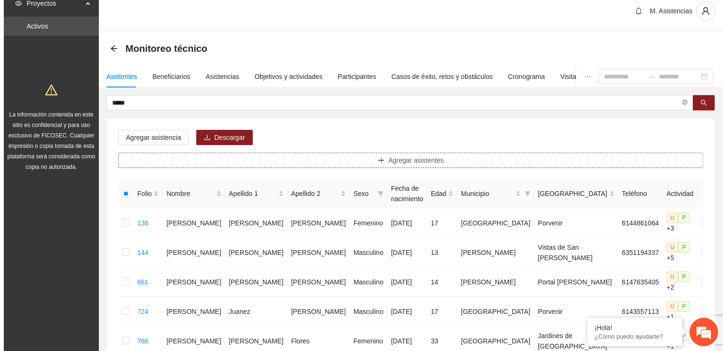
scroll to position [0, 0]
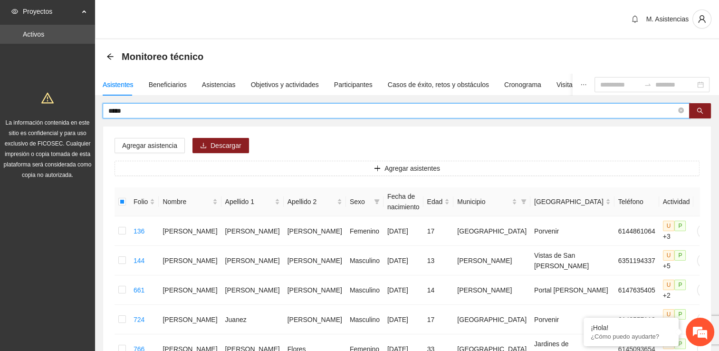
click at [135, 111] on input "*****" at bounding box center [392, 110] width 568 height 10
type input "*"
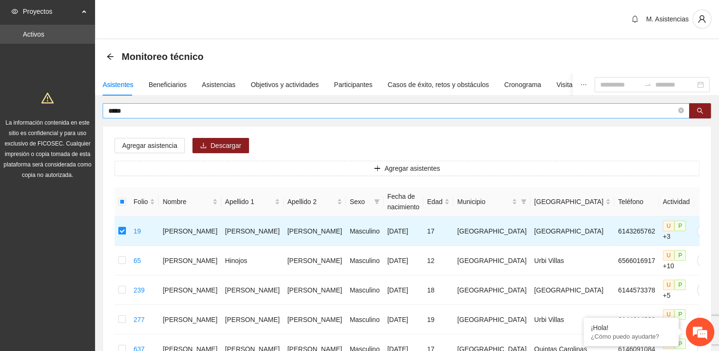
click at [124, 108] on input "*****" at bounding box center [392, 110] width 568 height 10
type input "*"
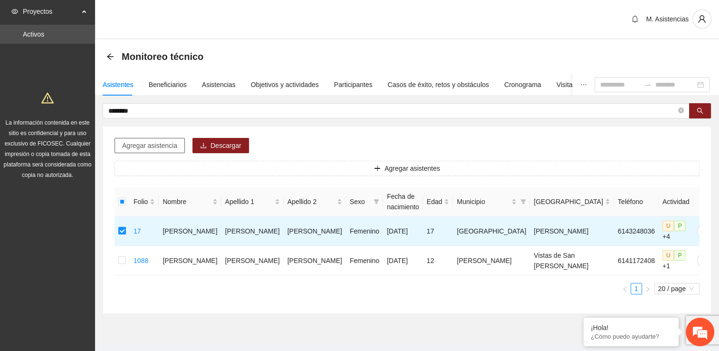
click at [130, 146] on span "Agregar asistencia" at bounding box center [149, 145] width 55 height 10
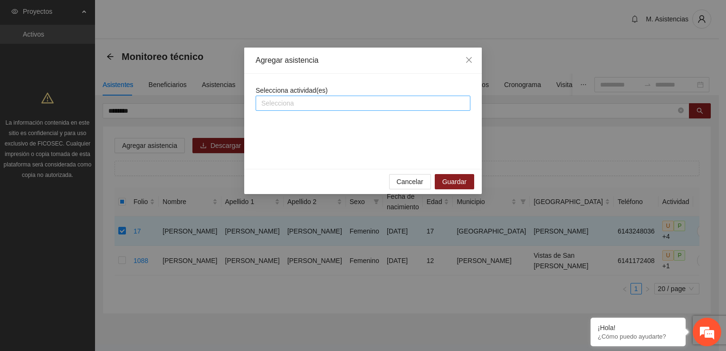
click at [287, 102] on div at bounding box center [363, 102] width 210 height 11
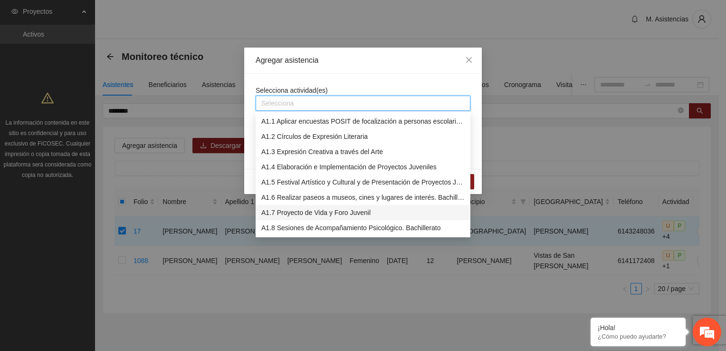
click at [344, 211] on div "A1.7 Proyecto de Vida y Foro Juvenil" at bounding box center [362, 212] width 203 height 10
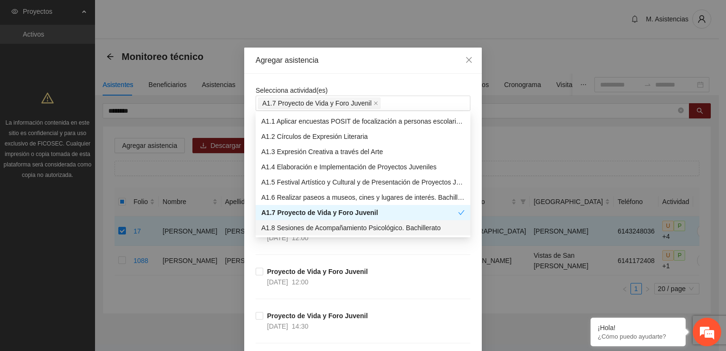
drag, startPoint x: 435, startPoint y: 246, endPoint x: 433, endPoint y: 254, distance: 7.7
click at [435, 247] on div "Proyecto de Vida y Foro Juvenil 29/10/2025 12:00" at bounding box center [363, 244] width 215 height 44
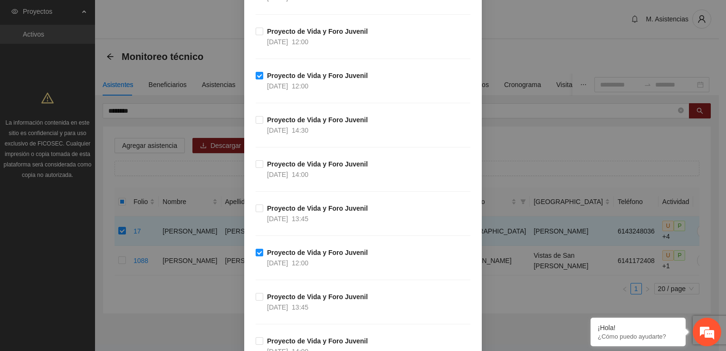
scroll to position [1088, 0]
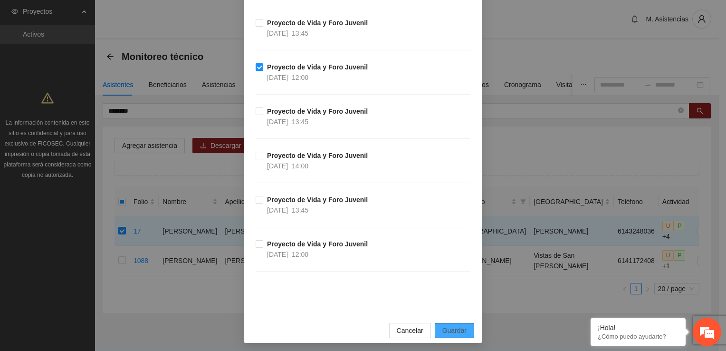
click at [449, 325] on span "Guardar" at bounding box center [454, 330] width 24 height 10
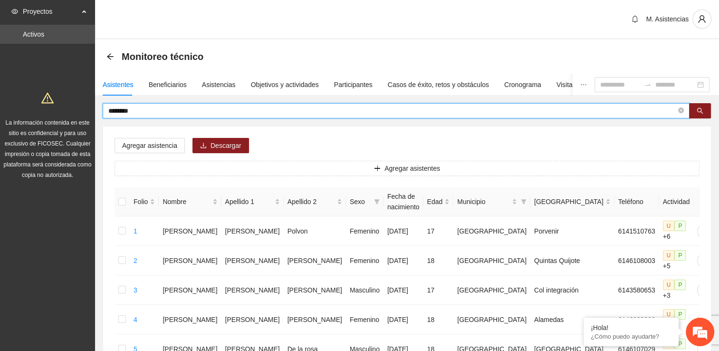
click at [168, 111] on input "********" at bounding box center [392, 110] width 568 height 10
type input "*"
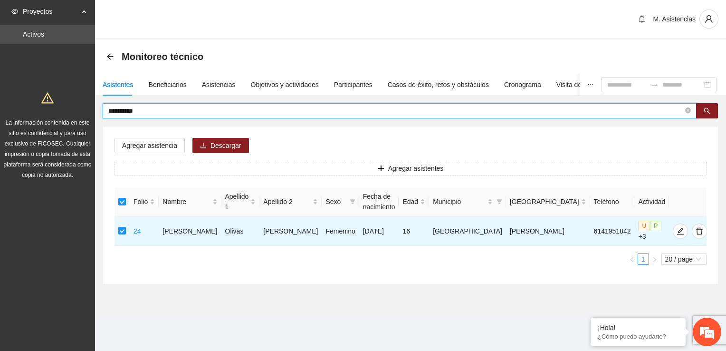
click at [147, 106] on input "**********" at bounding box center [395, 110] width 575 height 10
type input "*"
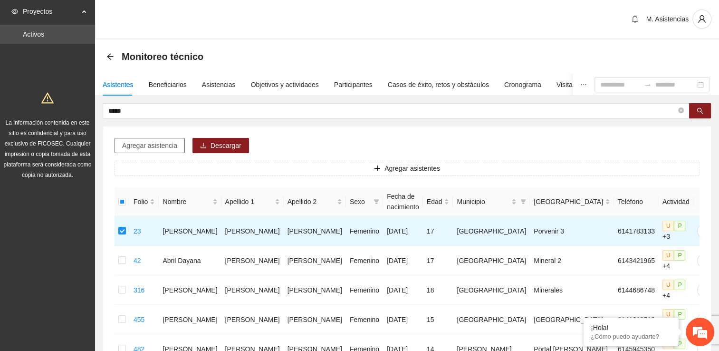
click at [158, 145] on span "Agregar asistencia" at bounding box center [149, 145] width 55 height 10
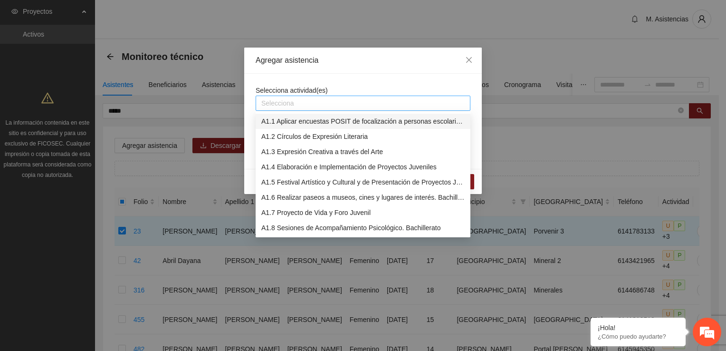
click at [306, 104] on div at bounding box center [363, 102] width 210 height 11
click at [349, 213] on div "A1.7 Proyecto de Vida y Foro Juvenil" at bounding box center [362, 212] width 203 height 10
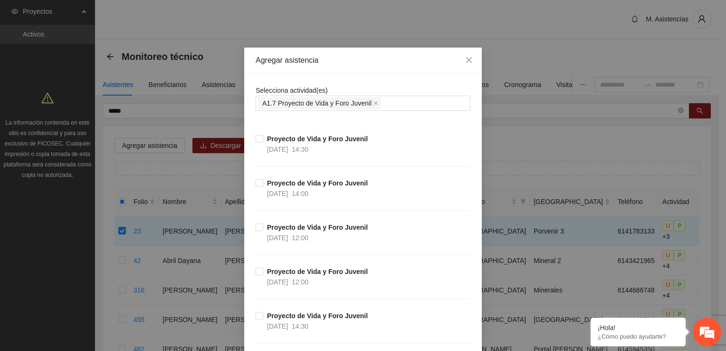
click at [430, 282] on div "Proyecto de Vida y Foro Juvenil 28/10/2025 12:00" at bounding box center [363, 288] width 215 height 44
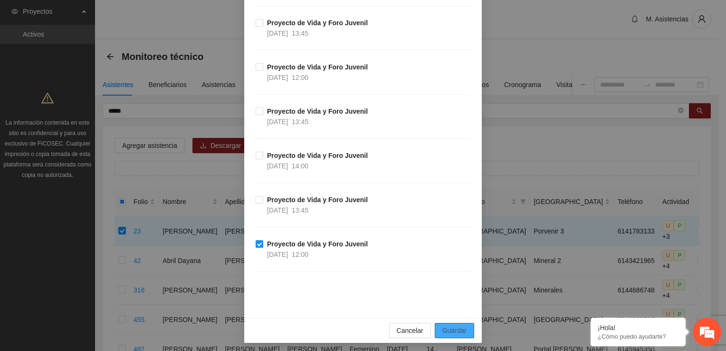
click at [458, 330] on span "Guardar" at bounding box center [454, 330] width 24 height 10
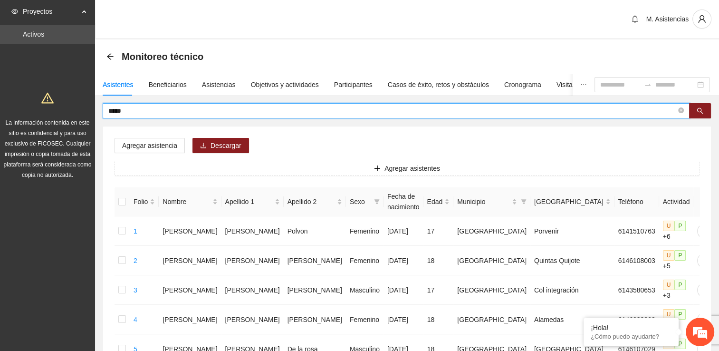
click at [133, 111] on input "*****" at bounding box center [392, 110] width 568 height 10
type input "*"
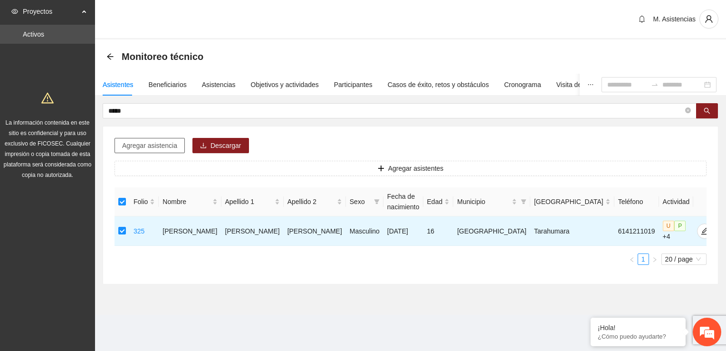
click at [159, 145] on span "Agregar asistencia" at bounding box center [149, 145] width 55 height 10
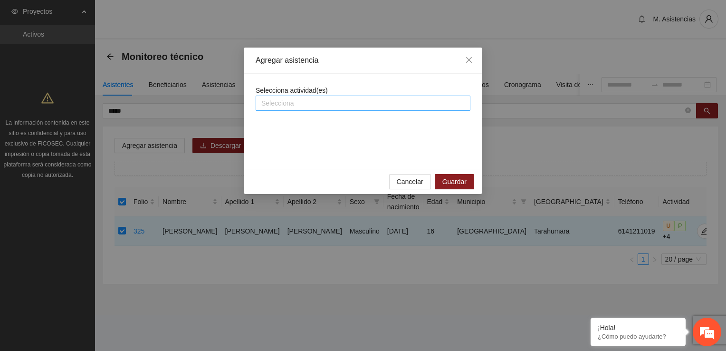
click at [313, 105] on div at bounding box center [363, 102] width 210 height 11
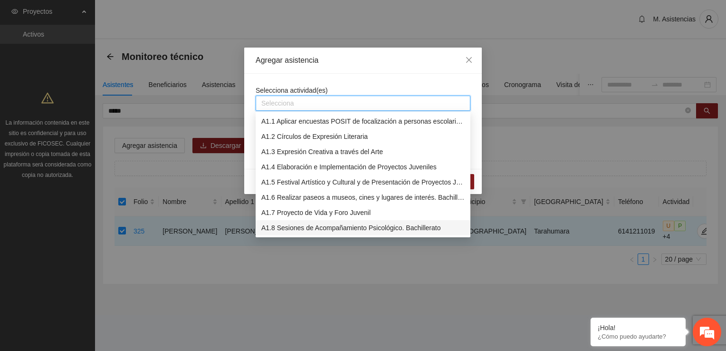
scroll to position [48, 0]
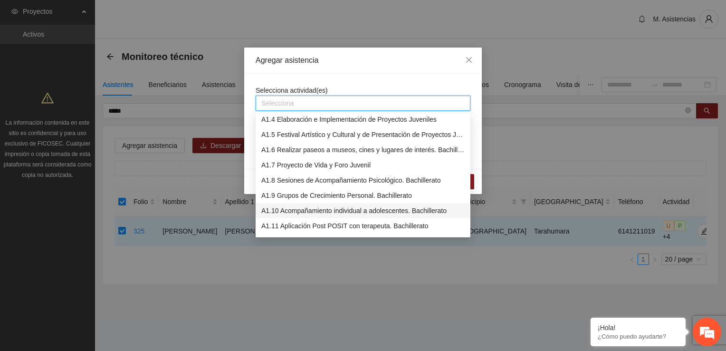
click at [329, 212] on div "A1.10 Acompañamiento individual a adolescentes. Bachillerato" at bounding box center [362, 210] width 203 height 10
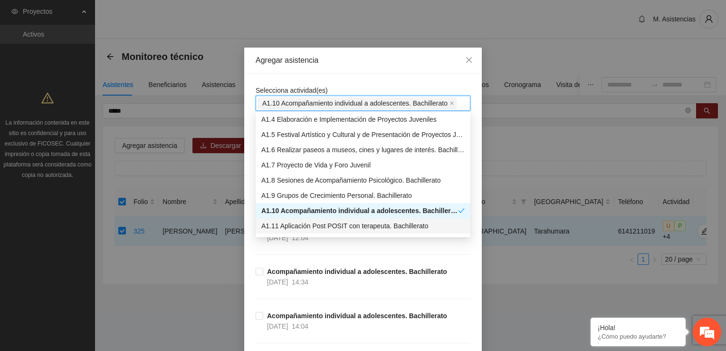
click at [454, 271] on div "Acompañamiento individual a adolescentes. Bachillerato 25/09/2025 14:34" at bounding box center [363, 288] width 215 height 44
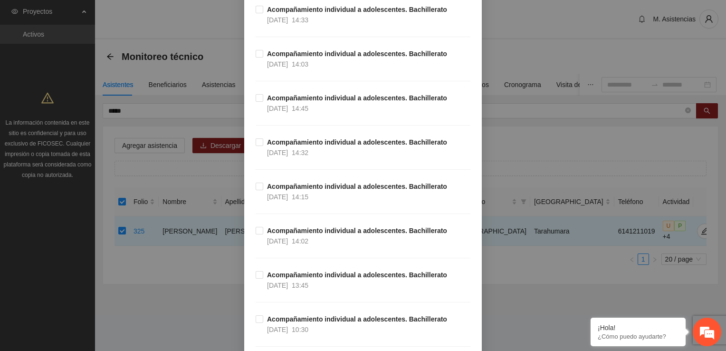
scroll to position [12508, 0]
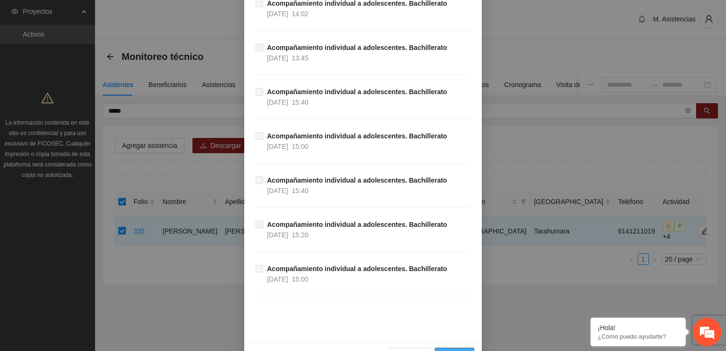
click at [459, 350] on span "Guardar" at bounding box center [454, 355] width 24 height 10
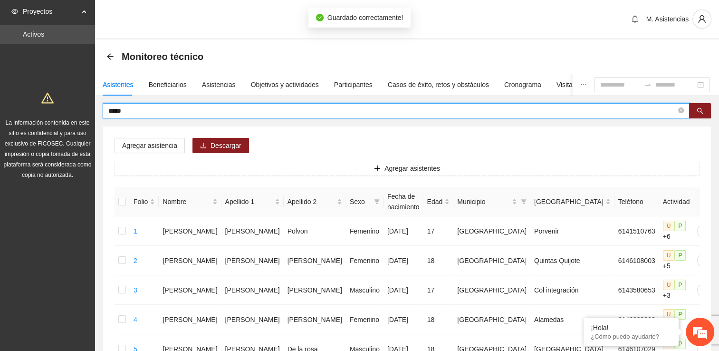
click at [135, 110] on input "*****" at bounding box center [392, 110] width 568 height 10
type input "*"
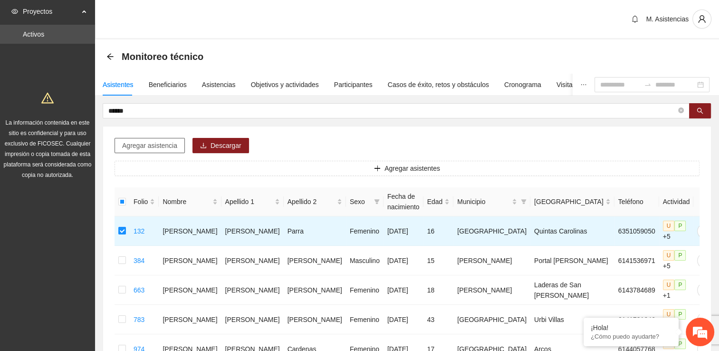
click at [146, 145] on span "Agregar asistencia" at bounding box center [149, 145] width 55 height 10
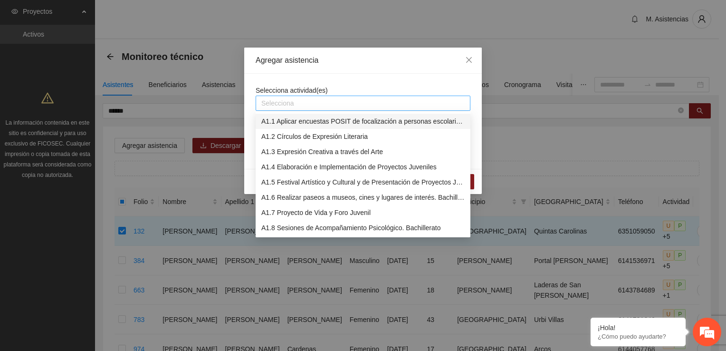
click at [286, 104] on div at bounding box center [363, 102] width 210 height 11
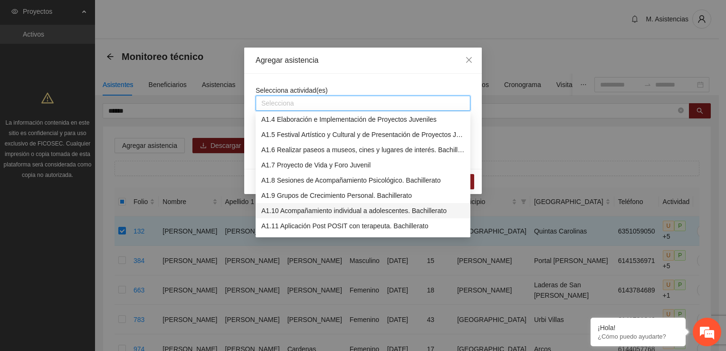
click at [329, 214] on div "A1.10 Acompañamiento individual a adolescentes. Bachillerato" at bounding box center [362, 210] width 203 height 10
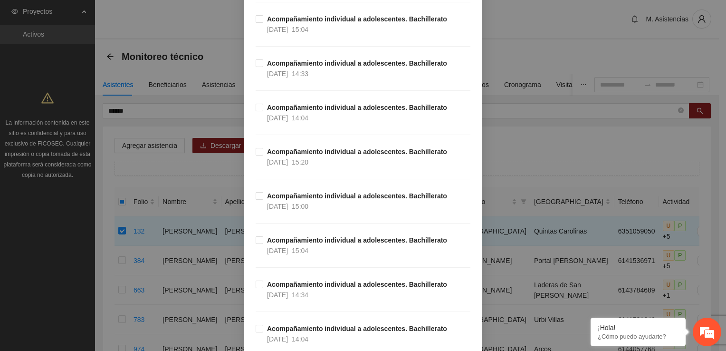
scroll to position [1188, 0]
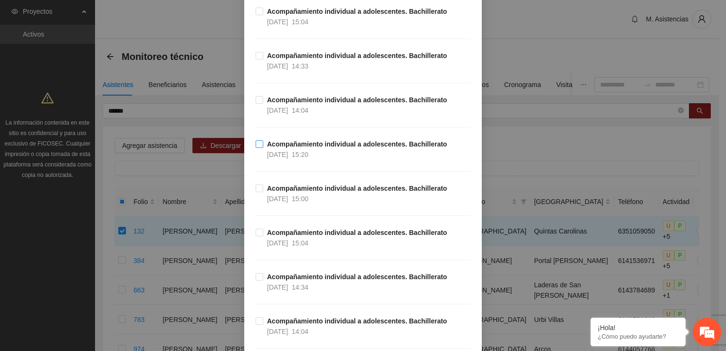
drag, startPoint x: 259, startPoint y: 142, endPoint x: 273, endPoint y: 140, distance: 14.0
click at [263, 141] on span "Acompañamiento individual a adolescentes. Bachillerato 11/09/2025 15:20" at bounding box center [357, 149] width 188 height 21
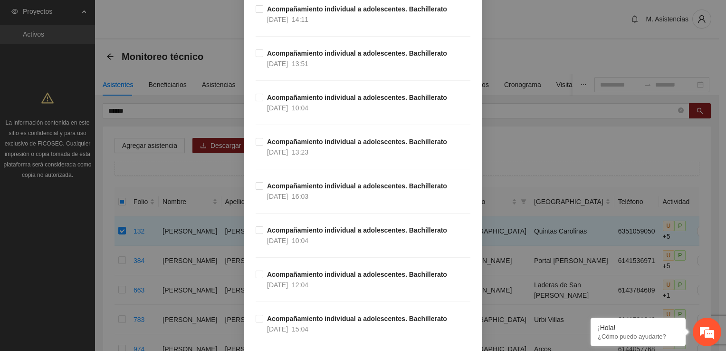
scroll to position [12508, 0]
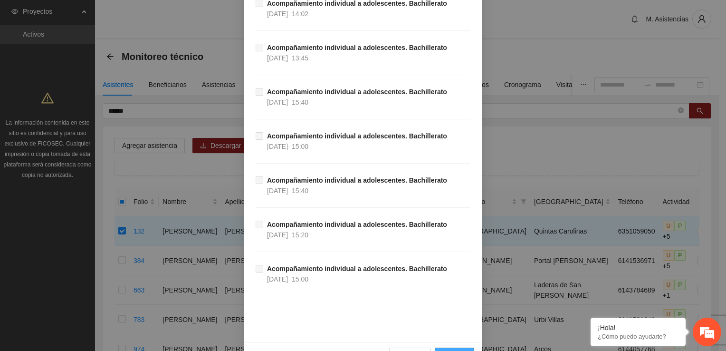
click at [457, 350] on span "Guardar" at bounding box center [454, 355] width 24 height 10
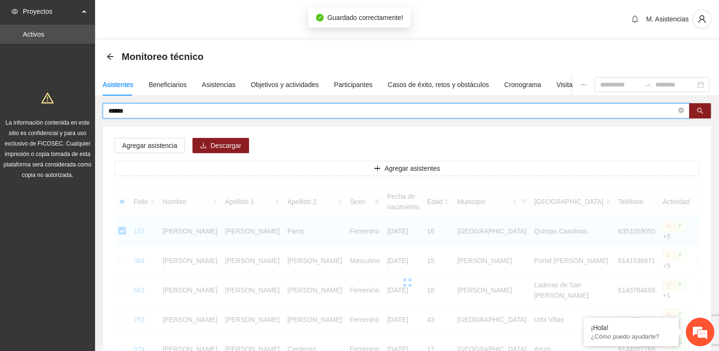
click at [133, 109] on input "******" at bounding box center [392, 110] width 568 height 10
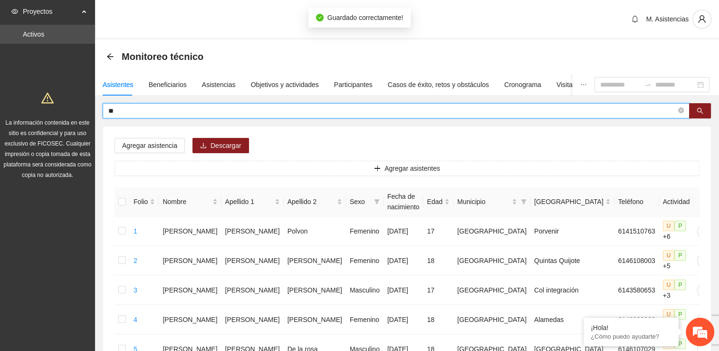
type input "*"
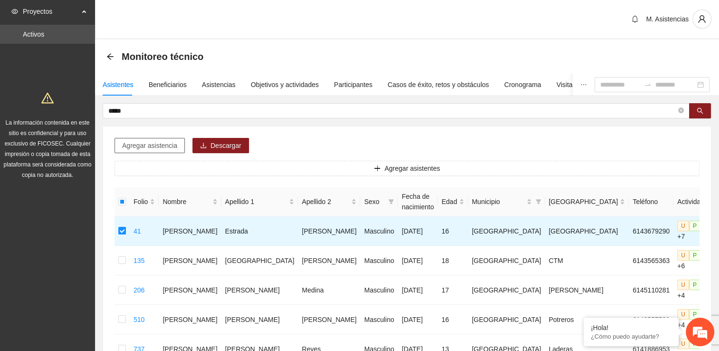
click at [151, 143] on span "Agregar asistencia" at bounding box center [149, 145] width 55 height 10
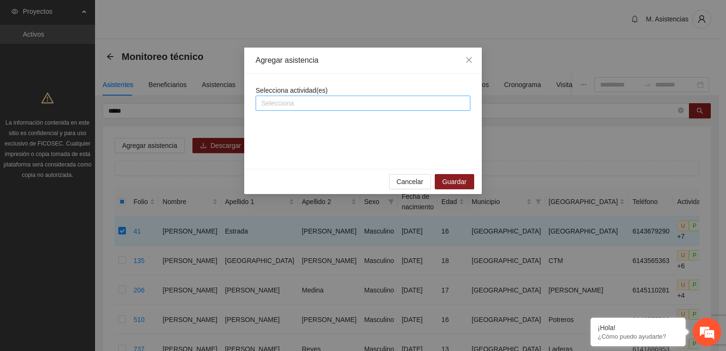
click at [298, 103] on div at bounding box center [363, 102] width 210 height 11
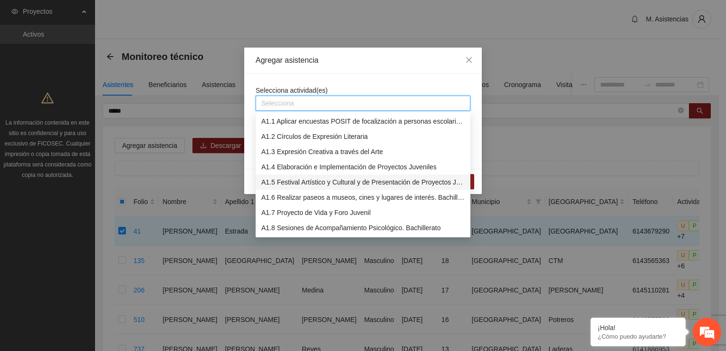
scroll to position [48, 0]
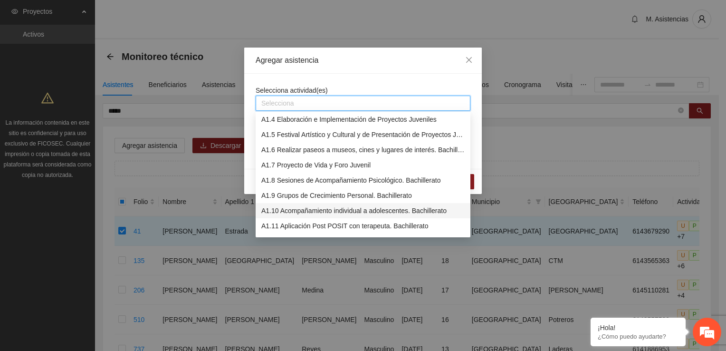
drag, startPoint x: 361, startPoint y: 209, endPoint x: 420, endPoint y: 231, distance: 62.8
click at [361, 210] on div "A1.10 Acompañamiento individual a adolescentes. Bachillerato" at bounding box center [362, 210] width 203 height 10
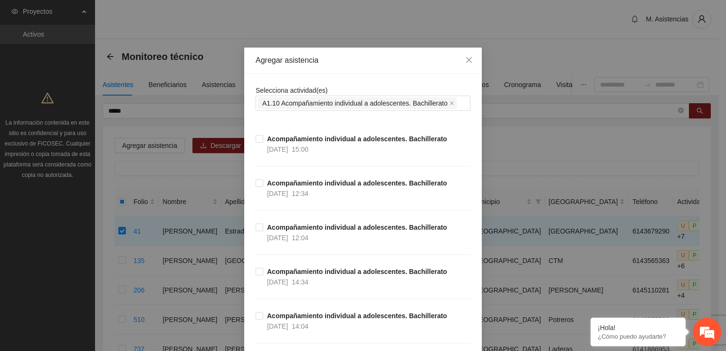
click at [446, 269] on div "Acompañamiento individual a adolescentes. Bachillerato 25/09/2025 14:34" at bounding box center [363, 288] width 215 height 44
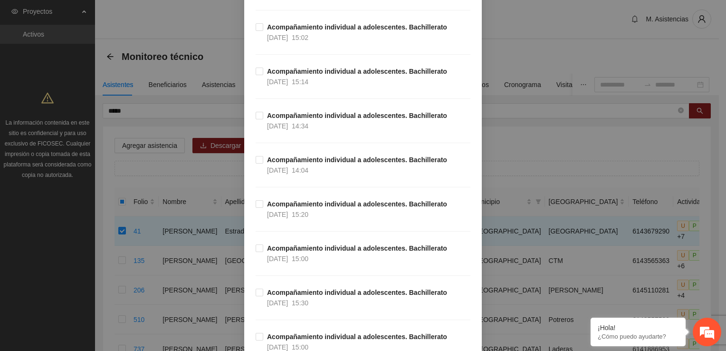
scroll to position [1615, 0]
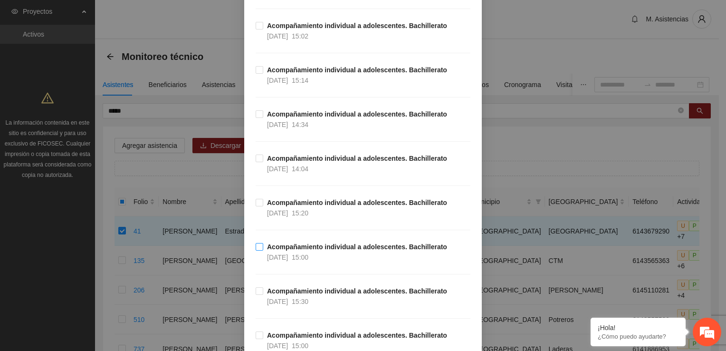
click at [257, 241] on label "Acompañamiento individual a adolescentes. Bachillerato 09/09/2025 15:00" at bounding box center [353, 251] width 195 height 21
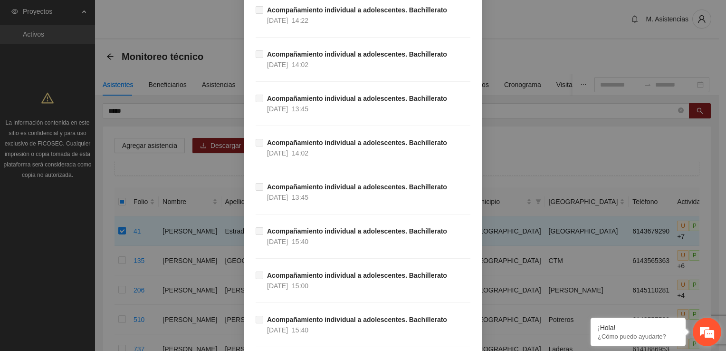
scroll to position [12508, 0]
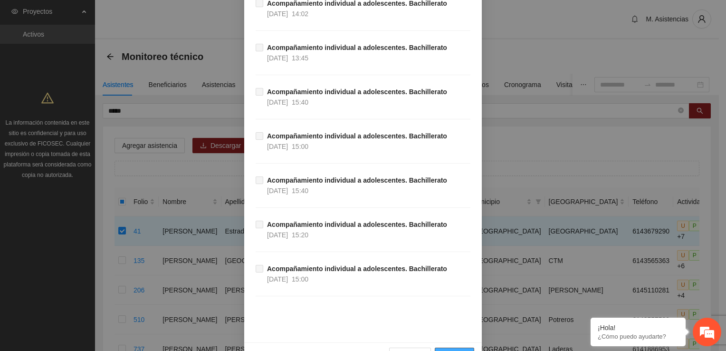
click at [456, 350] on span "Guardar" at bounding box center [454, 355] width 24 height 10
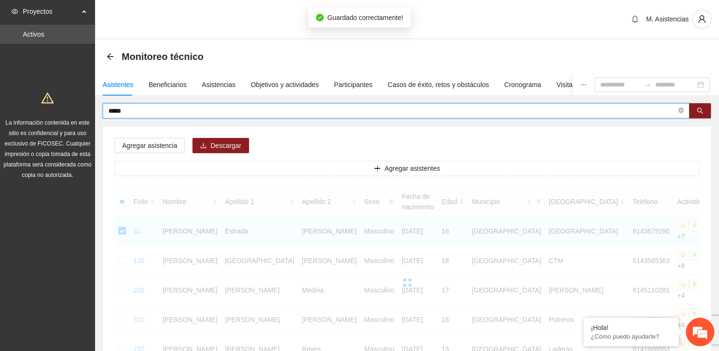
click at [148, 110] on input "*****" at bounding box center [392, 110] width 568 height 10
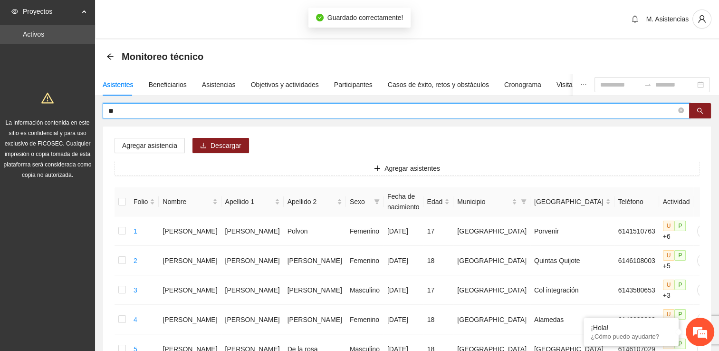
type input "*"
click at [148, 110] on input "*" at bounding box center [392, 110] width 568 height 10
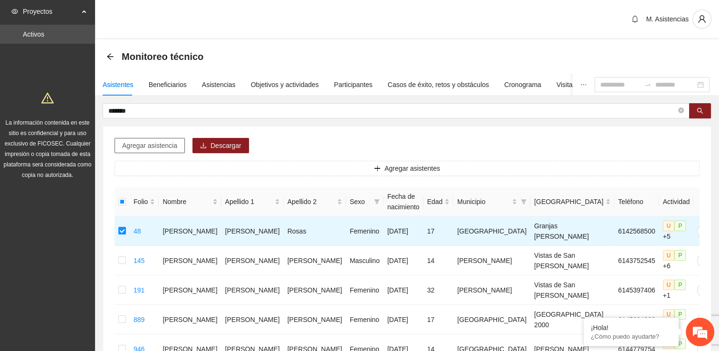
click at [155, 146] on span "Agregar asistencia" at bounding box center [149, 145] width 55 height 10
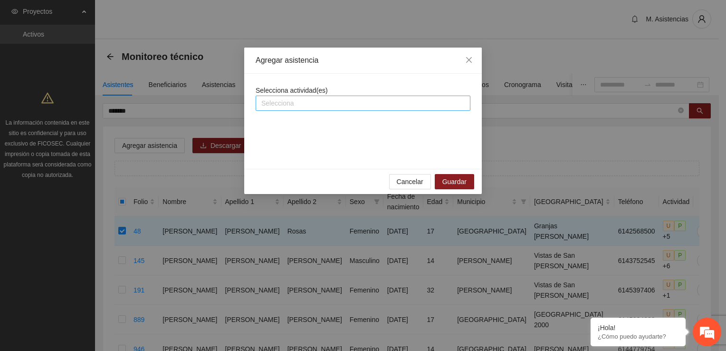
click at [283, 105] on div at bounding box center [363, 102] width 210 height 11
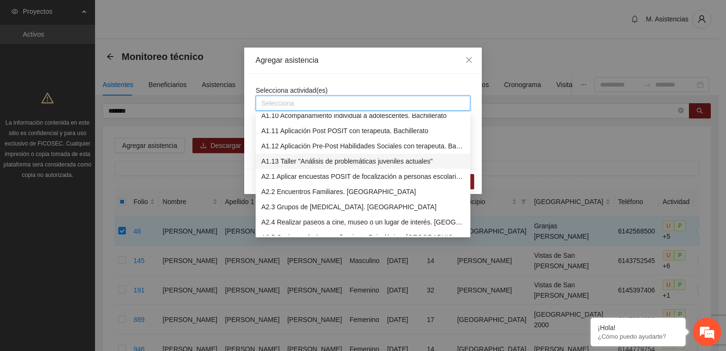
scroll to position [95, 0]
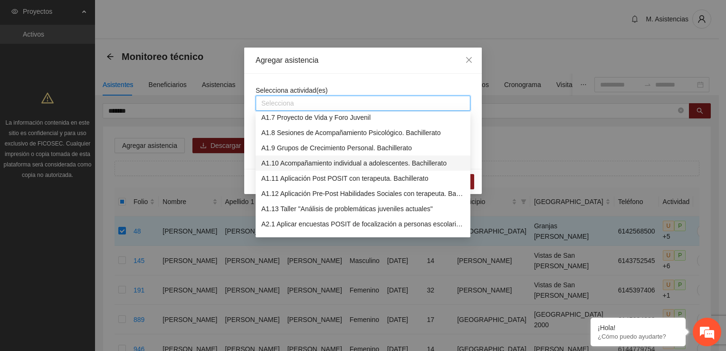
click at [306, 162] on div "A1.10 Acompañamiento individual a adolescentes. Bachillerato" at bounding box center [362, 163] width 203 height 10
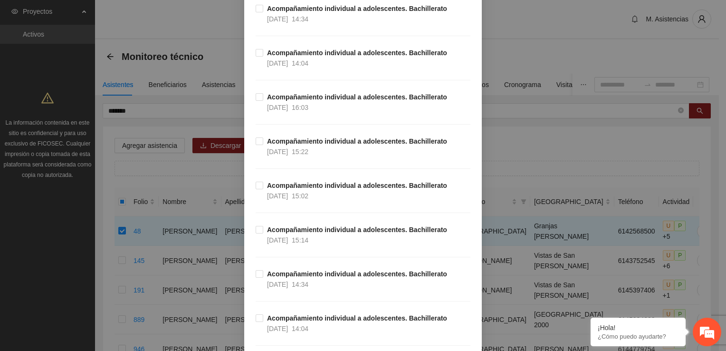
scroll to position [1520, 0]
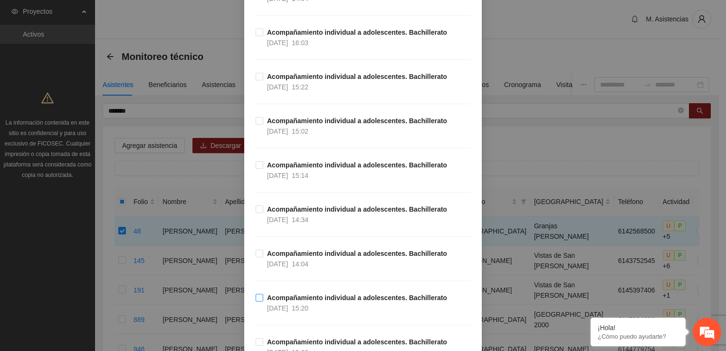
click at [256, 292] on label "Acompañamiento individual a adolescentes. Bachillerato 09/09/2025 15:20" at bounding box center [353, 302] width 195 height 21
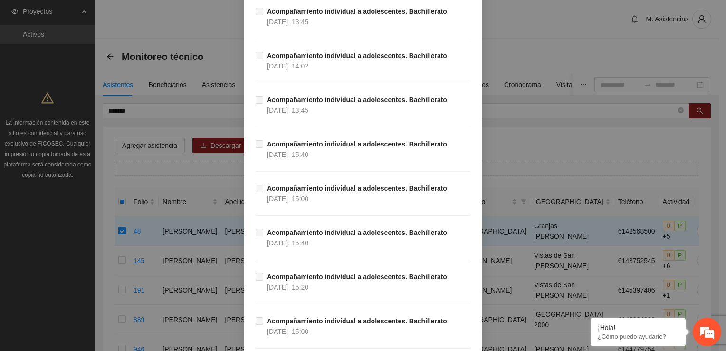
scroll to position [12508, 0]
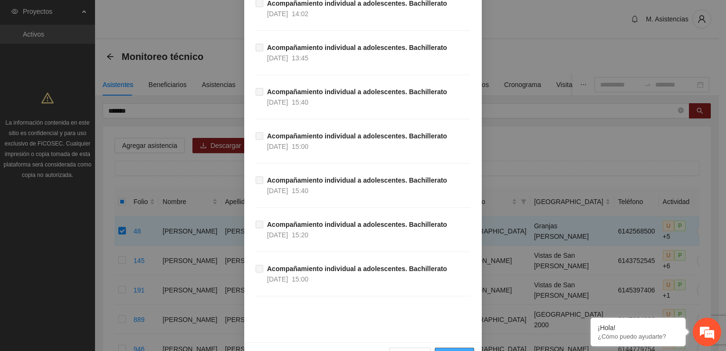
click at [446, 350] on span "Guardar" at bounding box center [454, 355] width 24 height 10
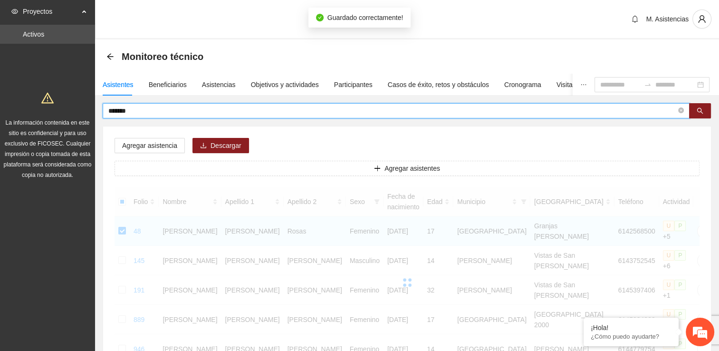
click at [153, 107] on input "*******" at bounding box center [392, 110] width 568 height 10
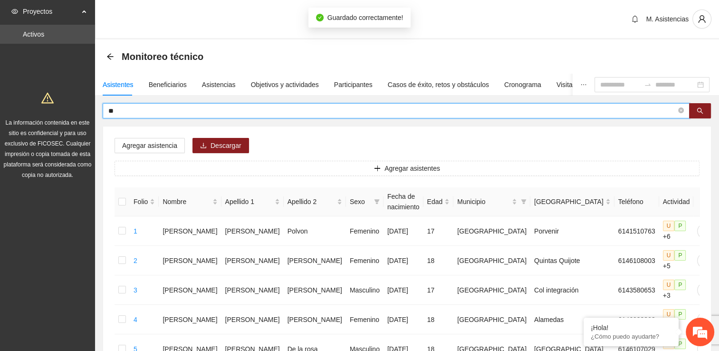
type input "*"
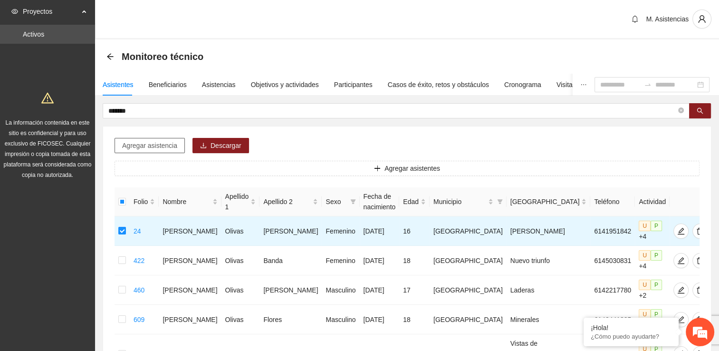
click at [141, 149] on span "Agregar asistencia" at bounding box center [149, 145] width 55 height 10
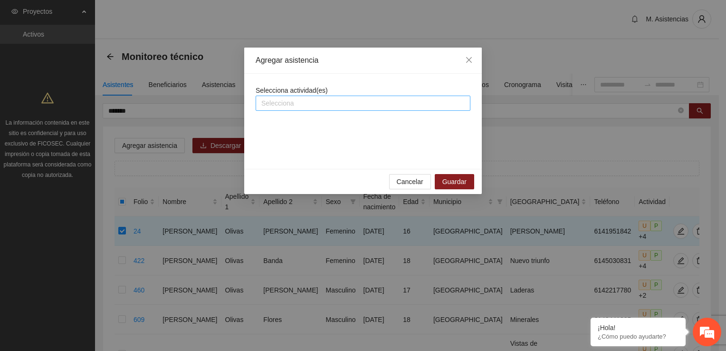
click at [293, 104] on div at bounding box center [363, 102] width 210 height 11
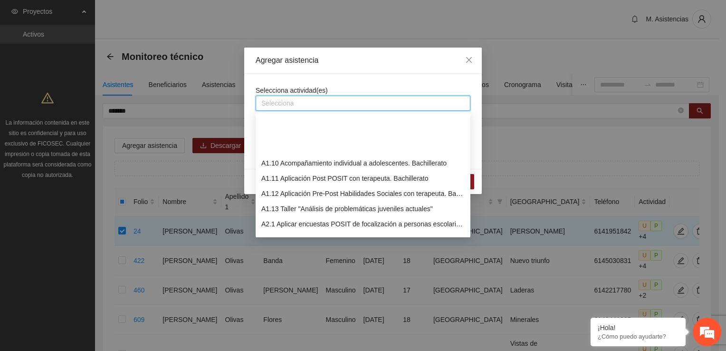
scroll to position [143, 0]
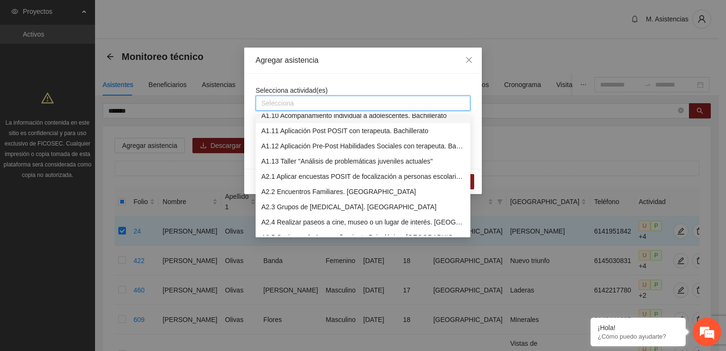
click at [310, 115] on div "A1.10 Acompañamiento individual a adolescentes. Bachillerato" at bounding box center [362, 115] width 203 height 10
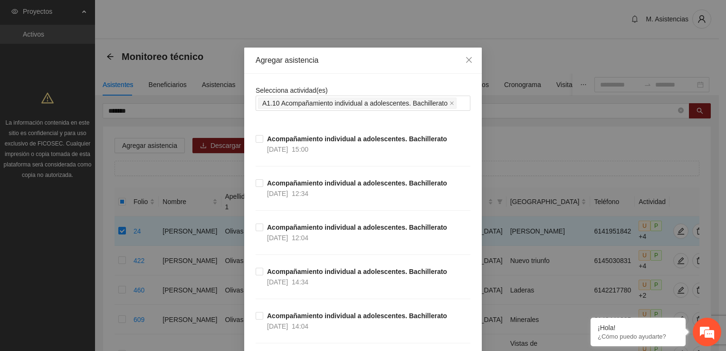
click at [461, 283] on div "Acompañamiento individual a adolescentes. Bachillerato 25/09/2025 14:34" at bounding box center [363, 288] width 215 height 44
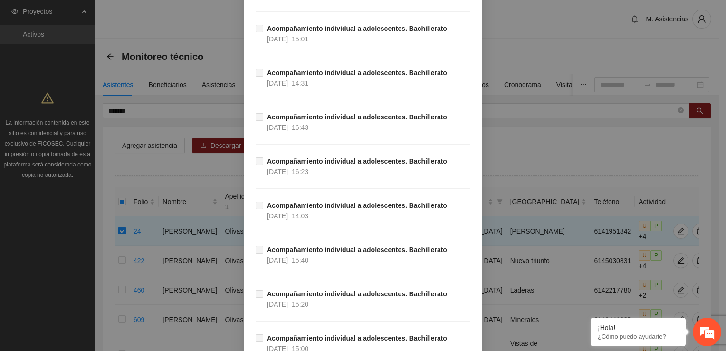
scroll to position [12508, 0]
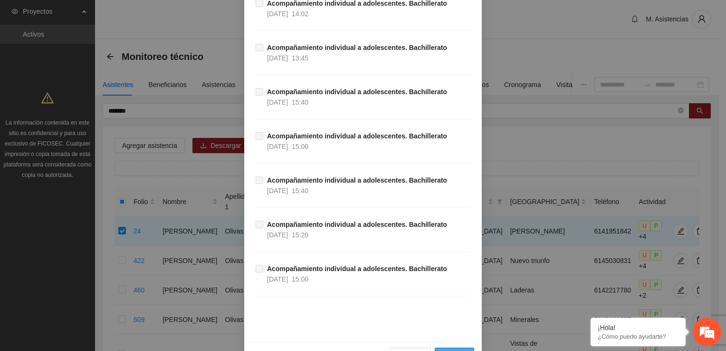
click at [450, 350] on span "Guardar" at bounding box center [454, 355] width 24 height 10
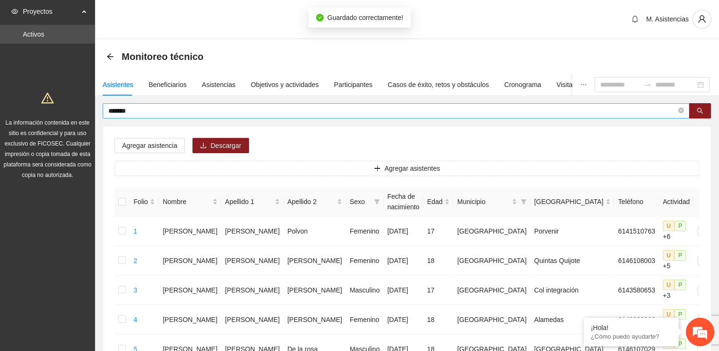
click at [134, 112] on input "******" at bounding box center [392, 110] width 568 height 10
type input "*"
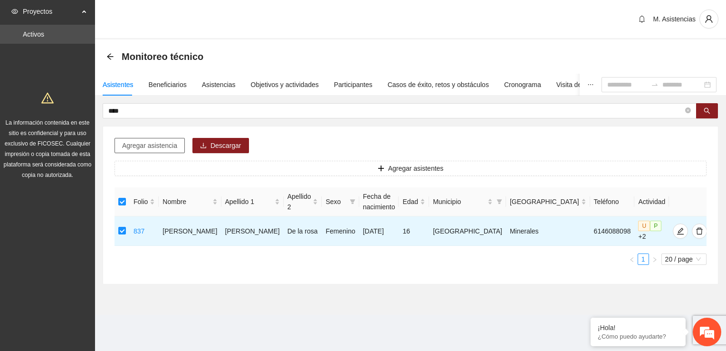
click at [154, 142] on span "Agregar asistencia" at bounding box center [149, 145] width 55 height 10
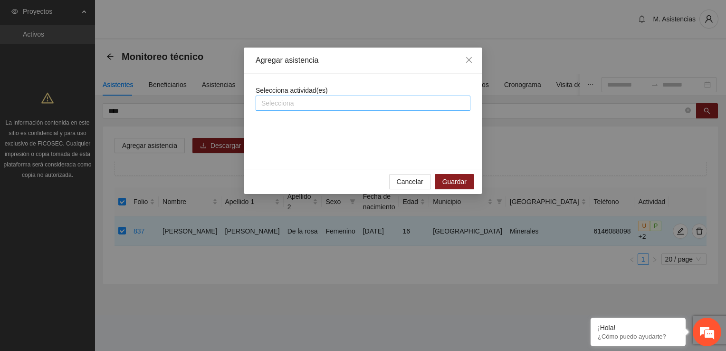
click at [347, 104] on div at bounding box center [363, 102] width 210 height 11
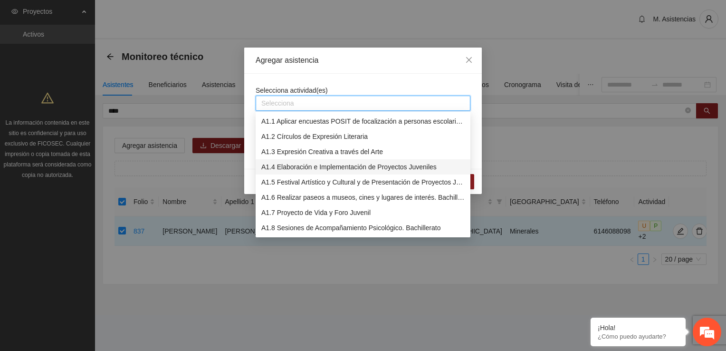
scroll to position [48, 0]
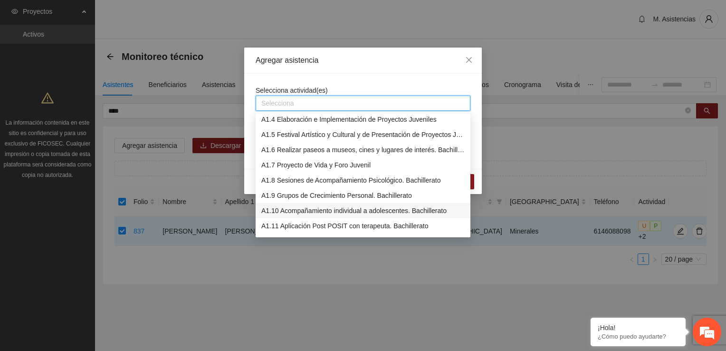
drag, startPoint x: 323, startPoint y: 211, endPoint x: 407, endPoint y: 226, distance: 85.8
click at [323, 211] on div "A1.10 Acompañamiento individual a adolescentes. Bachillerato" at bounding box center [362, 210] width 203 height 10
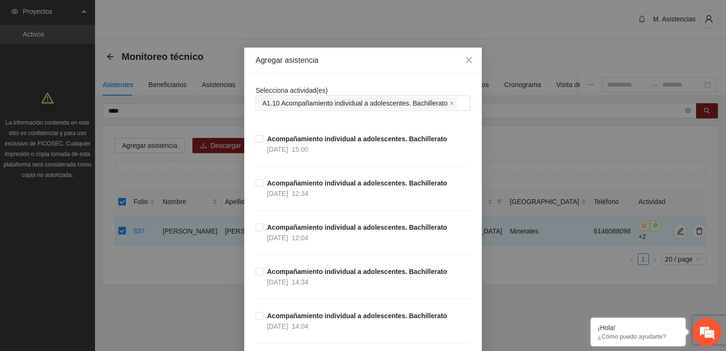
click at [466, 259] on div "Acompañamiento individual a adolescentes. Bachillerato 25/09/2025 12:04" at bounding box center [363, 244] width 215 height 44
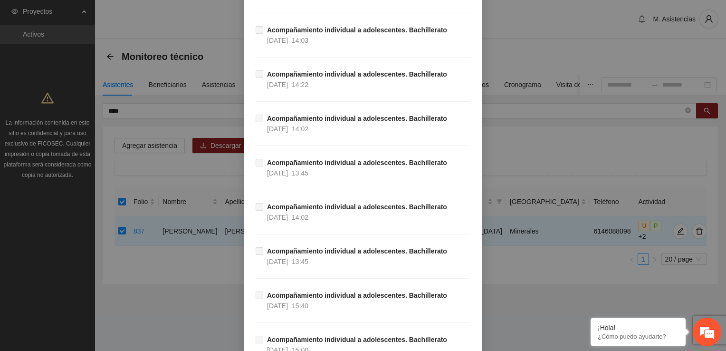
scroll to position [12508, 0]
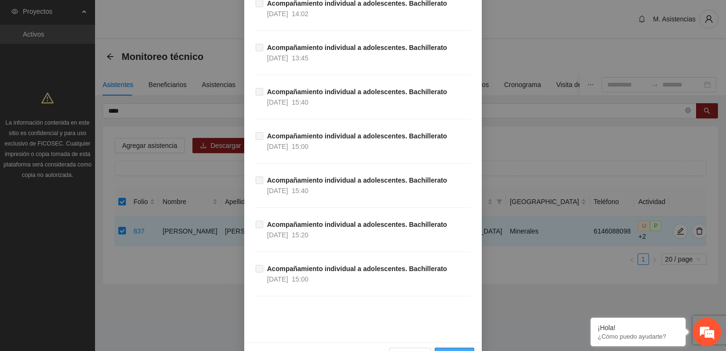
click at [467, 347] on button "Guardar" at bounding box center [454, 354] width 39 height 15
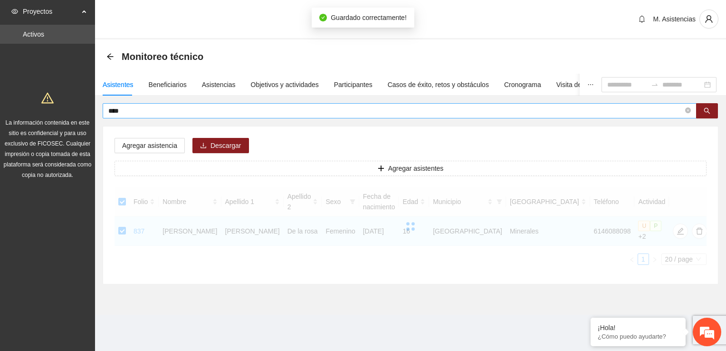
click at [127, 109] on input "****" at bounding box center [395, 110] width 575 height 10
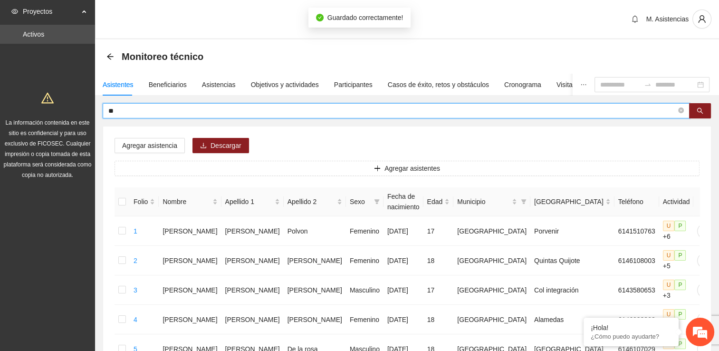
type input "*"
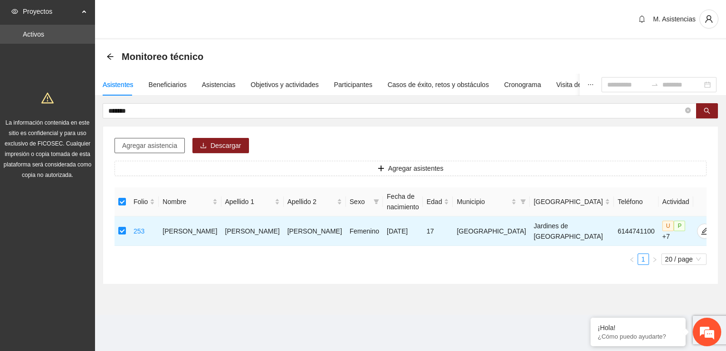
click at [149, 146] on span "Agregar asistencia" at bounding box center [149, 145] width 55 height 10
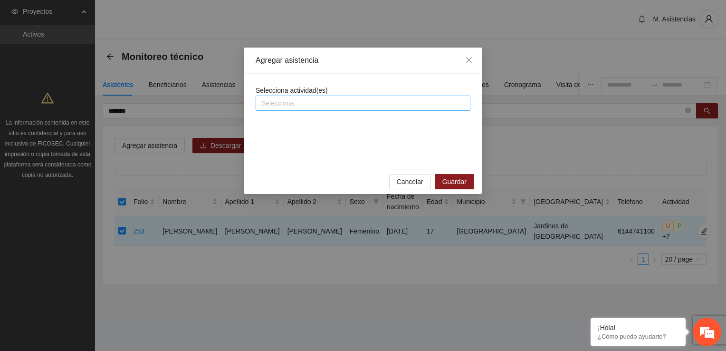
click at [269, 103] on div at bounding box center [363, 102] width 210 height 11
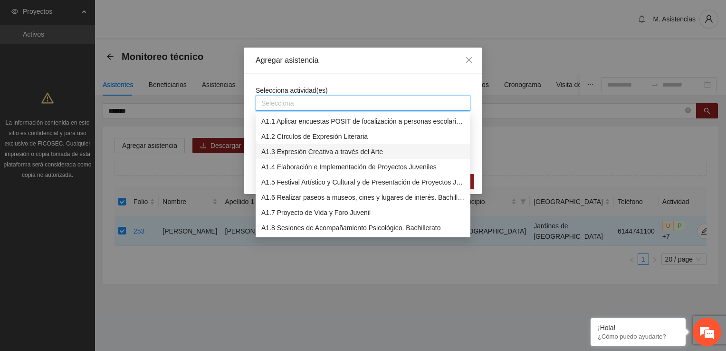
scroll to position [48, 0]
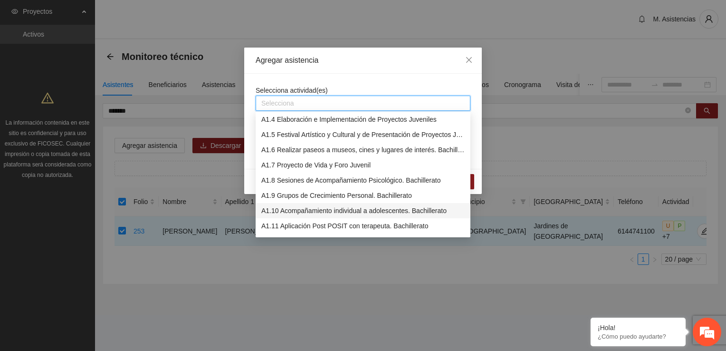
click at [341, 211] on div "A1.10 Acompañamiento individual a adolescentes. Bachillerato" at bounding box center [362, 210] width 203 height 10
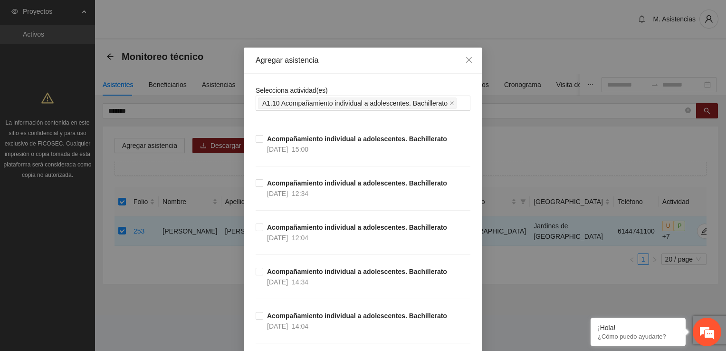
click at [456, 291] on div "Acompañamiento individual a adolescentes. Bachillerato 25/09/2025 14:34" at bounding box center [363, 288] width 215 height 44
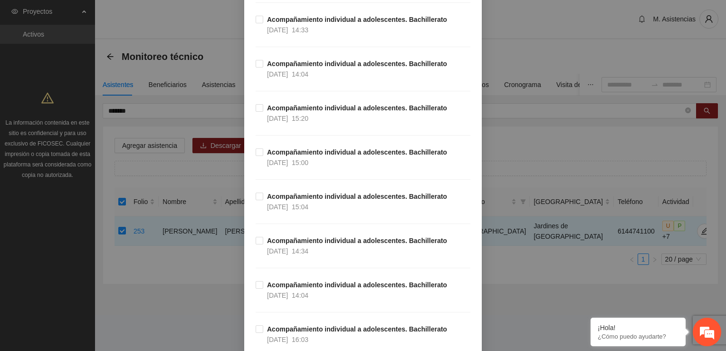
scroll to position [1235, 0]
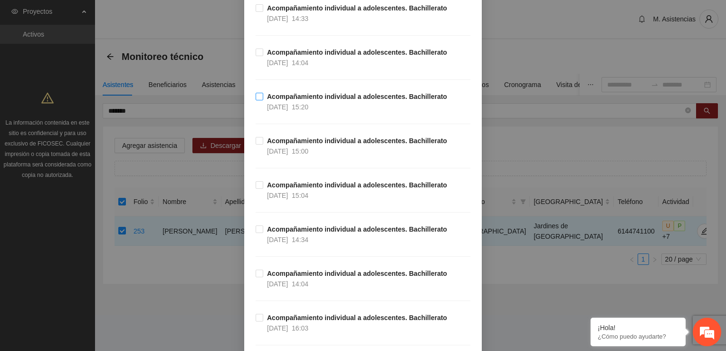
click at [263, 92] on span "Acompañamiento individual a adolescentes. Bachillerato 11/09/2025 15:20" at bounding box center [357, 101] width 188 height 21
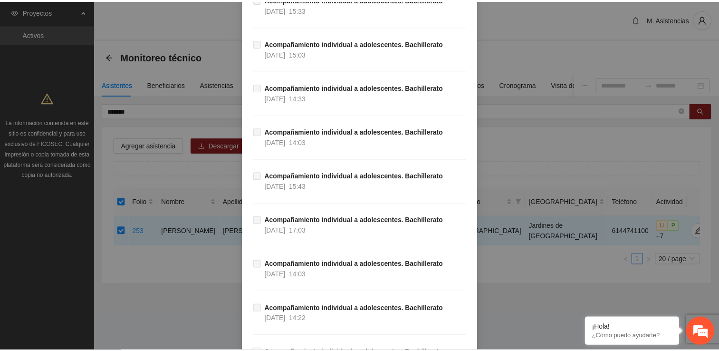
scroll to position [12508, 0]
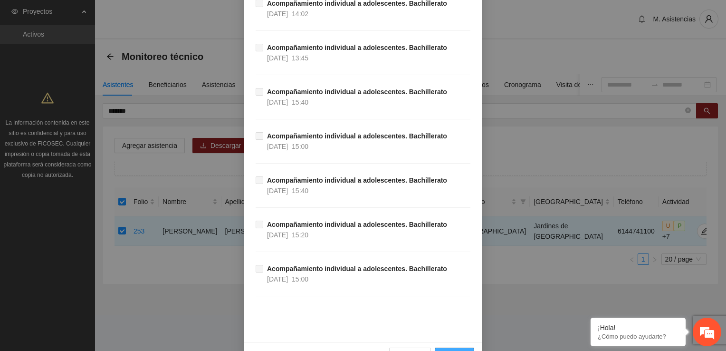
drag, startPoint x: 448, startPoint y: 324, endPoint x: 295, endPoint y: 265, distance: 164.4
click at [448, 350] on span "Guardar" at bounding box center [454, 355] width 24 height 10
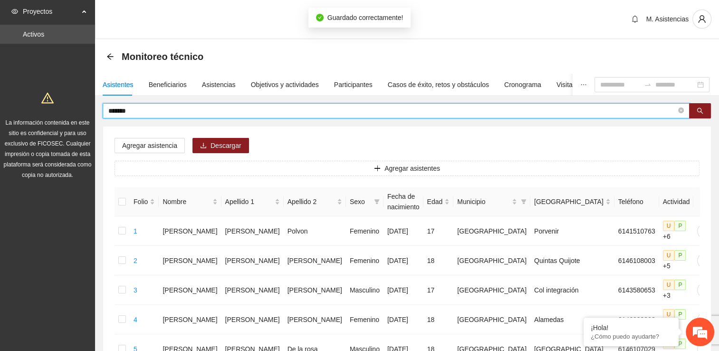
click at [138, 107] on input "*******" at bounding box center [392, 110] width 568 height 10
type input "*"
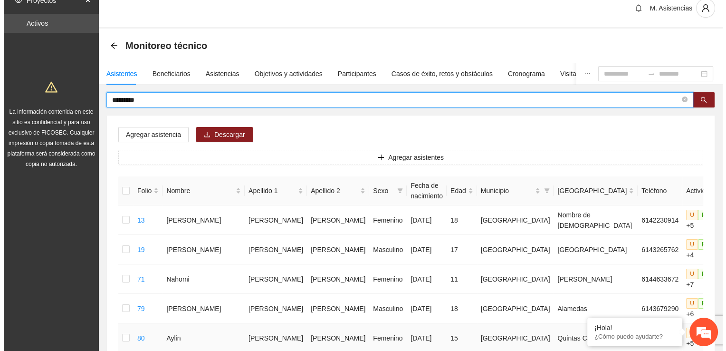
scroll to position [0, 0]
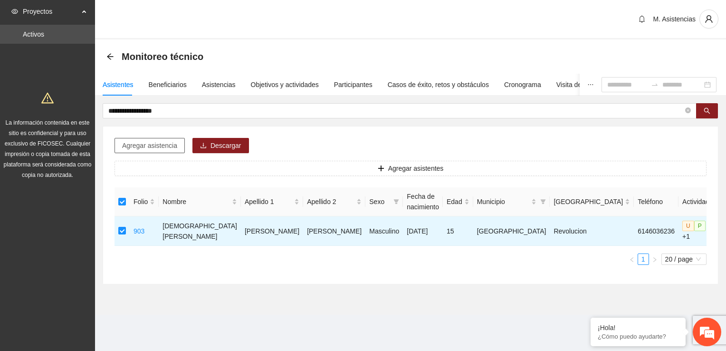
click at [156, 147] on span "Agregar asistencia" at bounding box center [149, 145] width 55 height 10
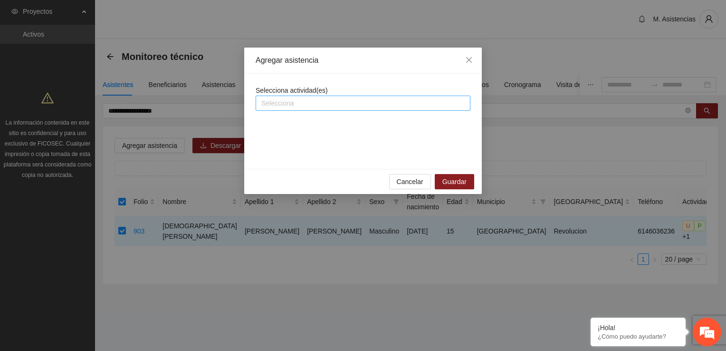
click at [301, 101] on div at bounding box center [363, 102] width 210 height 11
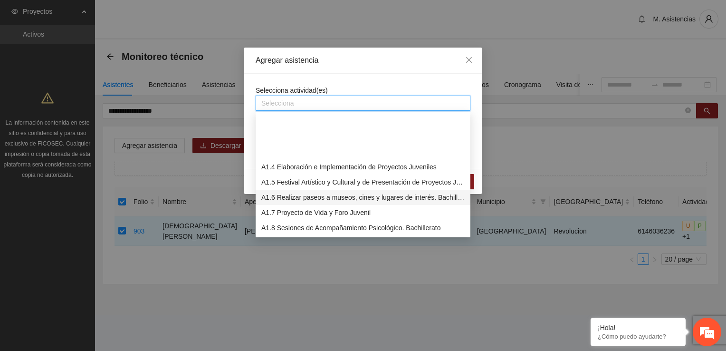
scroll to position [48, 0]
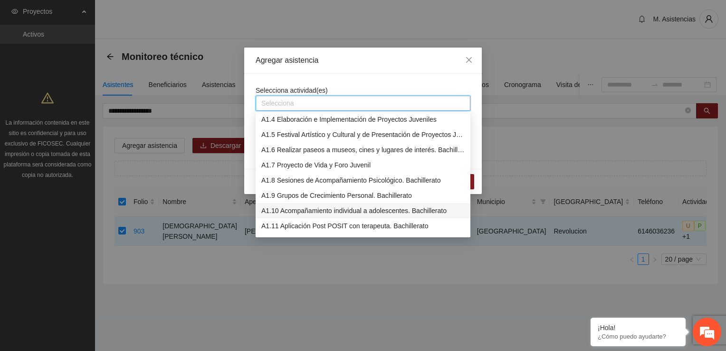
click at [355, 210] on div "A1.10 Acompañamiento individual a adolescentes. Bachillerato" at bounding box center [362, 210] width 203 height 10
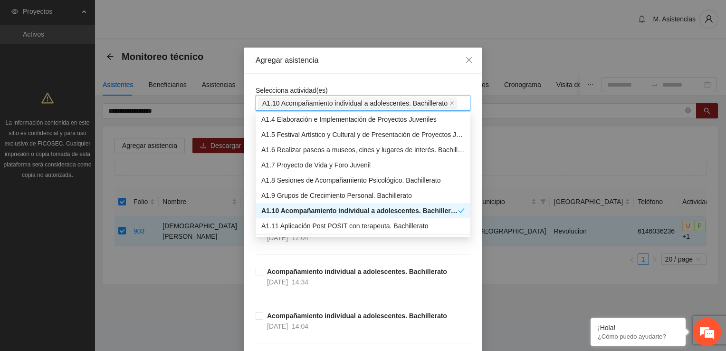
click at [464, 291] on div "Acompañamiento individual a adolescentes. Bachillerato 25/09/2025 14:34" at bounding box center [363, 288] width 215 height 44
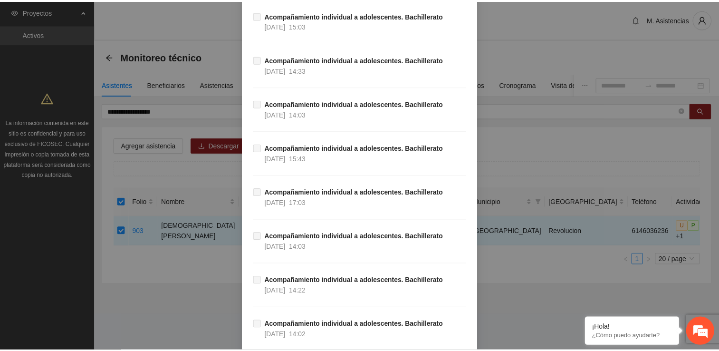
scroll to position [12508, 0]
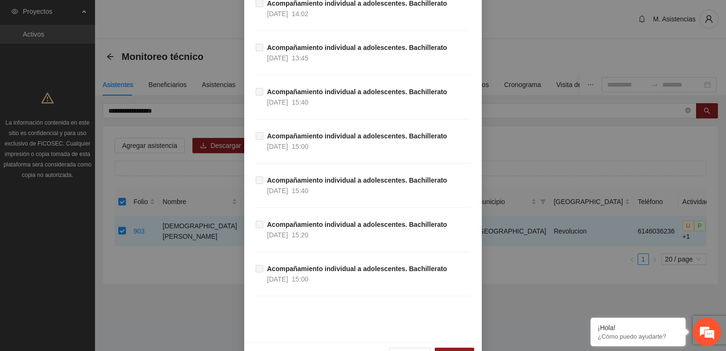
click at [451, 342] on div "Cancelar Guardar" at bounding box center [363, 354] width 238 height 25
click at [451, 350] on span "Guardar" at bounding box center [454, 355] width 24 height 10
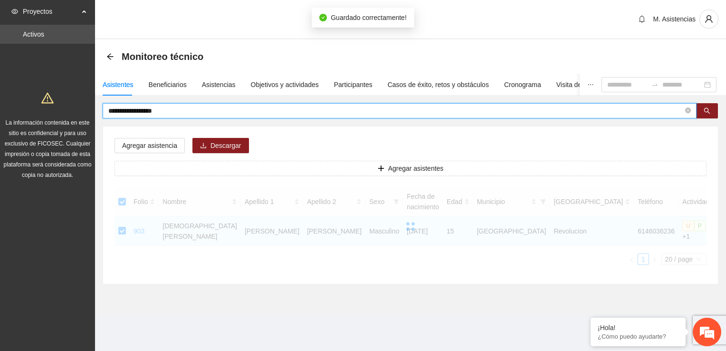
drag, startPoint x: 177, startPoint y: 111, endPoint x: 167, endPoint y: 121, distance: 14.1
click at [175, 116] on span "**********" at bounding box center [400, 110] width 594 height 15
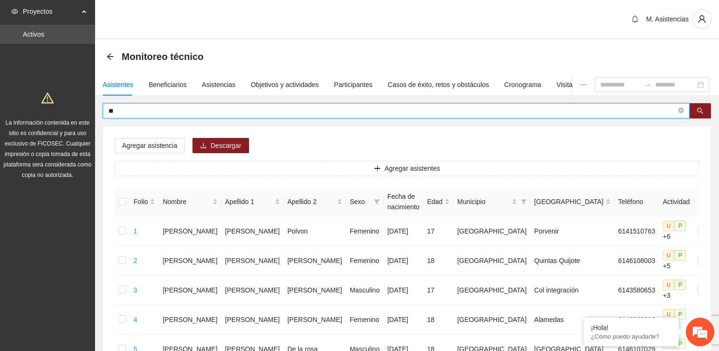
type input "*"
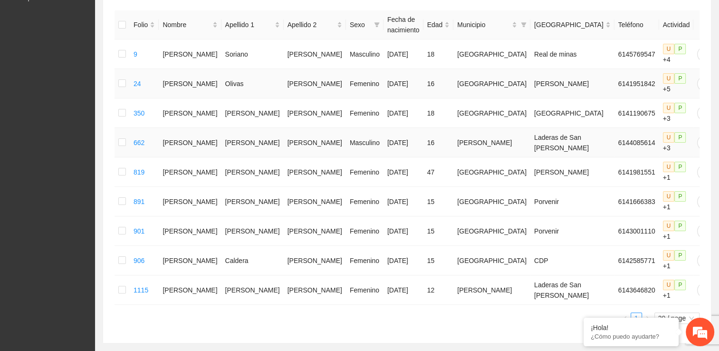
scroll to position [190, 0]
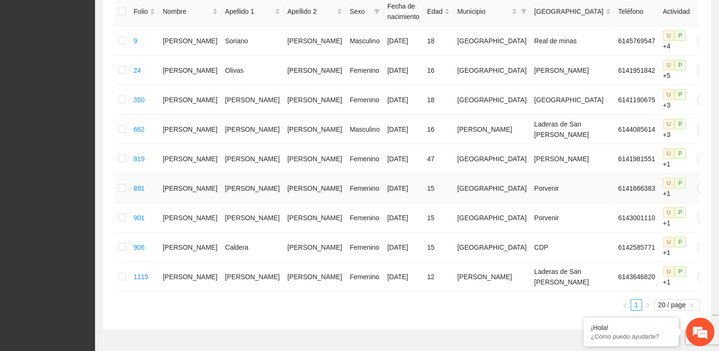
drag, startPoint x: 110, startPoint y: 202, endPoint x: 118, endPoint y: 202, distance: 8.1
click at [112, 202] on div "Agregar asistencia Descargar Agregar asistentes Folio Nombre Apellido 1 Apellid…" at bounding box center [407, 132] width 608 height 393
click at [128, 201] on td at bounding box center [122, 187] width 15 height 29
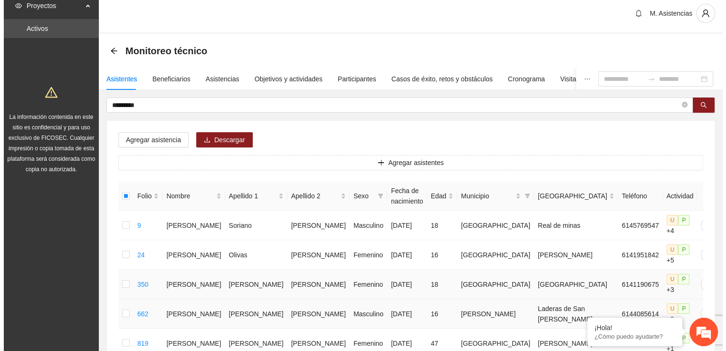
scroll to position [0, 0]
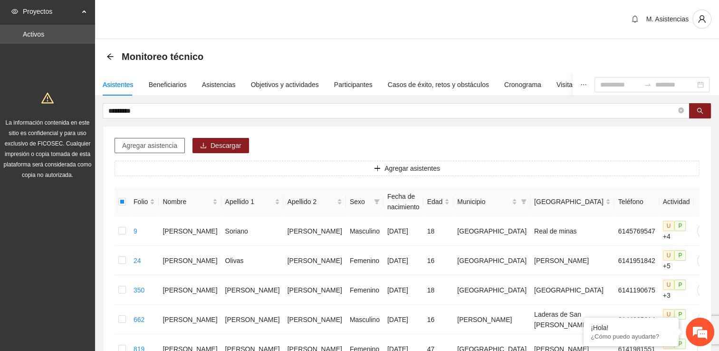
click at [150, 143] on span "Agregar asistencia" at bounding box center [149, 145] width 55 height 10
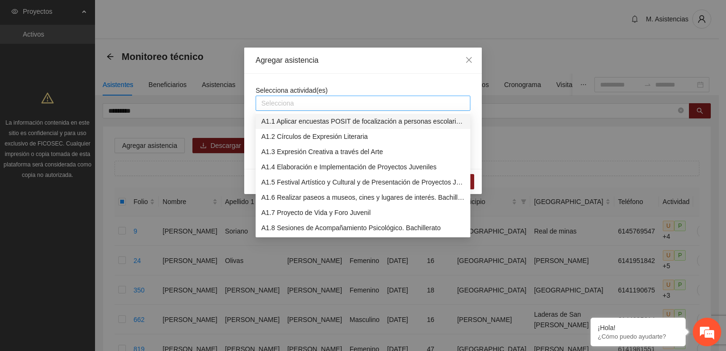
click at [282, 100] on div at bounding box center [363, 102] width 210 height 11
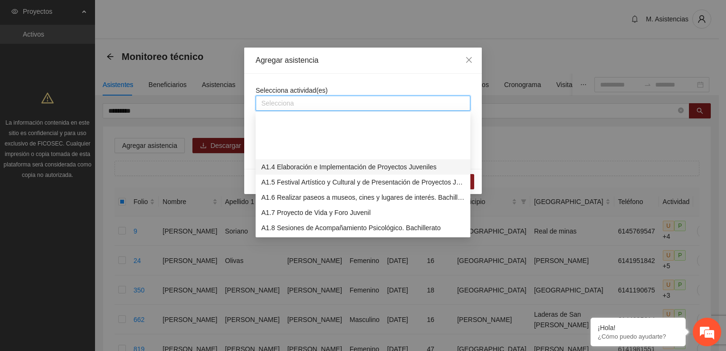
scroll to position [48, 0]
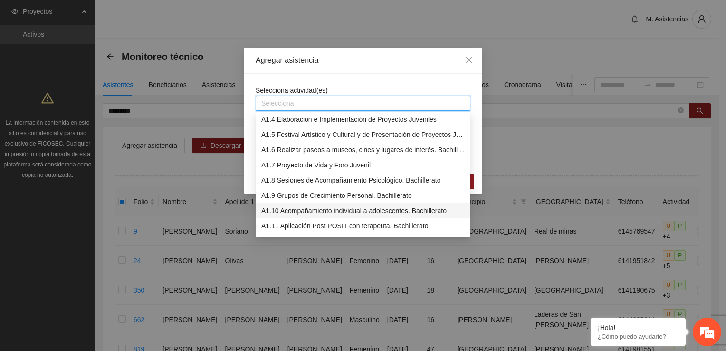
click at [379, 208] on div "A1.10 Acompañamiento individual a adolescentes. Bachillerato" at bounding box center [362, 210] width 203 height 10
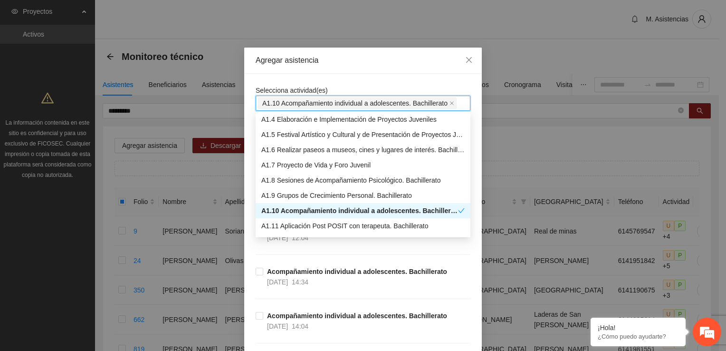
click at [458, 259] on div "Acompañamiento individual a adolescentes. Bachillerato 25/09/2025 12:04" at bounding box center [363, 244] width 215 height 44
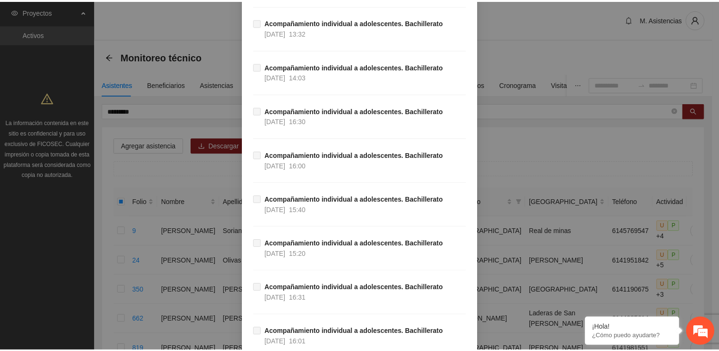
scroll to position [12508, 0]
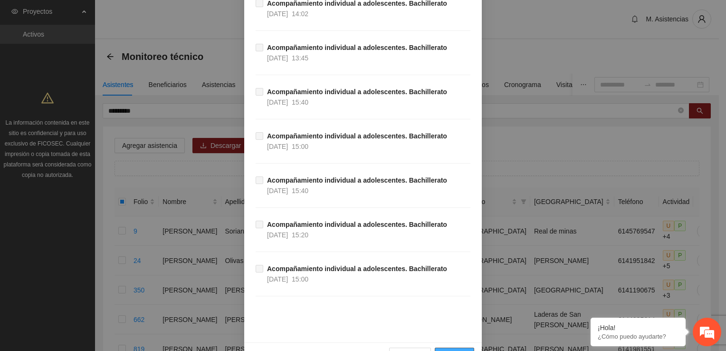
click at [456, 350] on span "Guardar" at bounding box center [454, 355] width 24 height 10
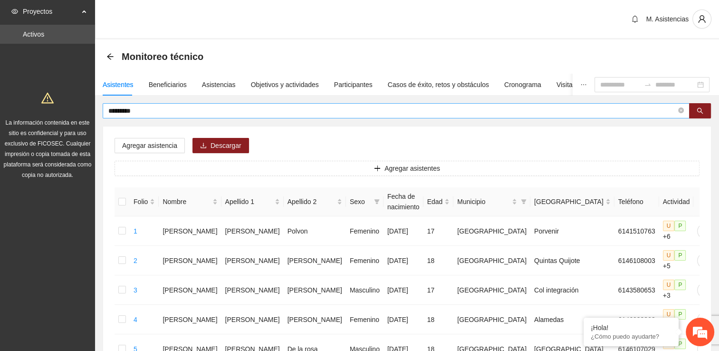
click at [163, 109] on input "*********" at bounding box center [392, 110] width 568 height 10
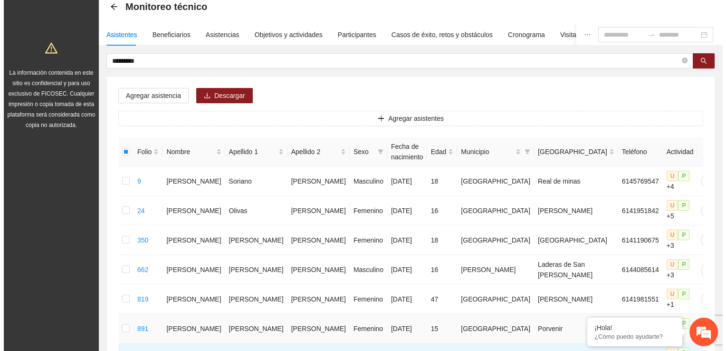
scroll to position [0, 0]
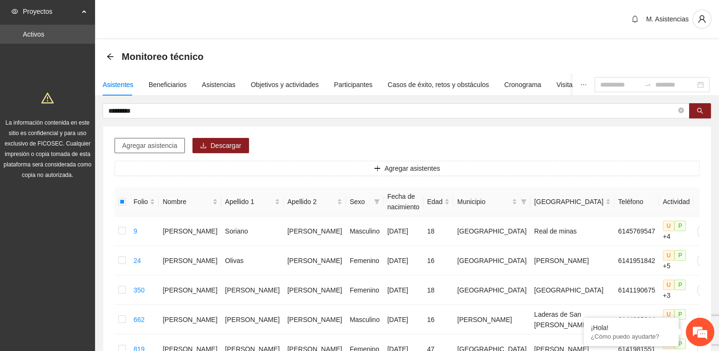
click at [154, 147] on span "Agregar asistencia" at bounding box center [149, 145] width 55 height 10
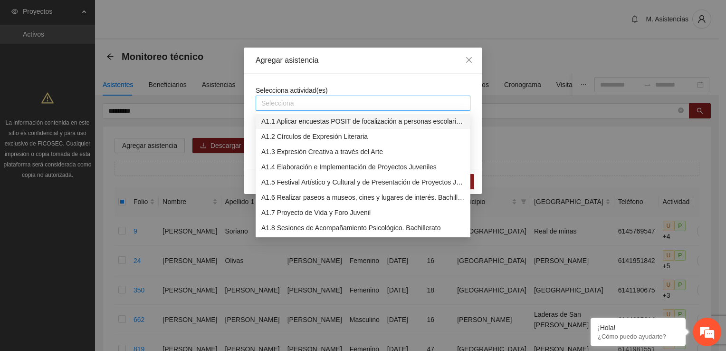
click at [279, 105] on div at bounding box center [363, 102] width 210 height 11
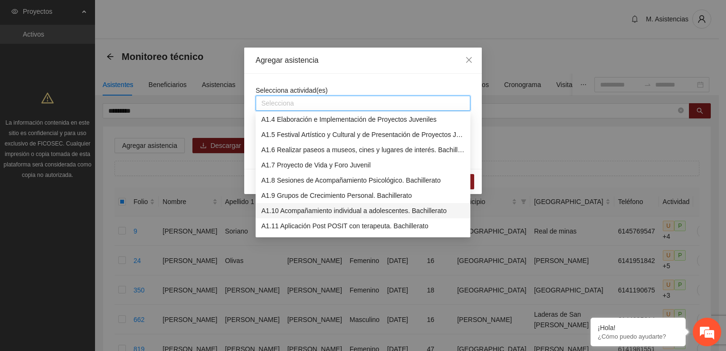
click at [325, 211] on div "A1.10 Acompañamiento individual a adolescentes. Bachillerato" at bounding box center [362, 210] width 203 height 10
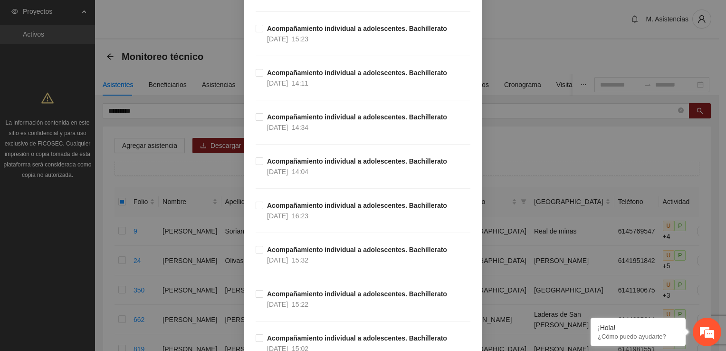
scroll to position [380, 0]
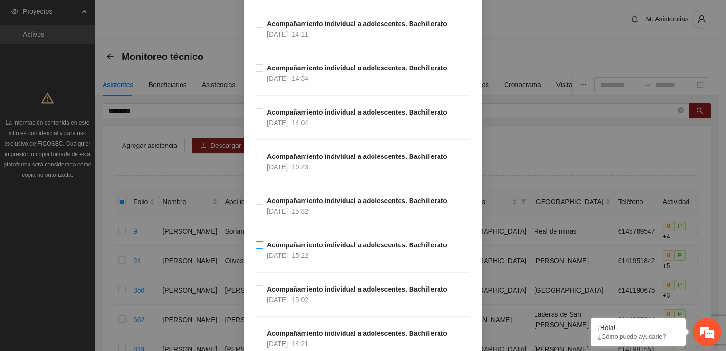
click at [263, 240] on span "Acompañamiento individual a adolescentes. Bachillerato 24/09/2025 15:22" at bounding box center [357, 249] width 188 height 21
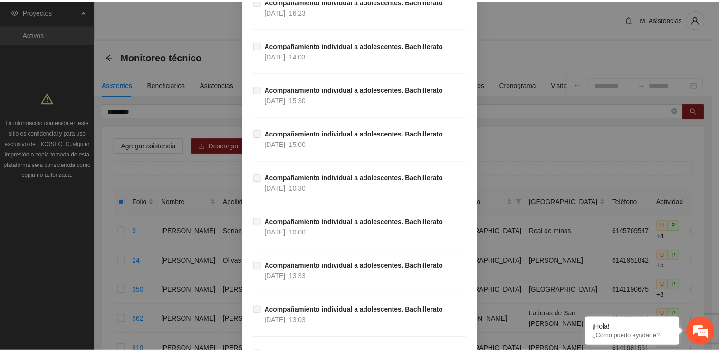
scroll to position [12508, 0]
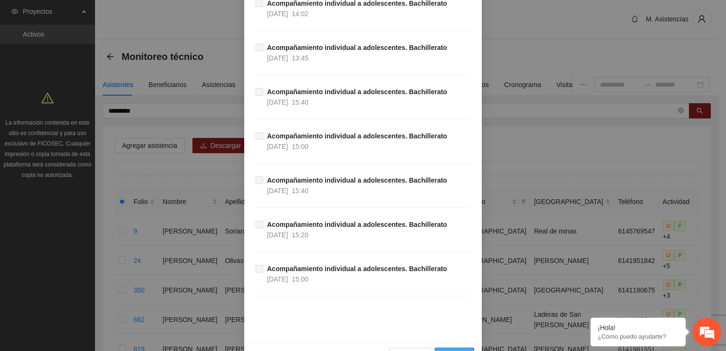
click at [453, 350] on span "Guardar" at bounding box center [454, 355] width 24 height 10
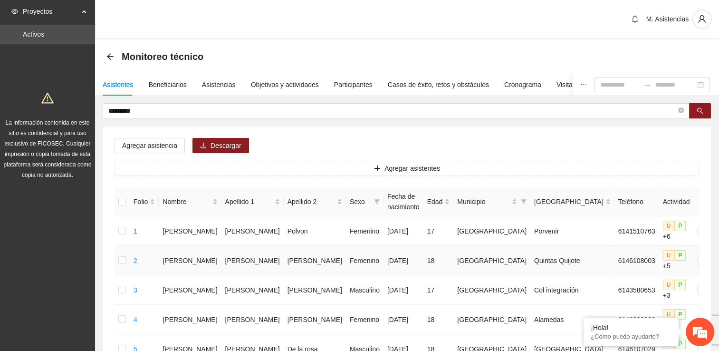
drag, startPoint x: 236, startPoint y: 253, endPoint x: 449, endPoint y: 48, distance: 295.7
click at [449, 48] on div "Monitoreo técnico" at bounding box center [406, 56] width 601 height 19
click at [150, 109] on input "*********" at bounding box center [392, 110] width 568 height 10
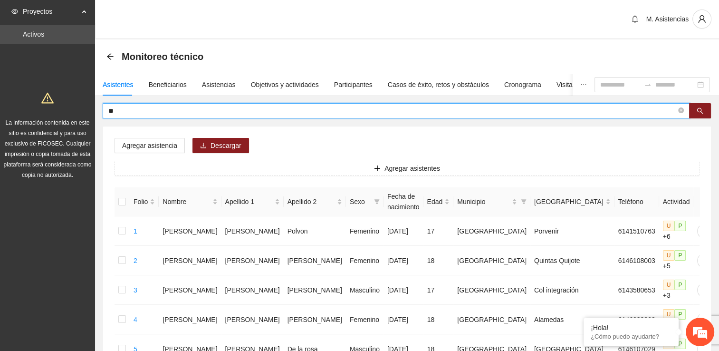
type input "*"
click at [116, 110] on input "text" at bounding box center [392, 110] width 568 height 10
type input "*******"
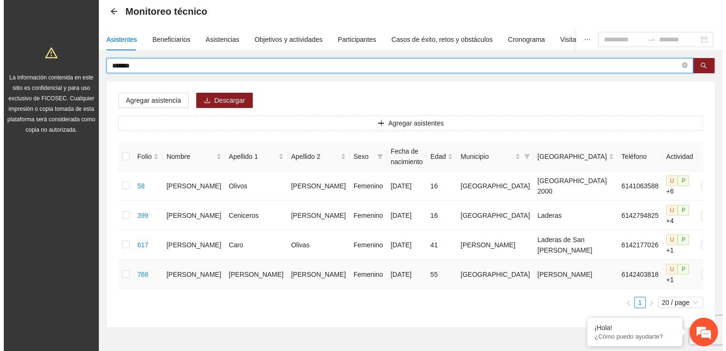
scroll to position [48, 0]
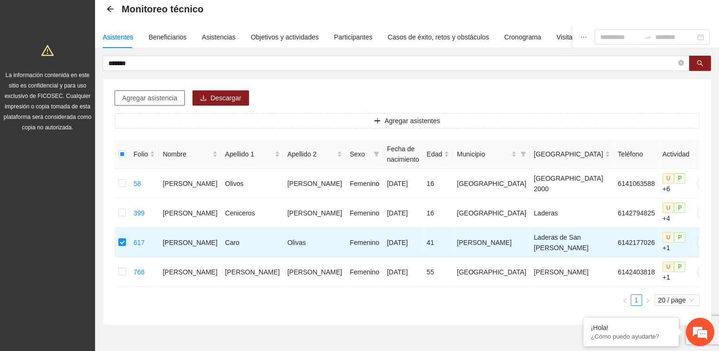
click at [170, 97] on span "Agregar asistencia" at bounding box center [149, 98] width 55 height 10
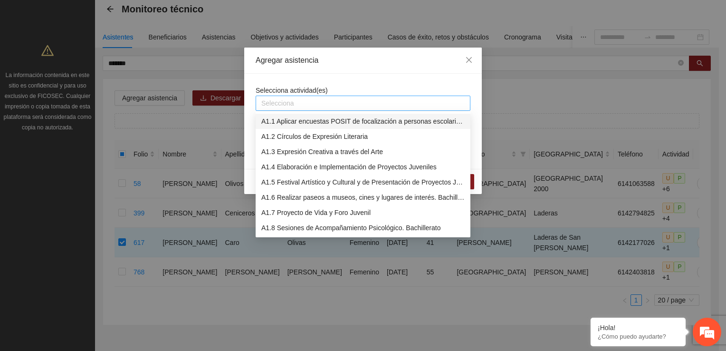
click at [320, 102] on div at bounding box center [363, 102] width 210 height 11
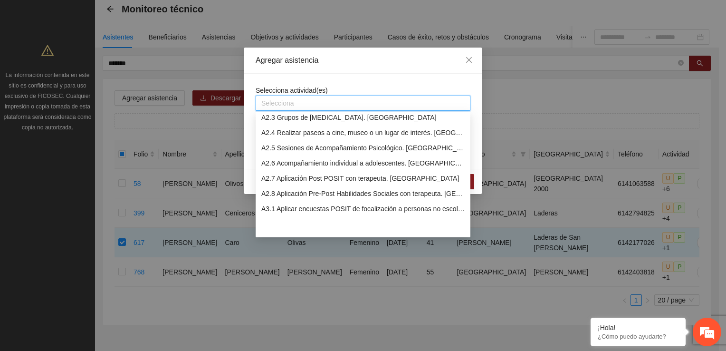
scroll to position [184, 0]
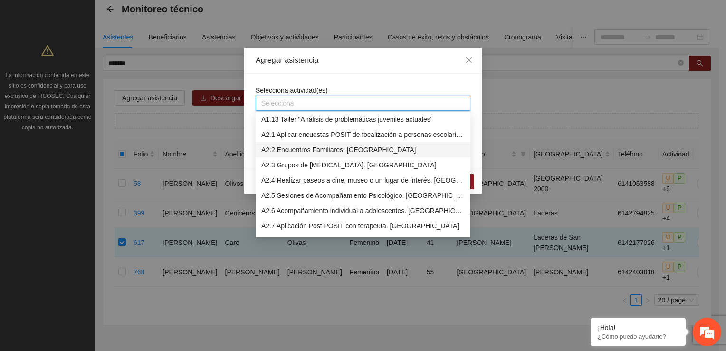
click at [306, 149] on div "A2.2 Encuentros Familiares. Secundaria" at bounding box center [362, 149] width 203 height 10
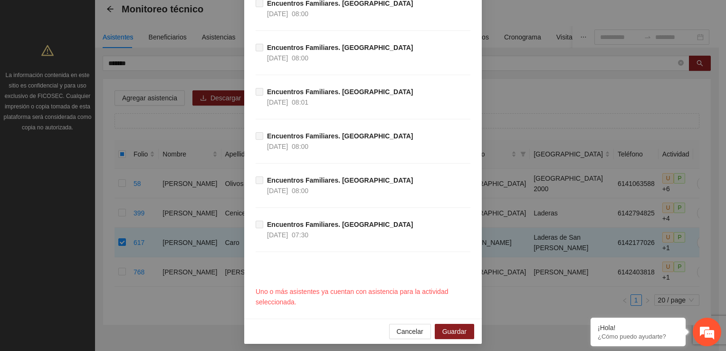
scroll to position [447, 0]
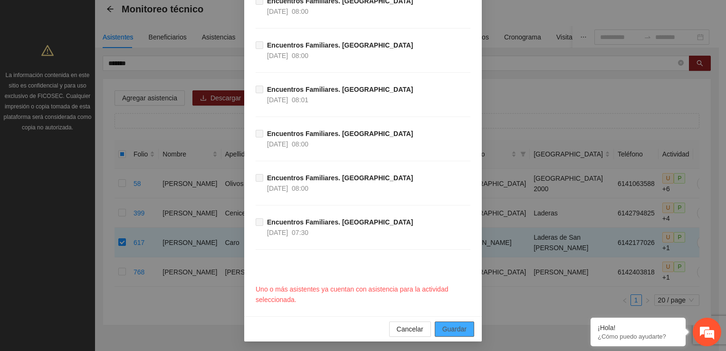
click at [448, 324] on span "Guardar" at bounding box center [454, 329] width 24 height 10
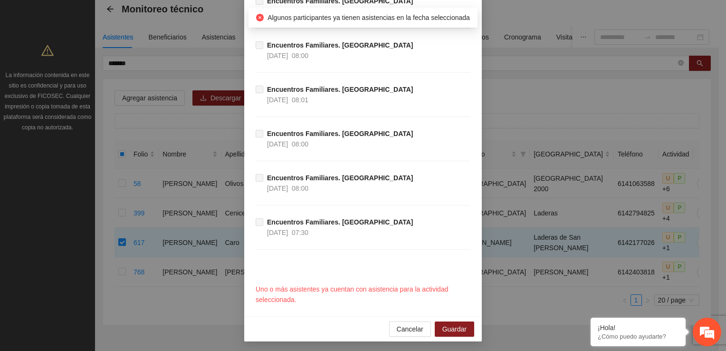
click at [438, 94] on div "Encuentros Familiares. Secundaria 10/03/2025 08:01" at bounding box center [363, 106] width 215 height 44
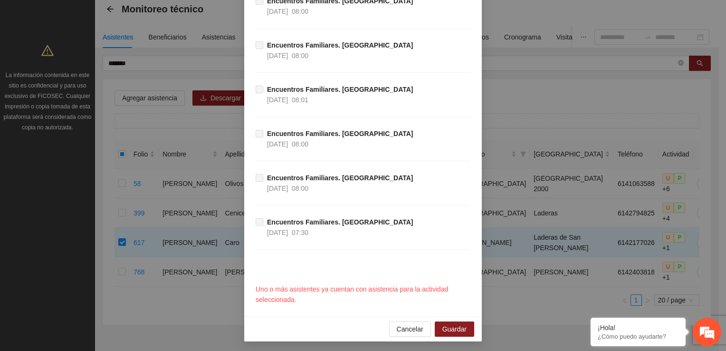
click at [524, 105] on div "Agregar asistencia Selecciona actividad(es) A2.2 Encuentros Familiares. Secunda…" at bounding box center [363, 175] width 726 height 351
click at [411, 327] on span "Cancelar" at bounding box center [410, 329] width 27 height 10
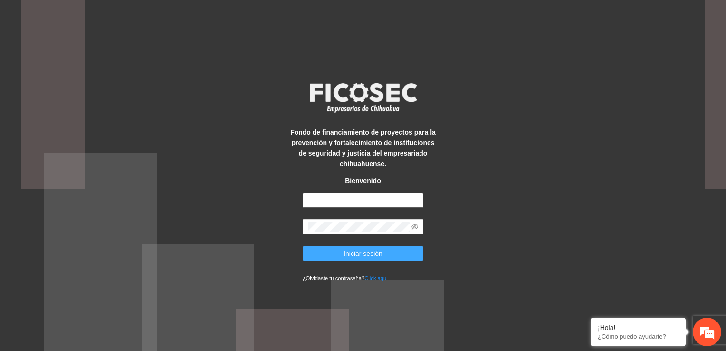
type input "**********"
click at [392, 252] on button "Iniciar sesión" at bounding box center [363, 253] width 121 height 15
